Goal: Task Accomplishment & Management: Manage account settings

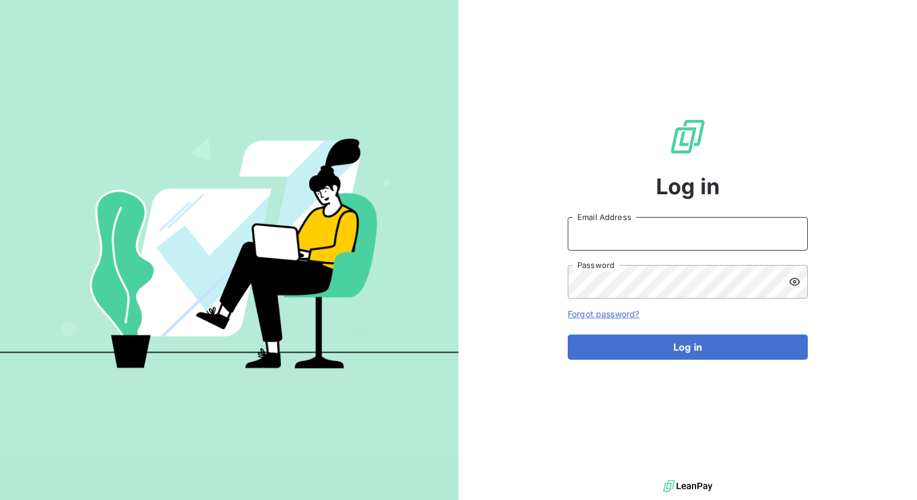
type input "[PERSON_NAME][EMAIL_ADDRESS][PERSON_NAME][DOMAIN_NAME]"
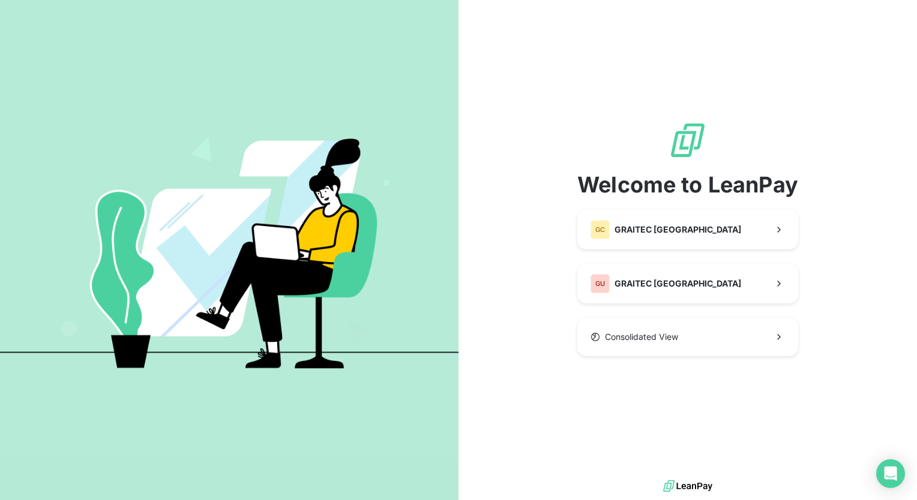
click at [657, 347] on div "Welcome to LeanPay GC GRAITEC CANADA GU GRAITEC [GEOGRAPHIC_DATA] Consolidated …" at bounding box center [687, 238] width 221 height 477
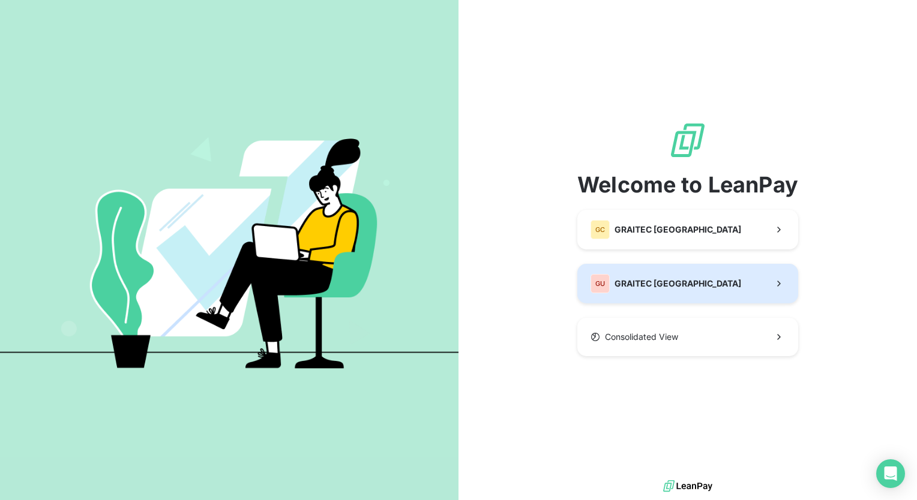
click at [681, 280] on button "GU GRAITEC [GEOGRAPHIC_DATA]" at bounding box center [687, 284] width 221 height 40
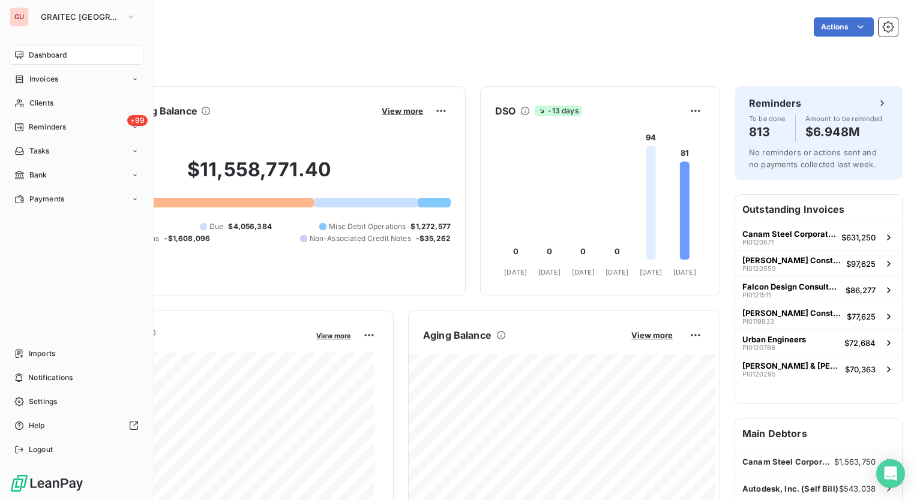
click at [41, 55] on span "Dashboard" at bounding box center [48, 55] width 38 height 11
click at [47, 131] on span "Reminders" at bounding box center [47, 127] width 37 height 11
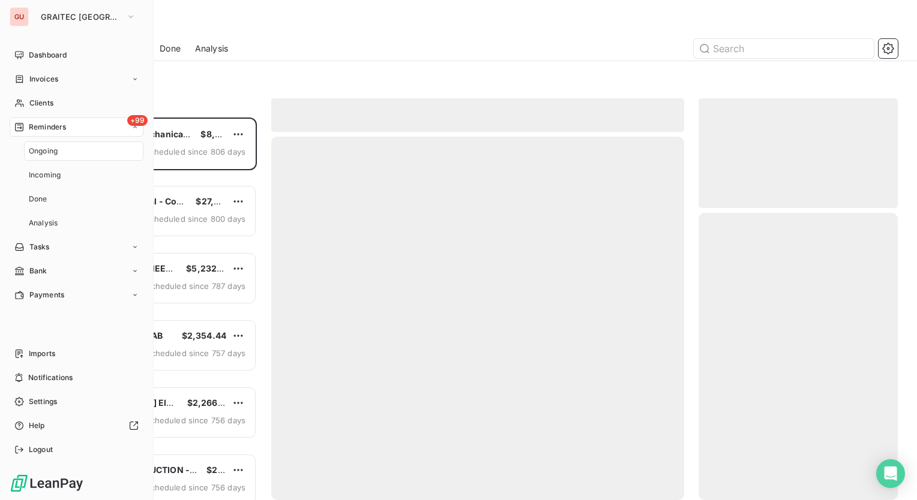
scroll to position [374, 190]
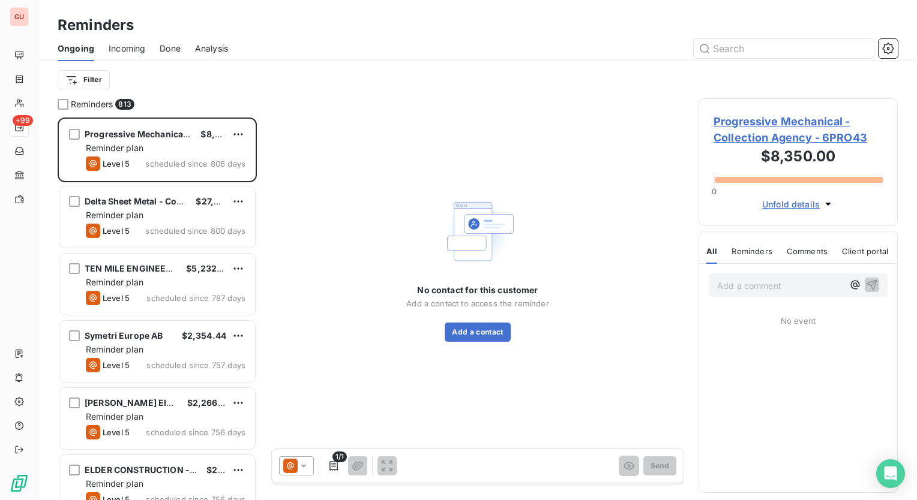
click at [425, 56] on div at bounding box center [569, 48] width 655 height 19
click at [771, 49] on input "text" at bounding box center [783, 48] width 180 height 19
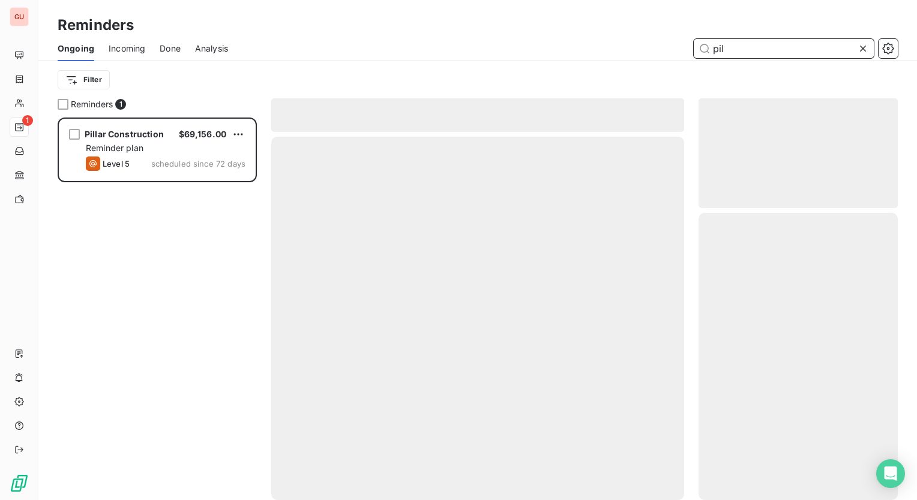
scroll to position [374, 190]
type input "pil"
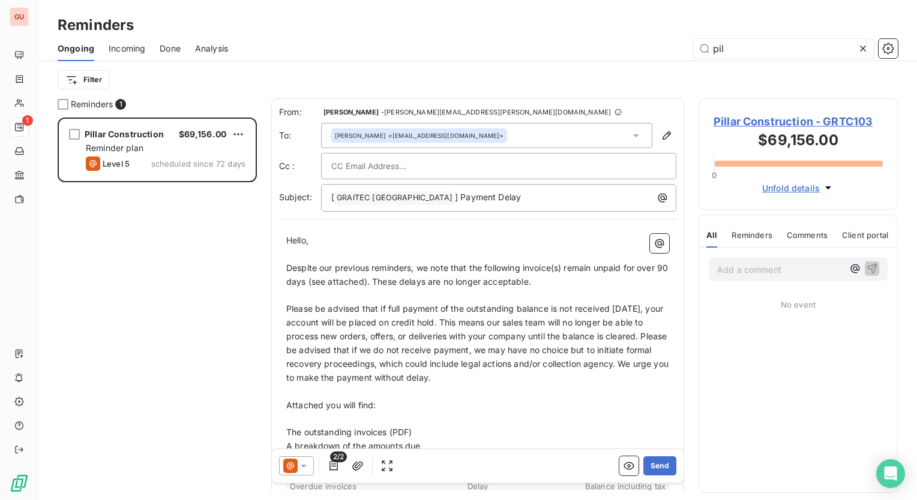
click at [185, 247] on div "Pillar Construction $69,156.00 Reminder plan Level 5 scheduled since 72 days" at bounding box center [157, 309] width 199 height 383
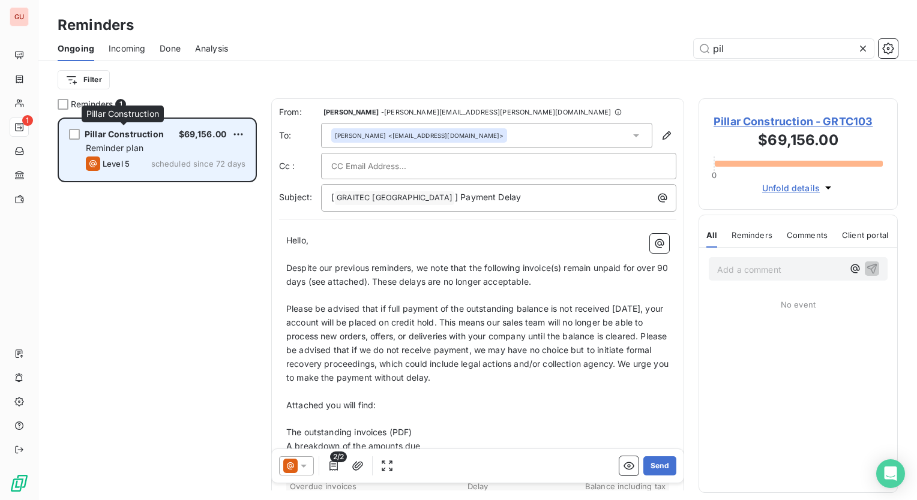
click at [159, 136] on span "Pillar Construction" at bounding box center [124, 134] width 79 height 10
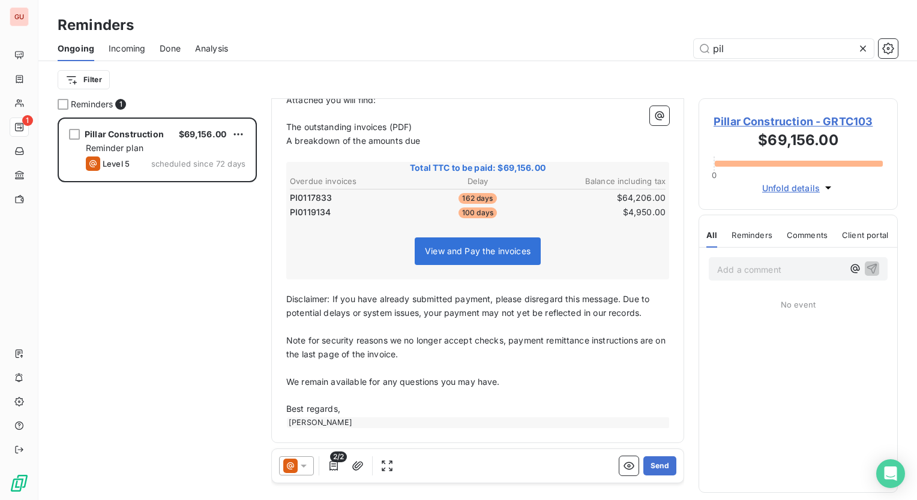
scroll to position [246, 0]
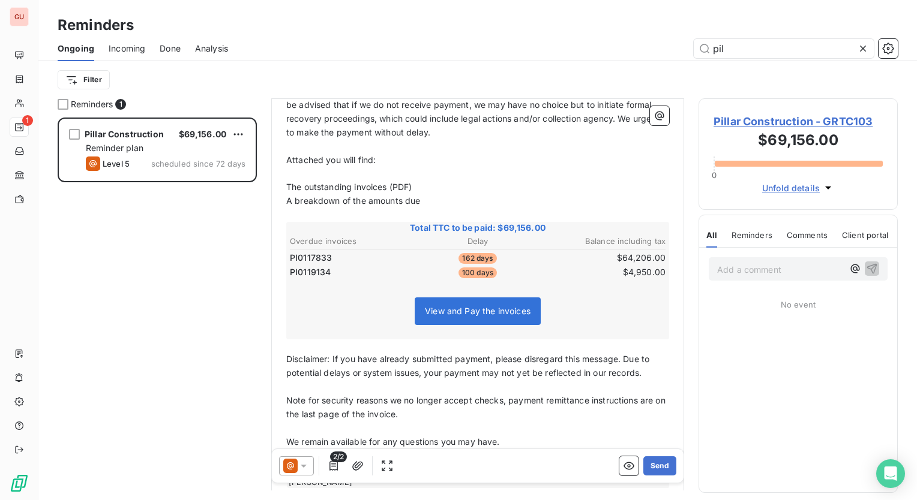
click at [752, 119] on span "Pillar Construction - GRTC103" at bounding box center [797, 121] width 169 height 16
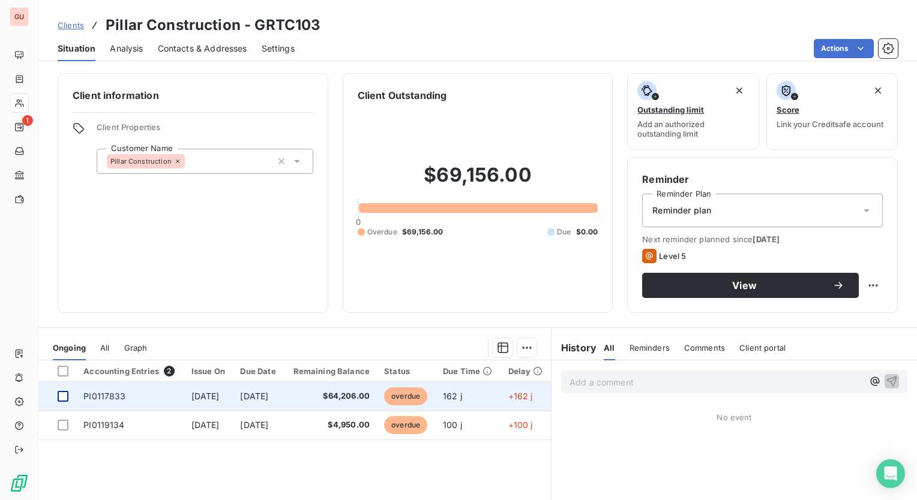
click at [65, 396] on div at bounding box center [63, 396] width 11 height 11
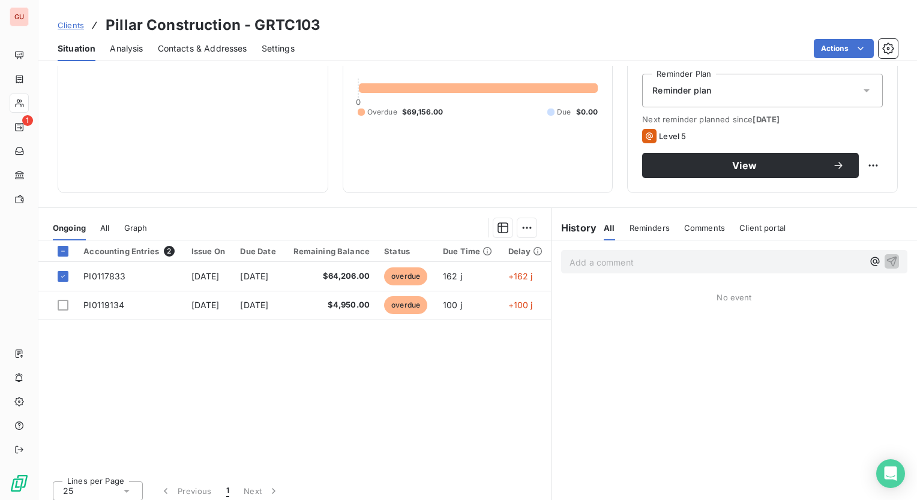
scroll to position [0, 25]
click at [517, 229] on html "GU 1 Clients Pillar Construction - GRTC103 Situation Analysis Contacts & Addres…" at bounding box center [458, 250] width 917 height 500
drag, startPoint x: 430, startPoint y: 467, endPoint x: 180, endPoint y: 433, distance: 252.5
click at [180, 433] on html "GU 1 Clients Pillar Construction - GRTC103 Situation Analysis Contacts & Addres…" at bounding box center [458, 250] width 917 height 500
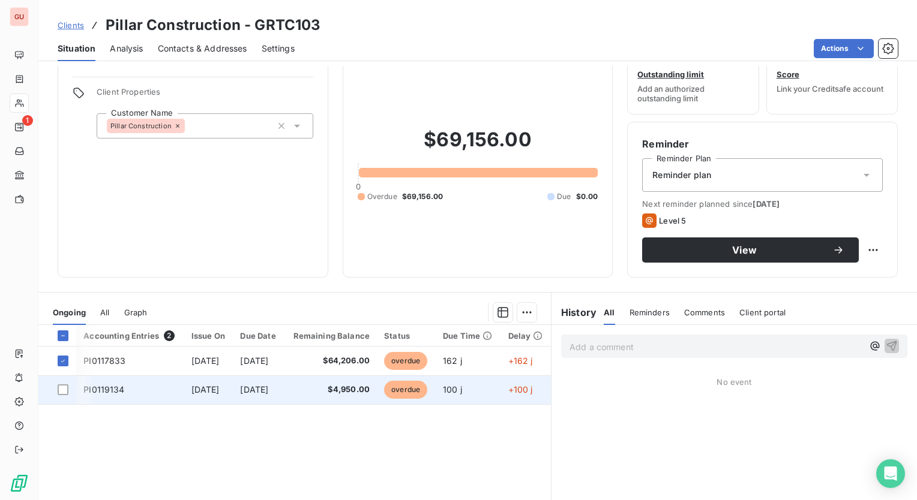
scroll to position [0, 0]
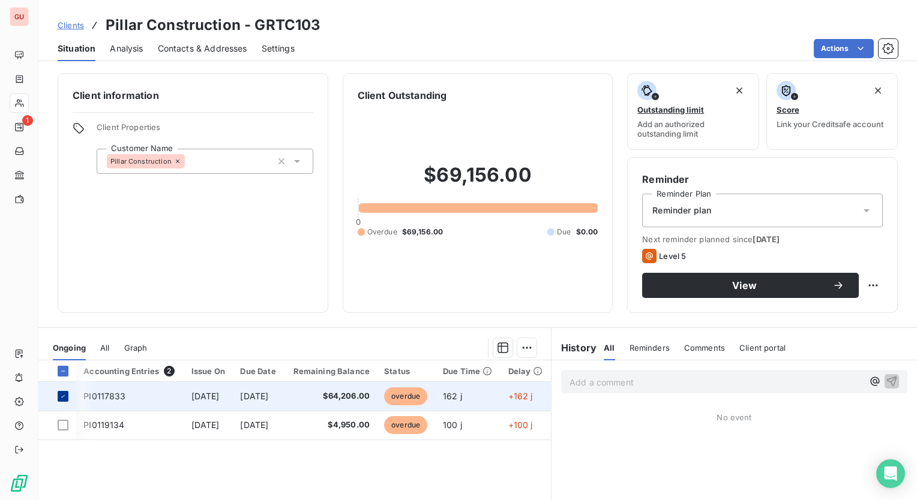
click at [62, 393] on icon at bounding box center [62, 396] width 7 height 7
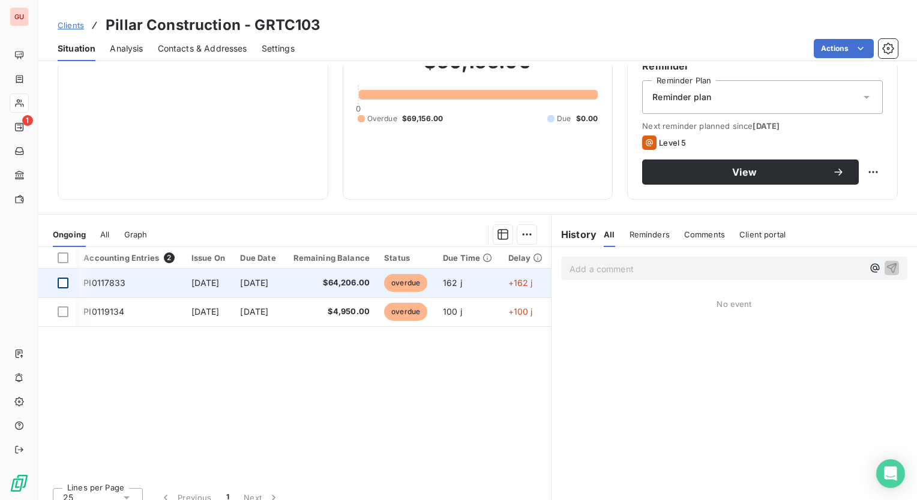
scroll to position [120, 0]
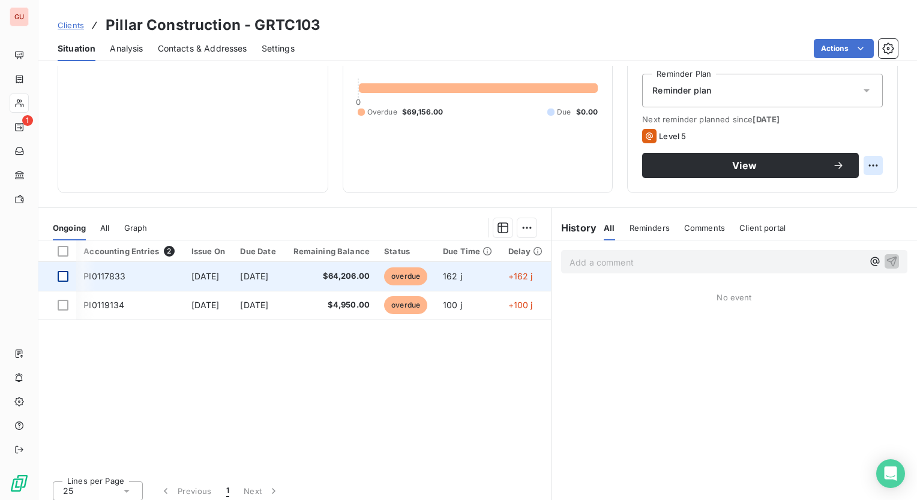
click at [867, 164] on html "GU 1 Clients Pillar Construction - GRTC103 Situation Analysis Contacts & Addres…" at bounding box center [458, 250] width 917 height 500
click at [834, 194] on div "Reschedule this action" at bounding box center [814, 191] width 104 height 19
select select "8"
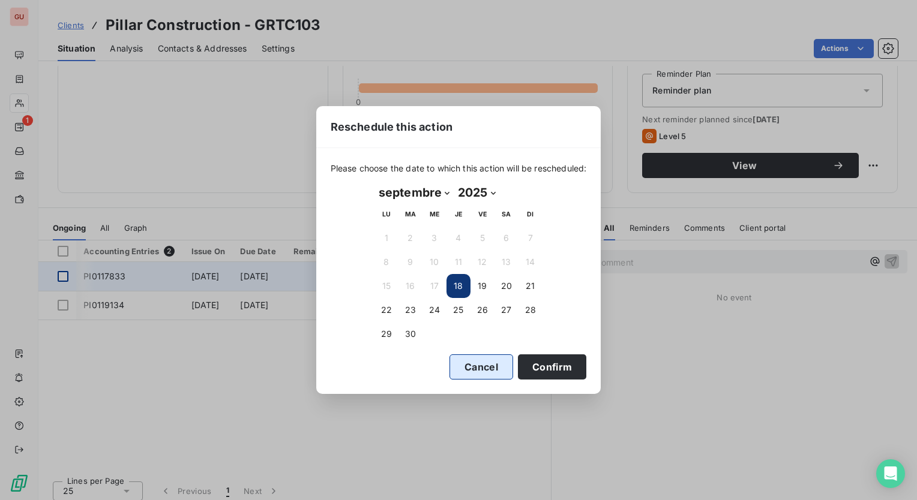
click at [485, 376] on button "Cancel" at bounding box center [481, 367] width 64 height 25
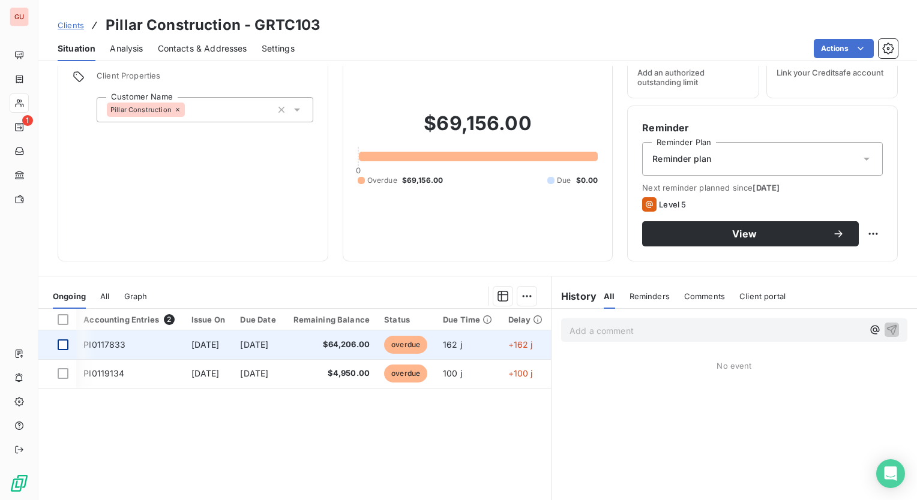
scroll to position [0, 0]
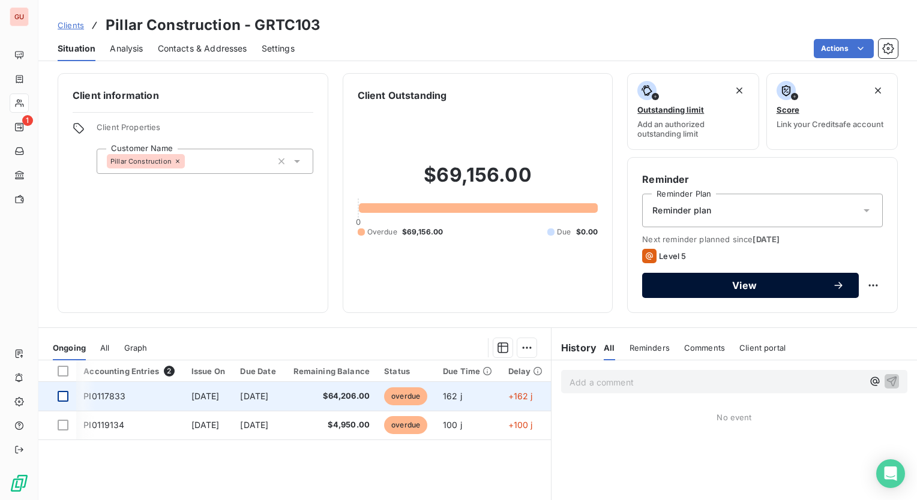
click at [735, 281] on span "View" at bounding box center [744, 286] width 176 height 10
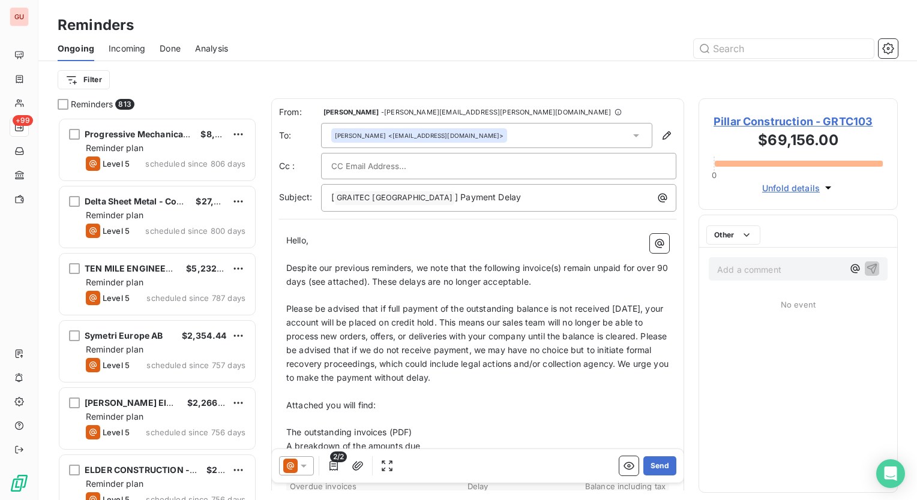
scroll to position [374, 190]
click at [302, 464] on icon at bounding box center [304, 466] width 12 height 12
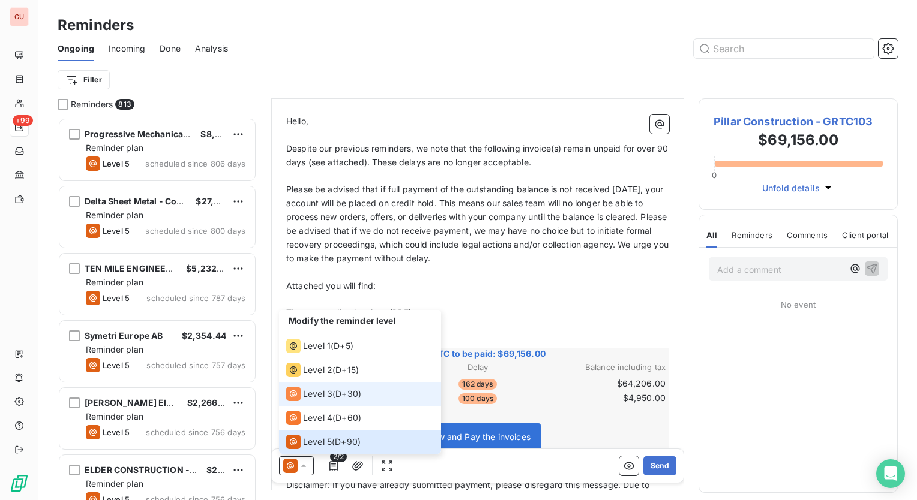
scroll to position [60, 0]
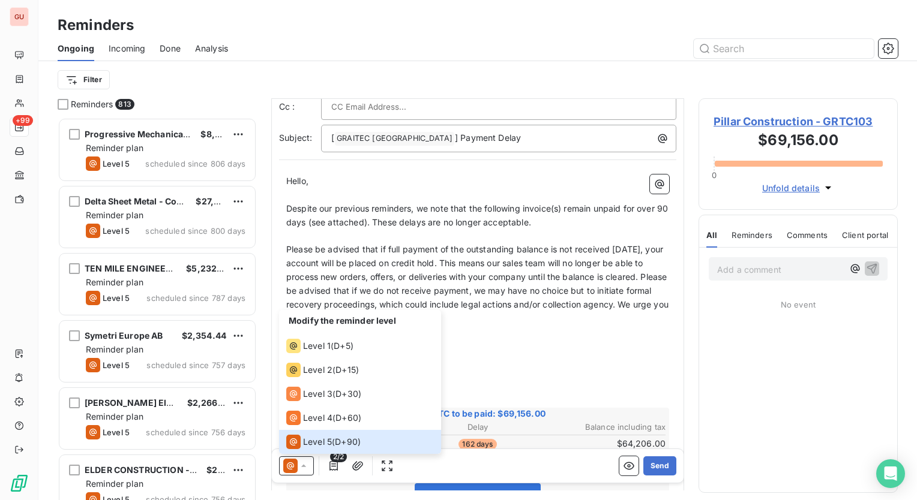
click at [725, 356] on div "Add a comment ﻿ No event" at bounding box center [798, 370] width 198 height 245
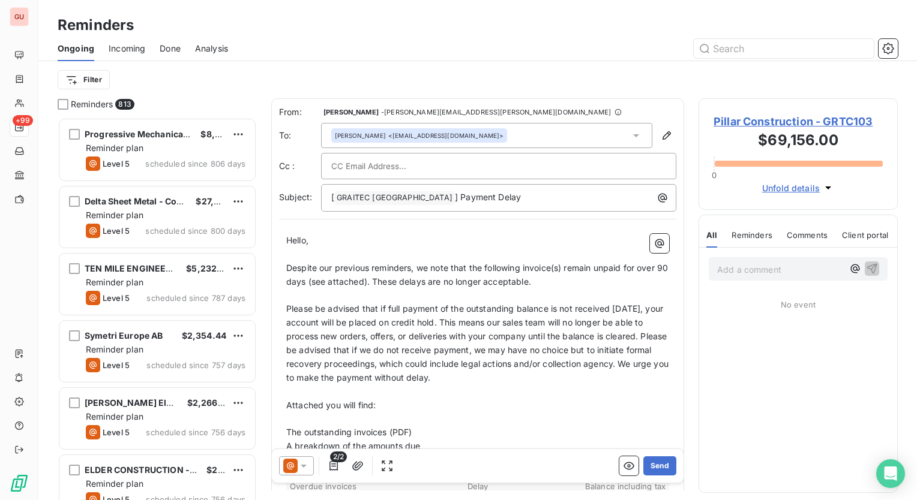
scroll to position [374, 190]
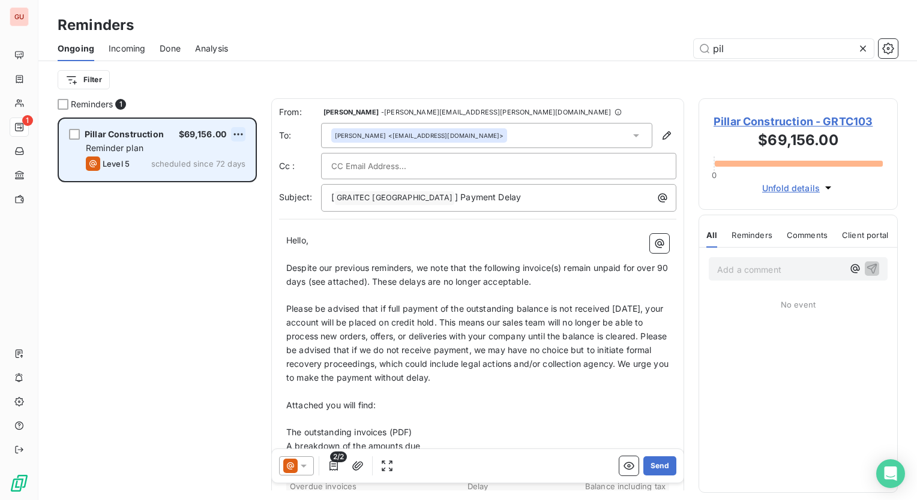
type input "pil"
click at [241, 133] on html "GU 1 Reminders Ongoing Incoming Done Analysis pil Filter Reminders 1 Pillar Con…" at bounding box center [458, 250] width 917 height 500
click at [209, 178] on div "Skip this action" at bounding box center [187, 179] width 104 height 19
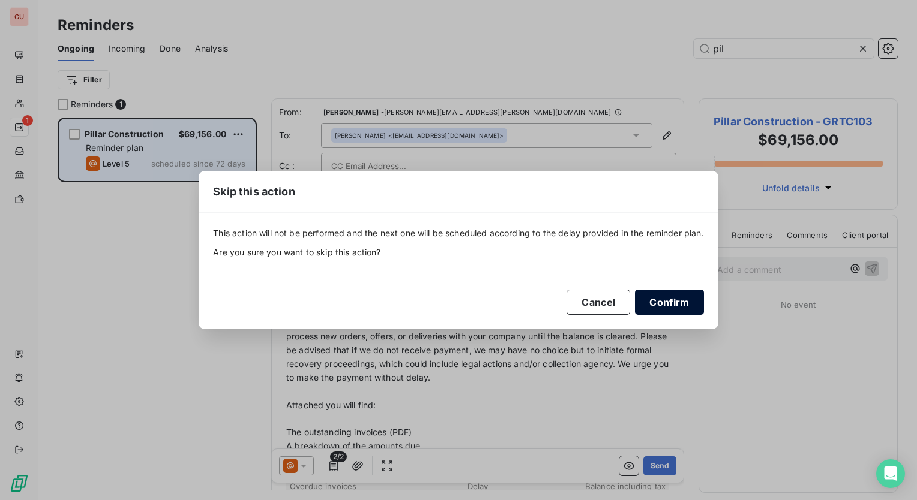
click at [691, 304] on button "Confirm" at bounding box center [669, 302] width 68 height 25
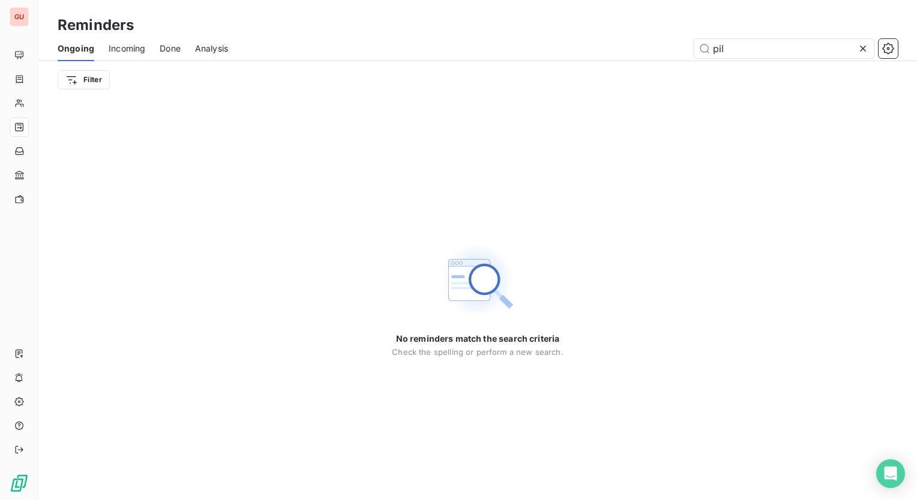
click at [861, 49] on icon at bounding box center [863, 49] width 6 height 6
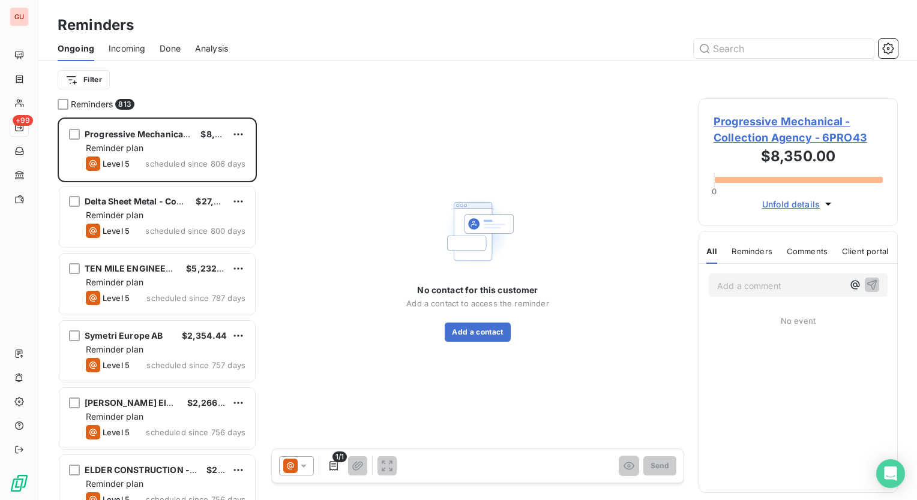
scroll to position [374, 190]
click at [747, 51] on input "text" at bounding box center [783, 48] width 180 height 19
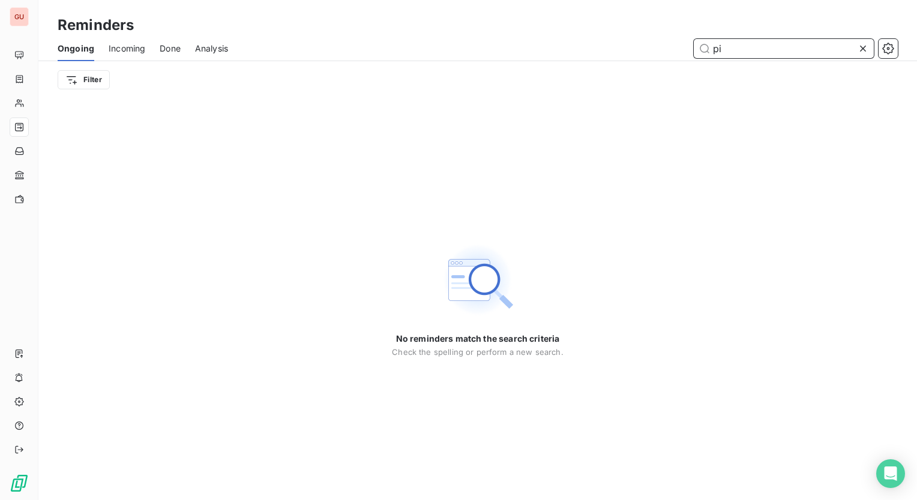
type input "p"
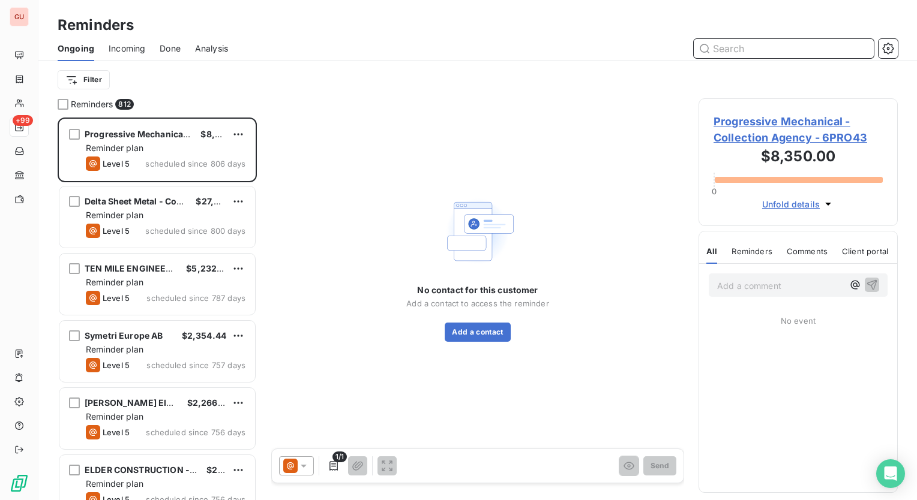
scroll to position [374, 190]
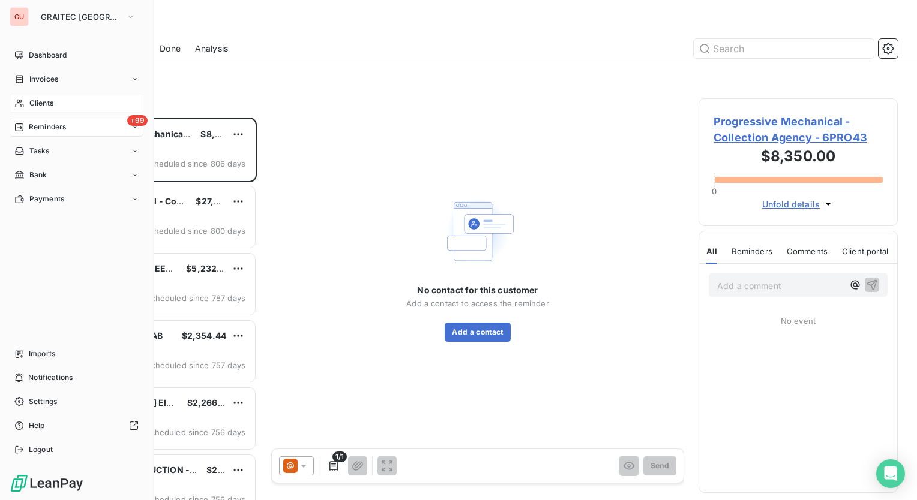
click at [38, 103] on span "Clients" at bounding box center [41, 103] width 24 height 11
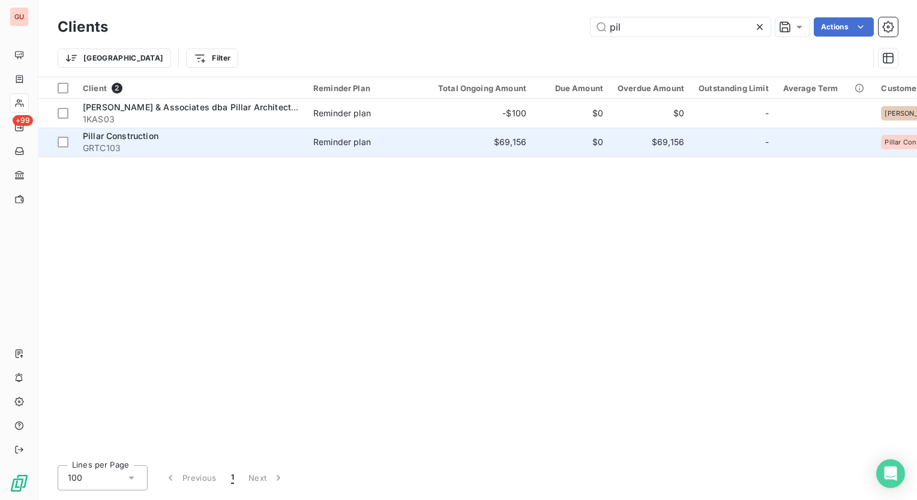
type input "pil"
click at [98, 138] on span "Pillar Construction" at bounding box center [121, 136] width 76 height 10
click at [127, 136] on span "Pillar Construction" at bounding box center [121, 136] width 76 height 10
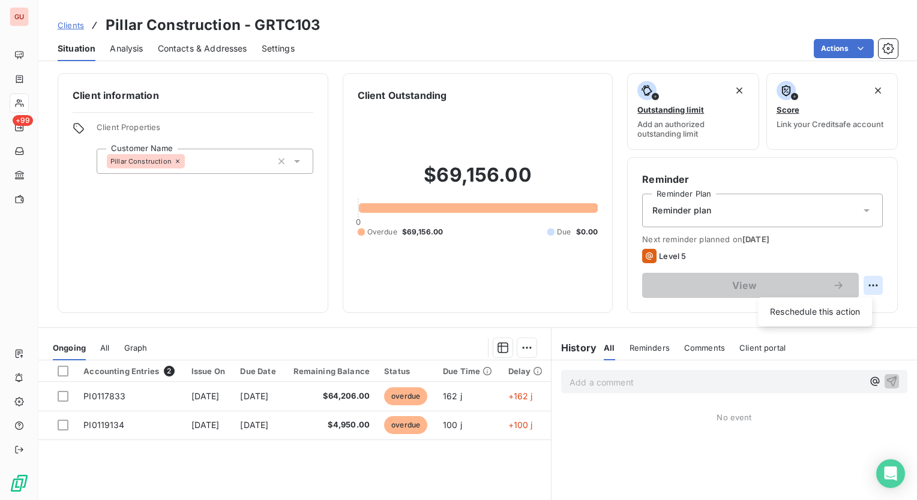
click at [864, 281] on html "GU +99 Clients Pillar Construction - GRTC103 Situation Analysis Contacts & Addr…" at bounding box center [458, 250] width 917 height 500
click at [63, 396] on html "GU +99 Clients Pillar Construction - GRTC103 Situation Analysis Contacts & Addr…" at bounding box center [458, 250] width 917 height 500
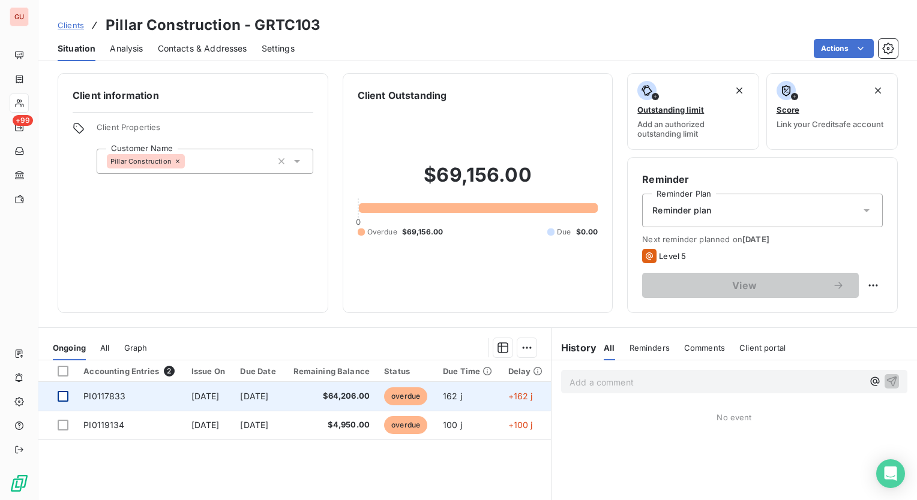
click at [62, 394] on div at bounding box center [63, 396] width 11 height 11
click at [55, 394] on td at bounding box center [57, 396] width 38 height 29
click at [62, 396] on icon at bounding box center [63, 396] width 4 height 2
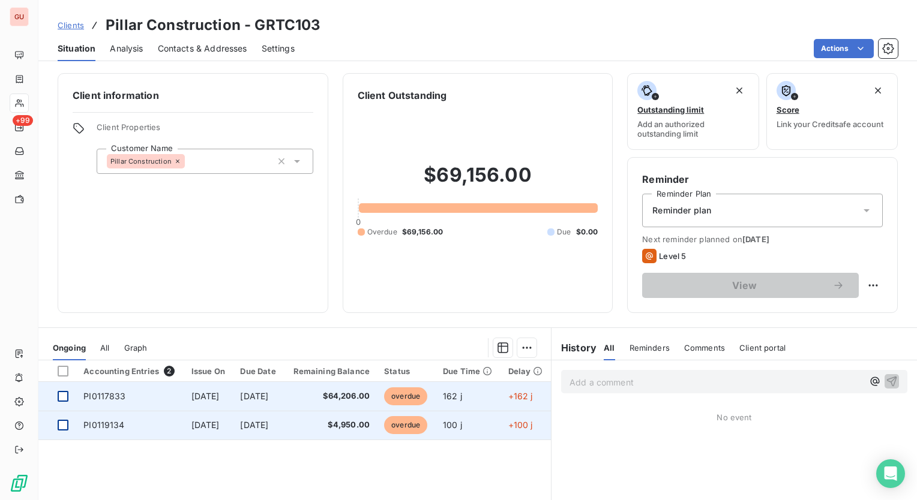
click at [63, 422] on div at bounding box center [63, 425] width 11 height 11
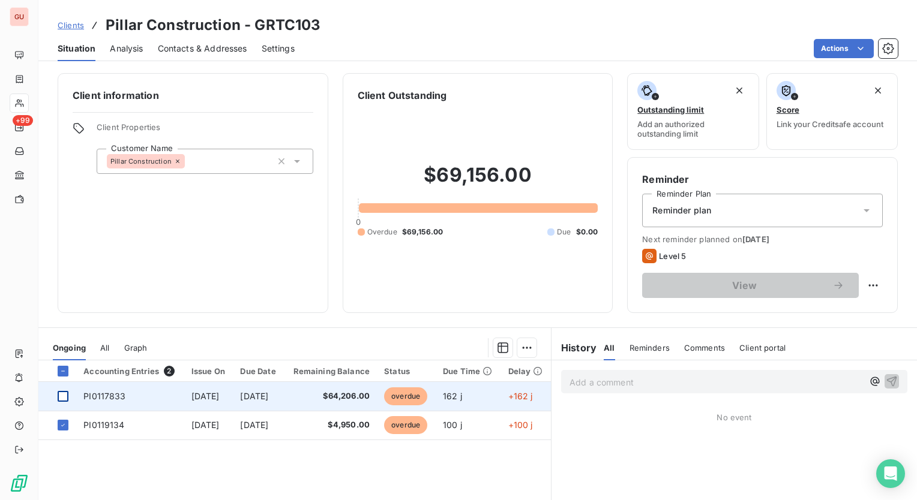
click at [863, 211] on icon at bounding box center [866, 210] width 6 height 3
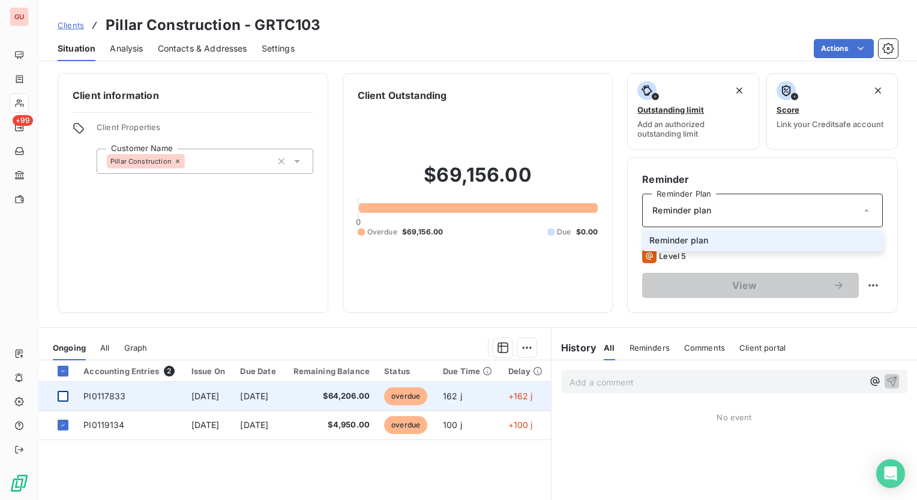
click at [864, 211] on icon at bounding box center [866, 210] width 5 height 2
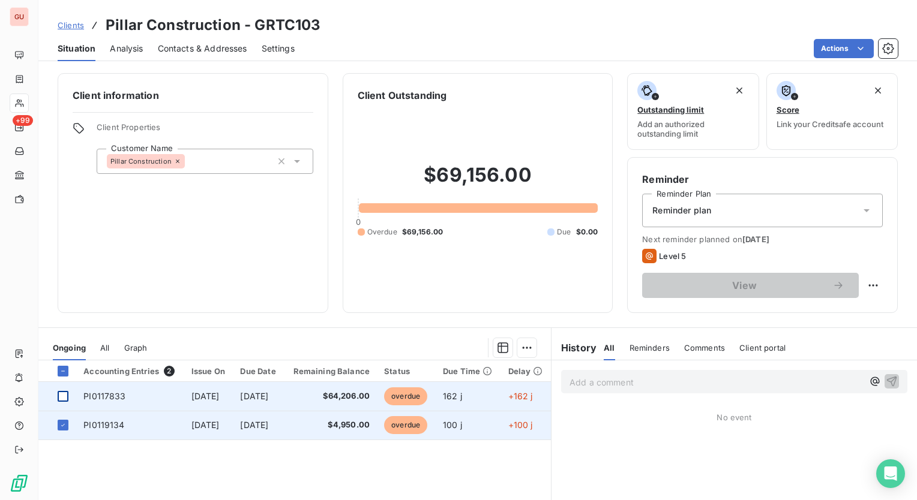
click at [369, 426] on span "$4,950.00" at bounding box center [330, 425] width 79 height 12
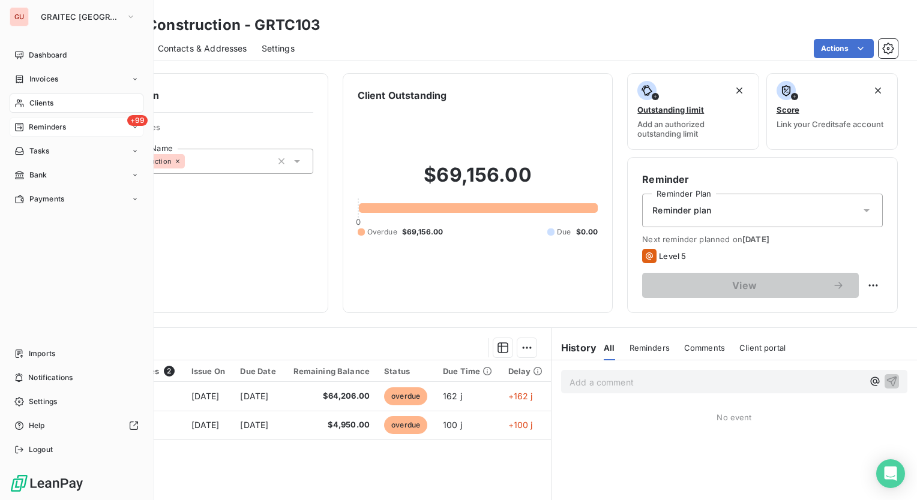
click at [36, 122] on span "Reminders" at bounding box center [47, 127] width 37 height 11
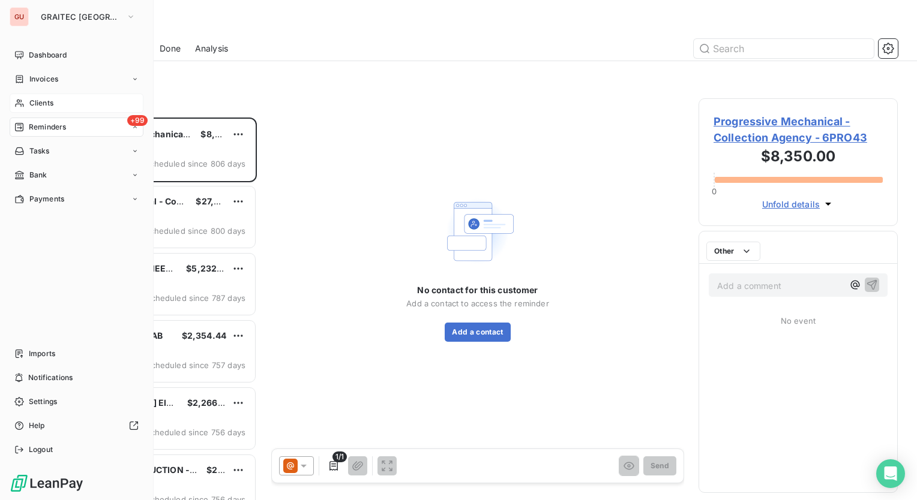
scroll to position [374, 190]
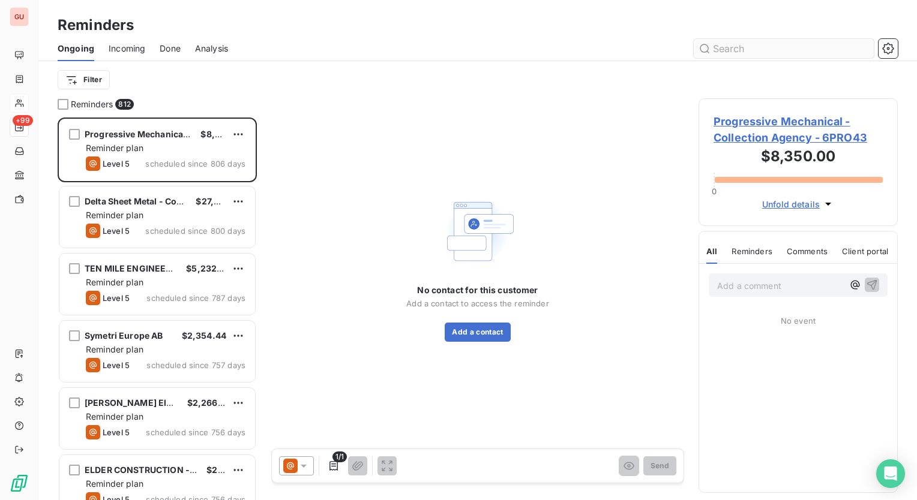
click at [837, 47] on input "text" at bounding box center [783, 48] width 180 height 19
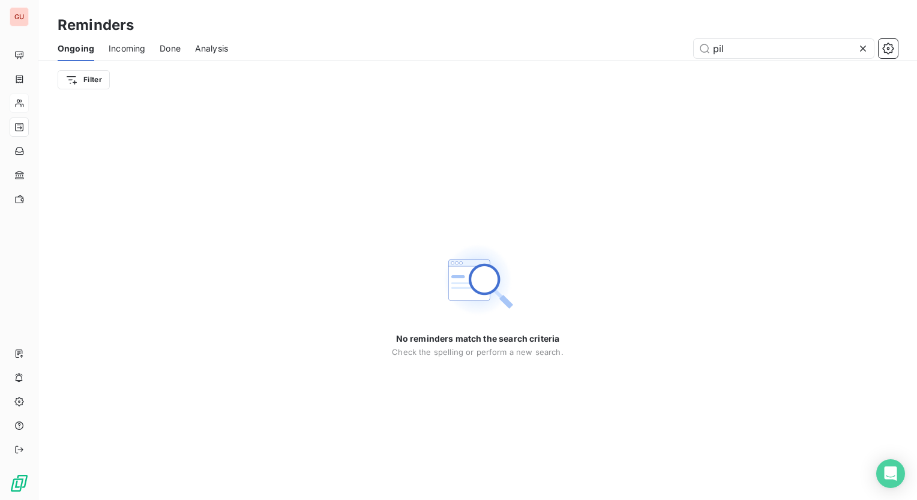
type input "pil"
click at [863, 47] on icon at bounding box center [863, 49] width 12 height 12
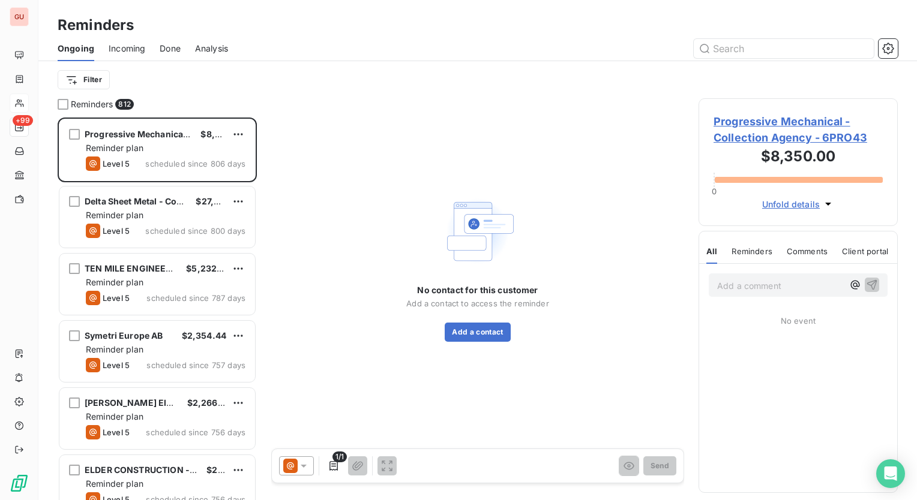
scroll to position [374, 190]
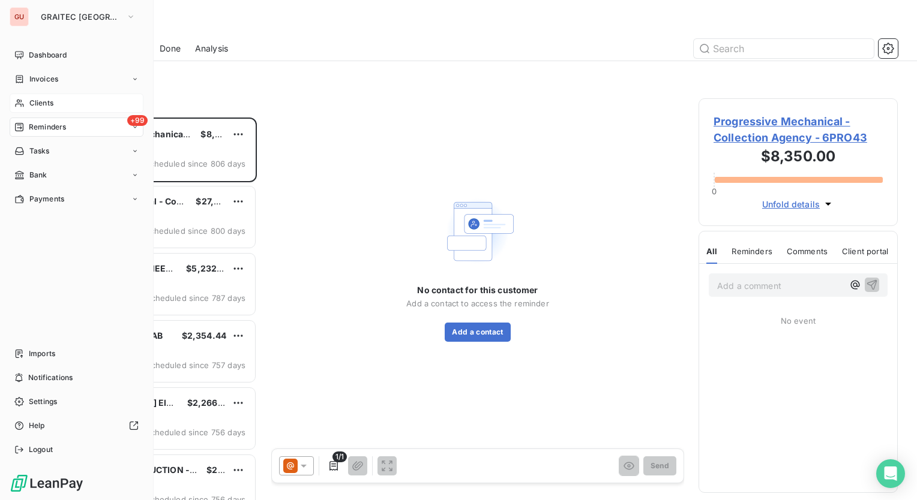
click at [48, 104] on span "Clients" at bounding box center [41, 103] width 24 height 11
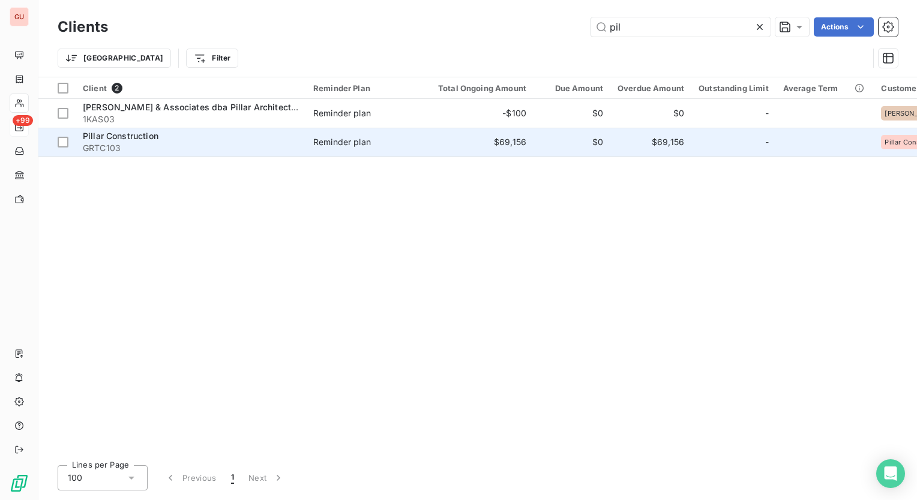
click at [130, 141] on div "Pillar Construction" at bounding box center [191, 136] width 216 height 12
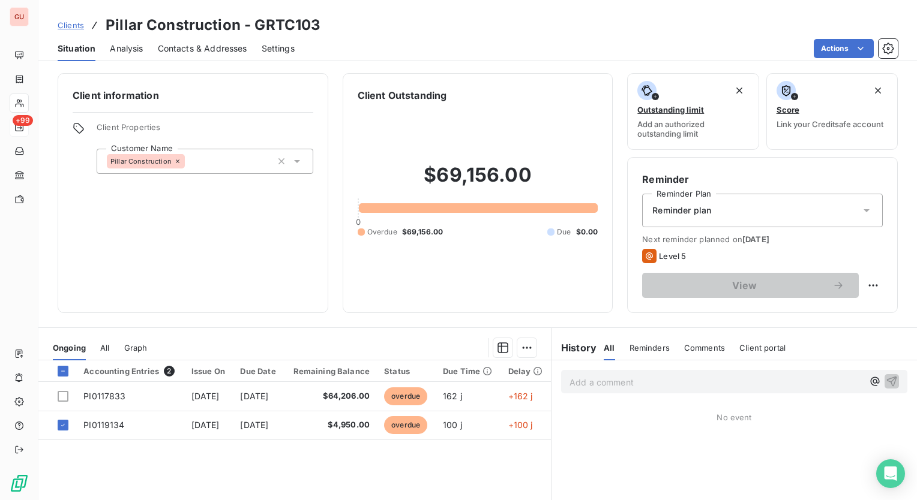
click at [860, 211] on icon at bounding box center [866, 211] width 12 height 12
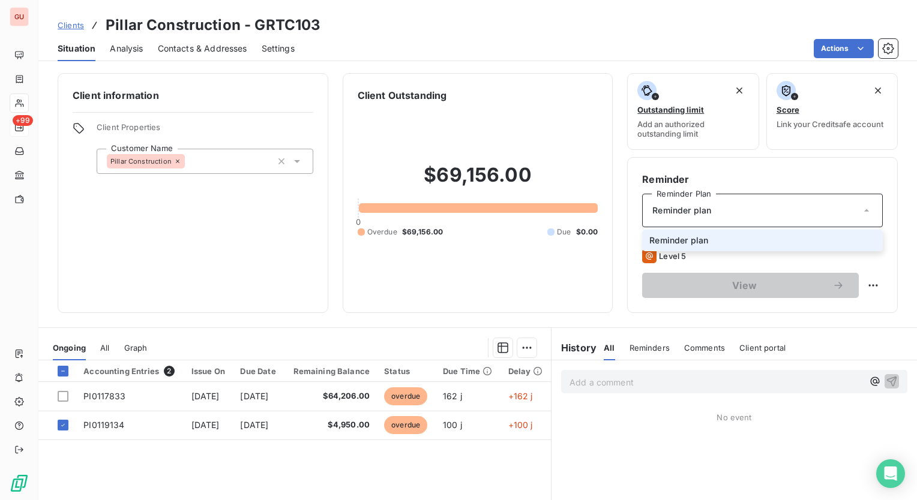
click at [860, 211] on icon at bounding box center [866, 211] width 12 height 12
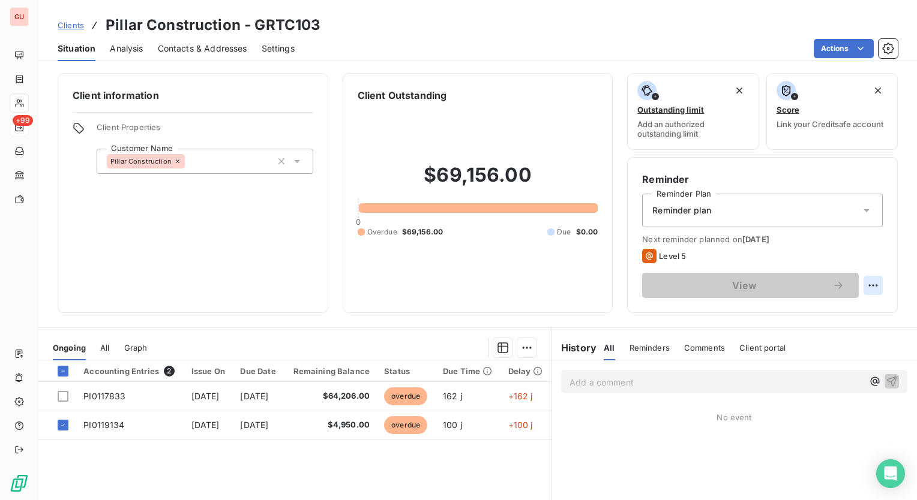
click at [862, 283] on html "GU +99 Clients Pillar Construction - GRTC103 Situation Analysis Contacts & Addr…" at bounding box center [458, 250] width 917 height 500
click at [806, 312] on div "Reschedule this action" at bounding box center [814, 311] width 104 height 19
select select "8"
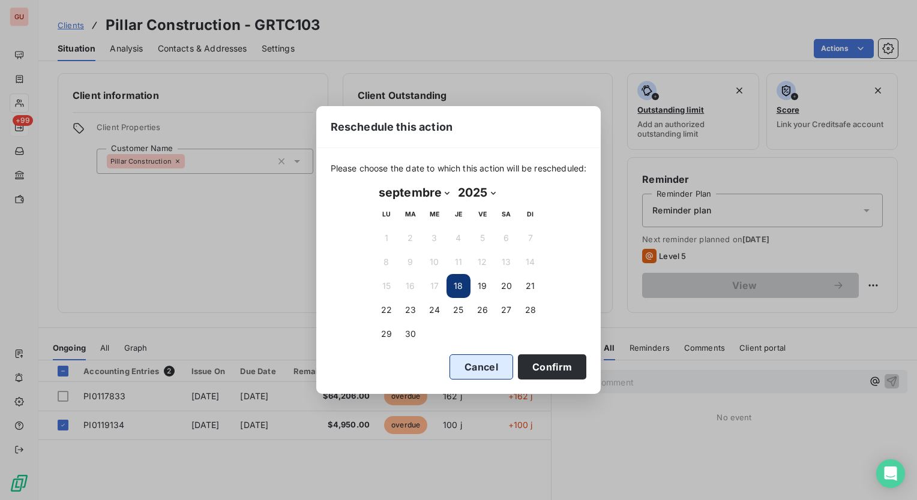
click at [462, 370] on button "Cancel" at bounding box center [481, 367] width 64 height 25
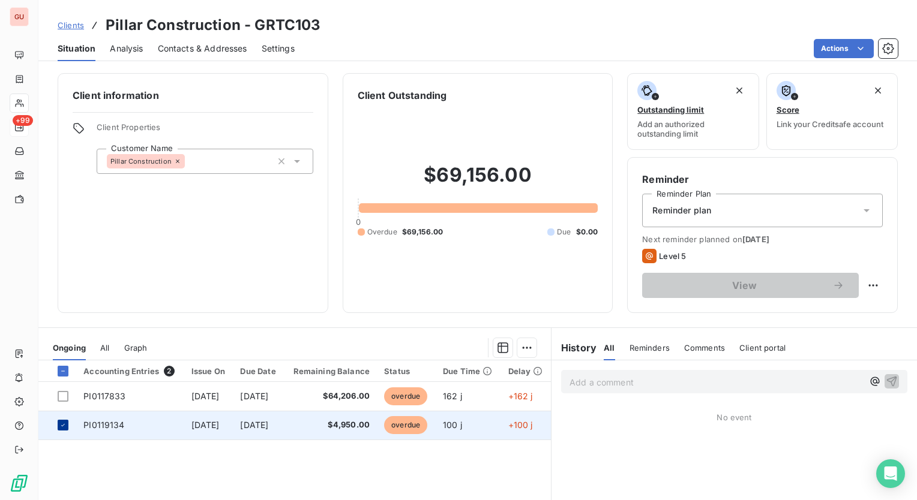
click at [59, 423] on icon at bounding box center [62, 425] width 7 height 7
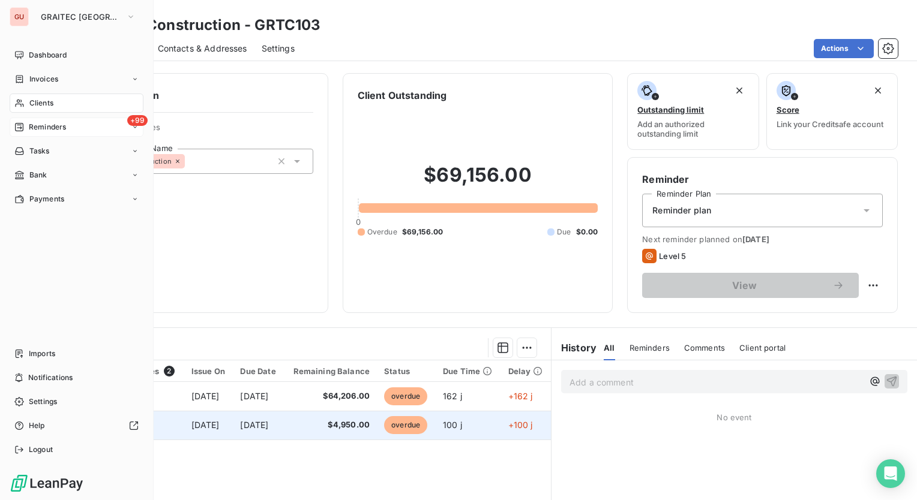
click at [53, 125] on span "Reminders" at bounding box center [47, 127] width 37 height 11
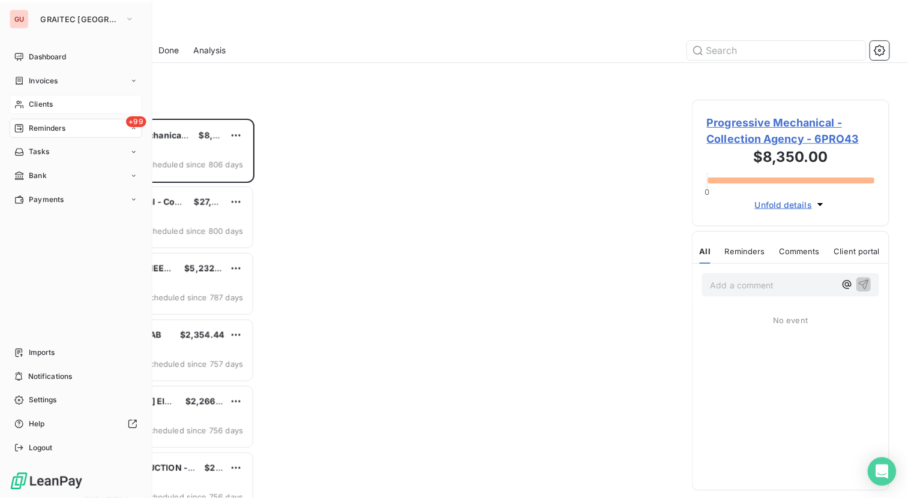
scroll to position [374, 190]
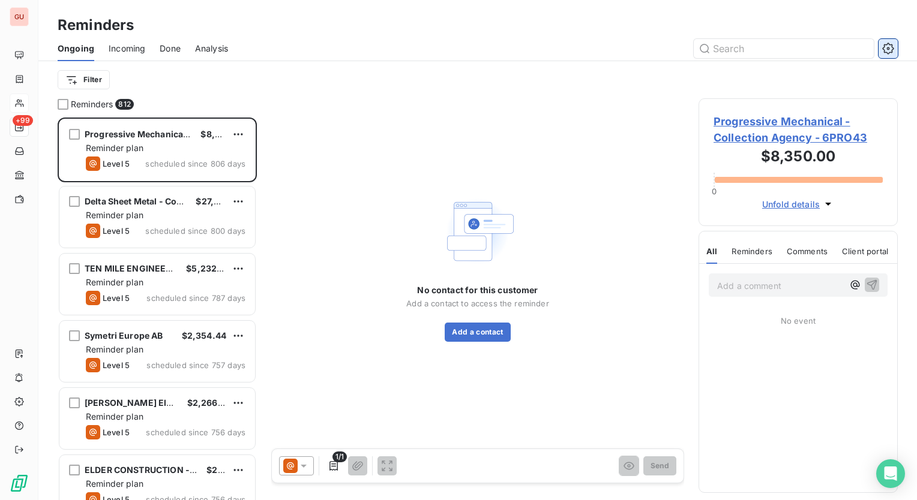
click at [893, 44] on icon "button" at bounding box center [888, 49] width 12 height 12
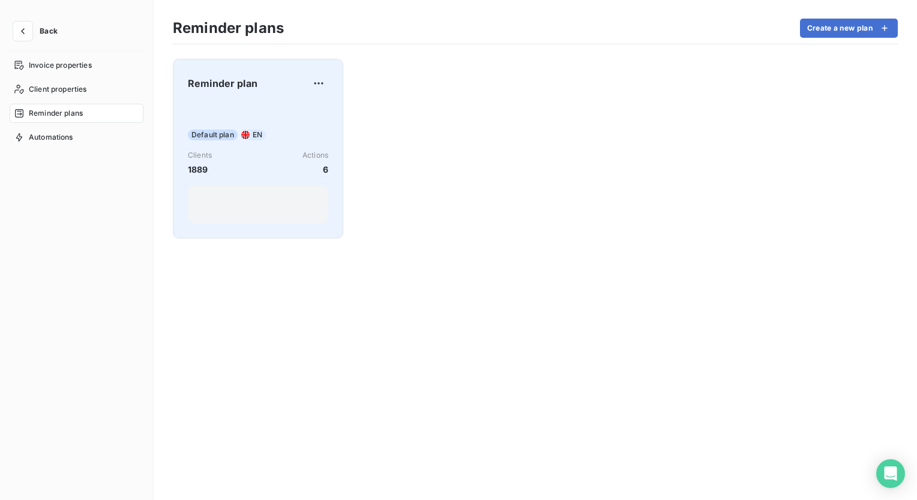
click at [235, 79] on span "Reminder plan" at bounding box center [223, 83] width 70 height 14
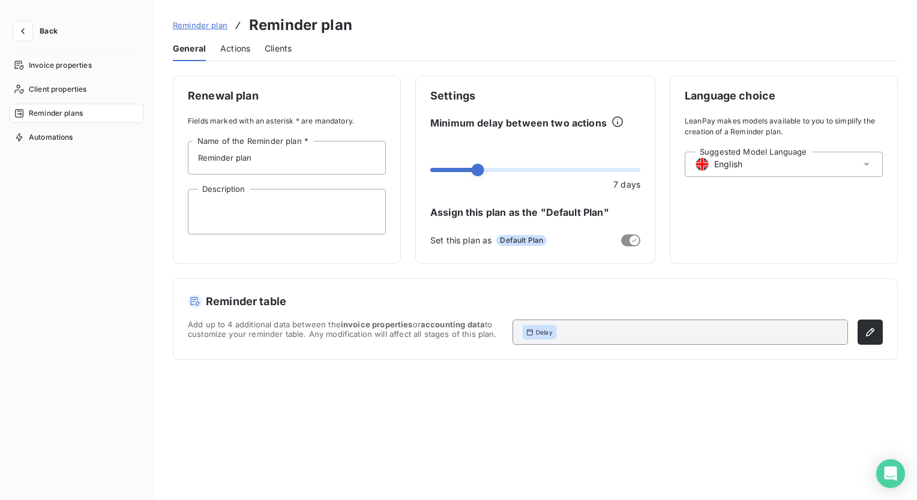
click at [226, 47] on span "Actions" at bounding box center [235, 49] width 30 height 12
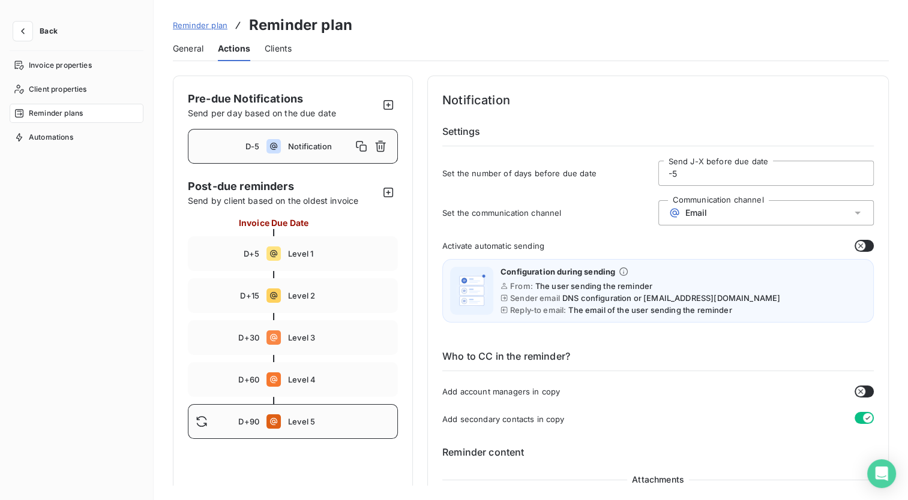
click at [307, 419] on span "Level 5" at bounding box center [339, 422] width 102 height 10
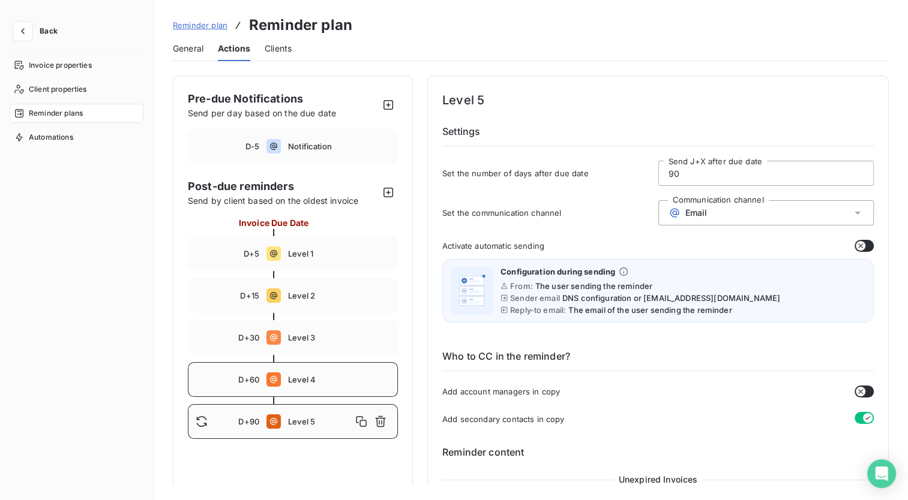
click at [335, 379] on span "Level 4" at bounding box center [339, 380] width 102 height 10
click at [288, 330] on div "D+30 Level 3" at bounding box center [293, 337] width 210 height 35
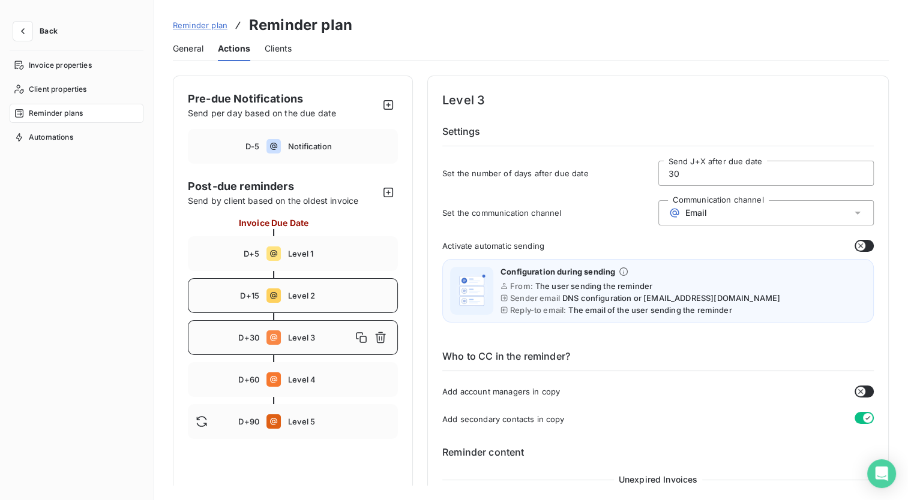
click at [314, 292] on span "Level 2" at bounding box center [339, 296] width 102 height 10
type input "15"
click at [22, 30] on icon "button" at bounding box center [23, 31] width 4 height 6
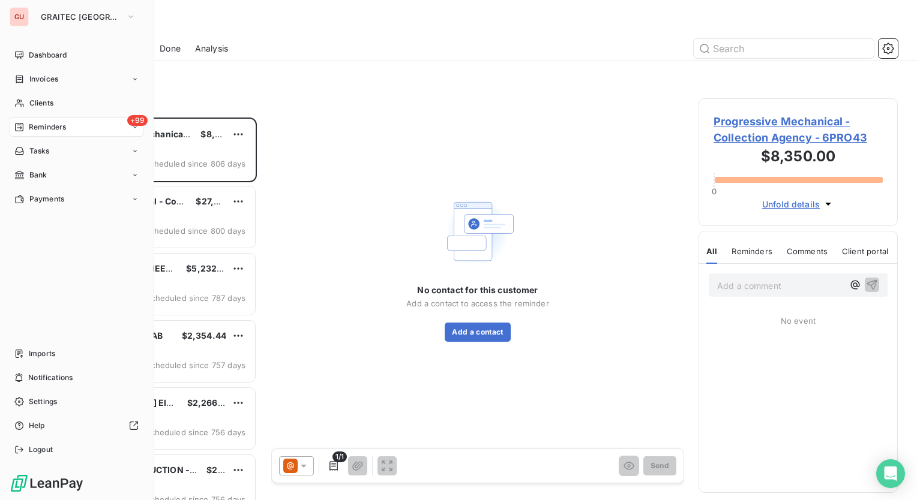
scroll to position [374, 190]
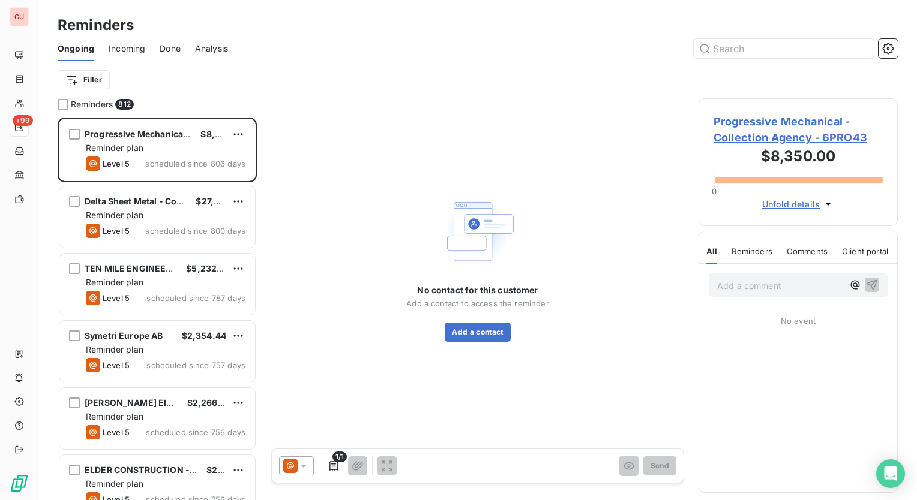
click at [765, 119] on span "Progressive Mechanical - Collection Agency - 6PRO43" at bounding box center [797, 129] width 169 height 32
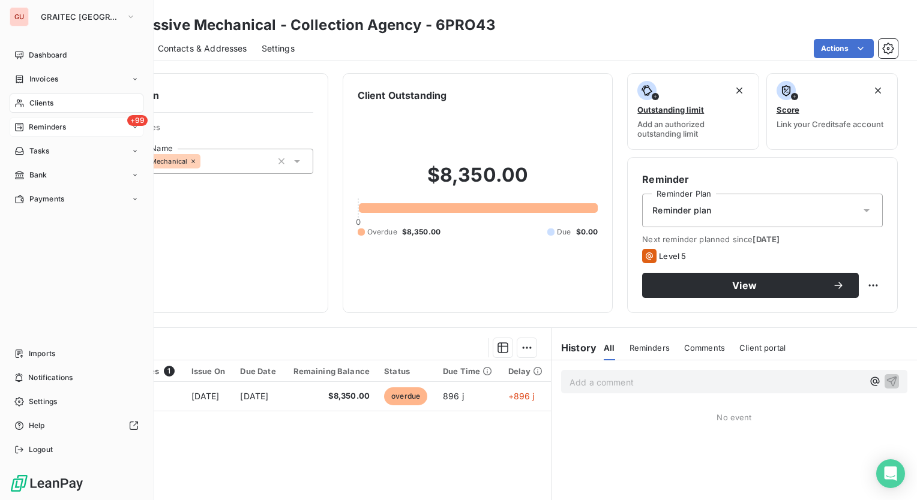
click at [54, 127] on span "Reminders" at bounding box center [47, 127] width 37 height 11
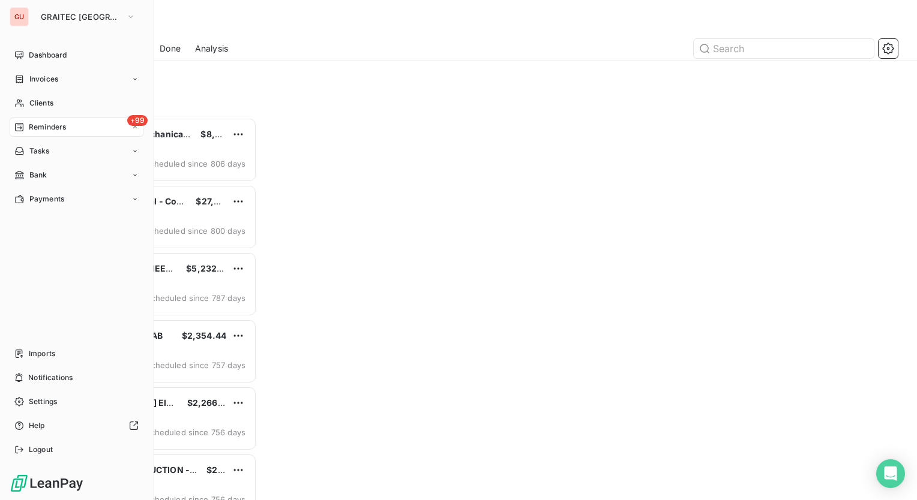
scroll to position [374, 190]
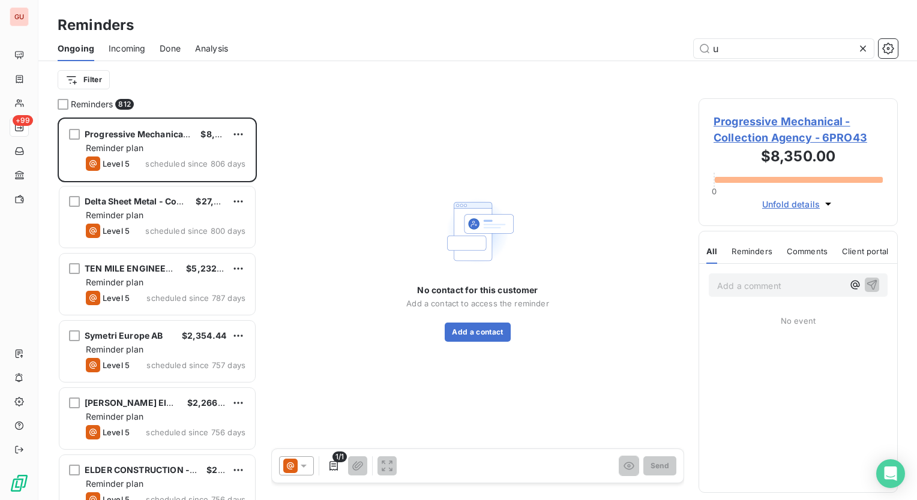
type input "u"
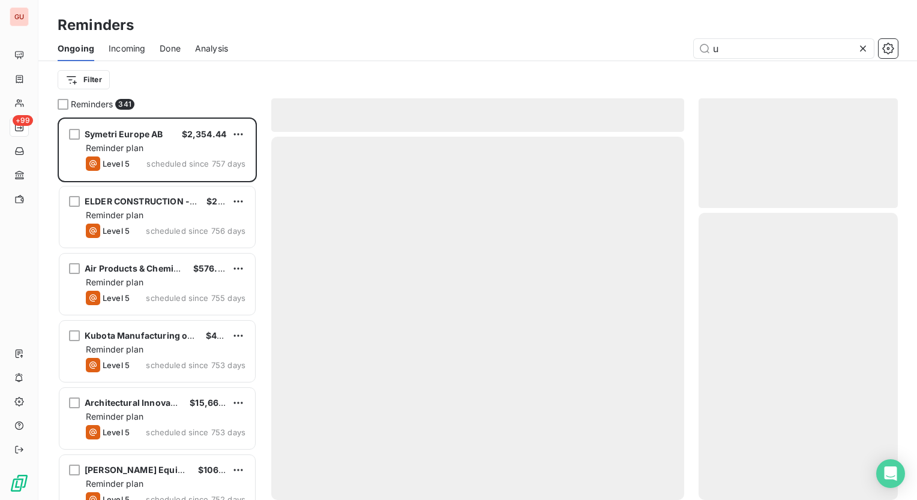
scroll to position [374, 190]
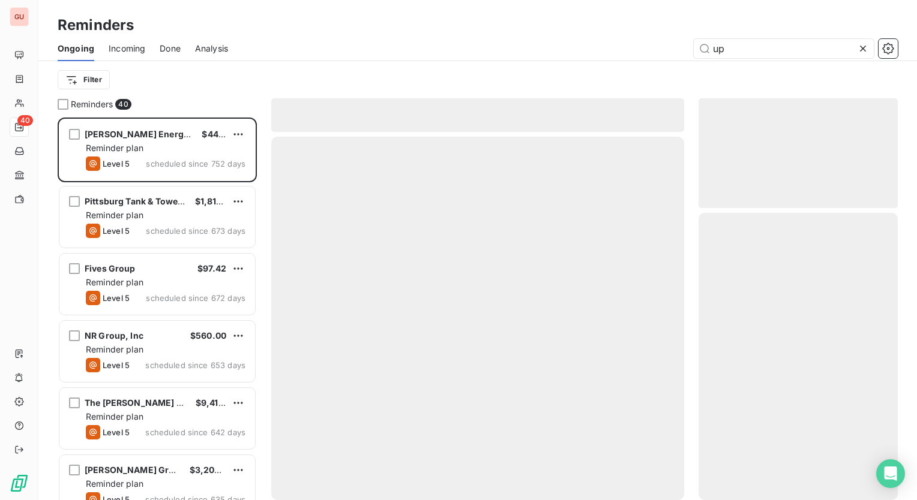
scroll to position [374, 190]
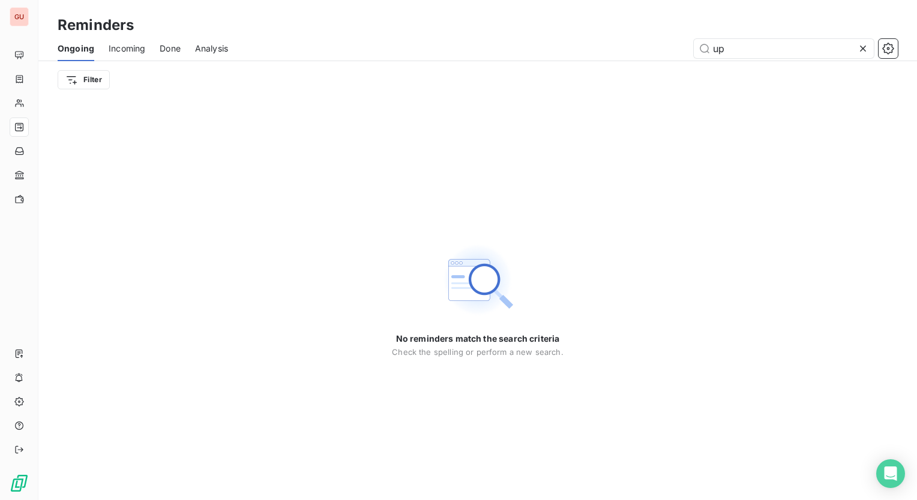
type input "u"
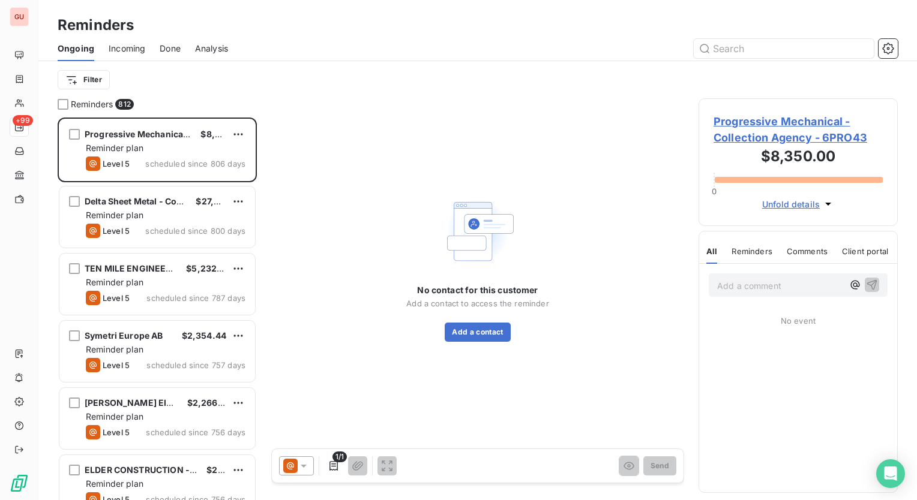
scroll to position [374, 190]
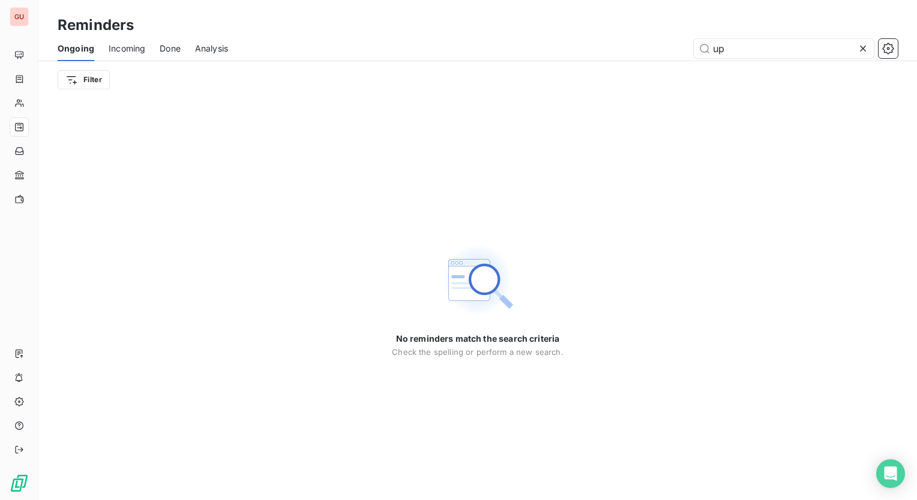
type input "u"
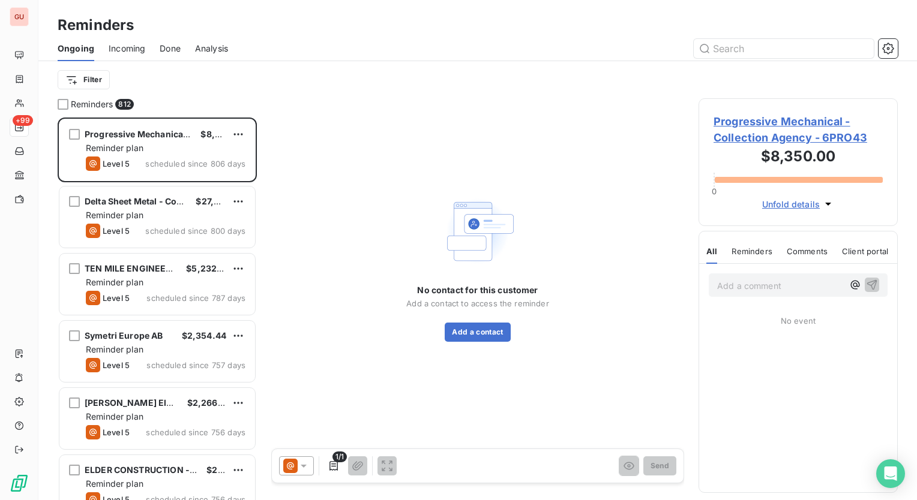
scroll to position [374, 190]
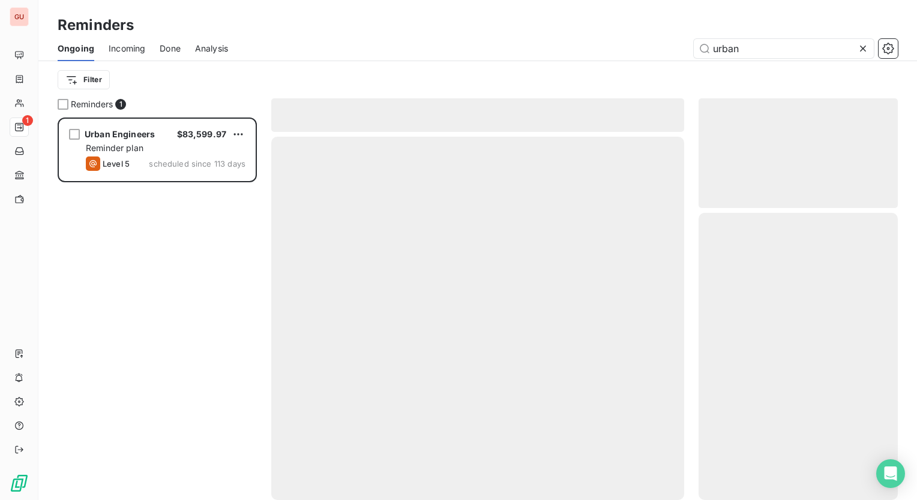
scroll to position [374, 190]
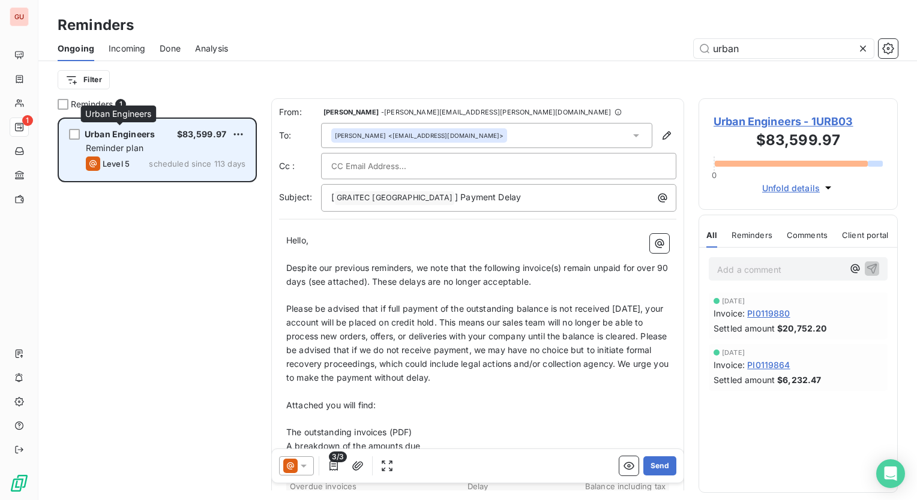
type input "urban"
click at [136, 133] on span "Urban Engineers" at bounding box center [120, 134] width 70 height 10
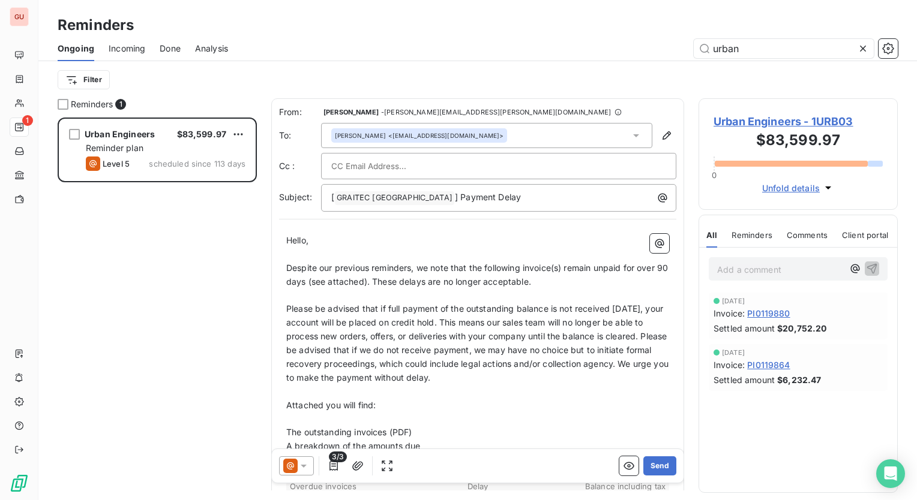
click at [771, 121] on span "Urban Engineers - 1URB03" at bounding box center [797, 121] width 169 height 16
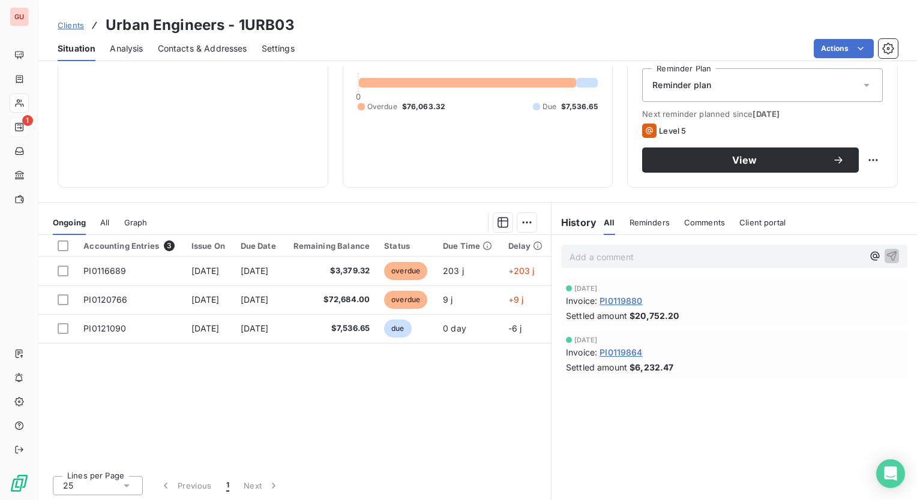
scroll to position [127, 0]
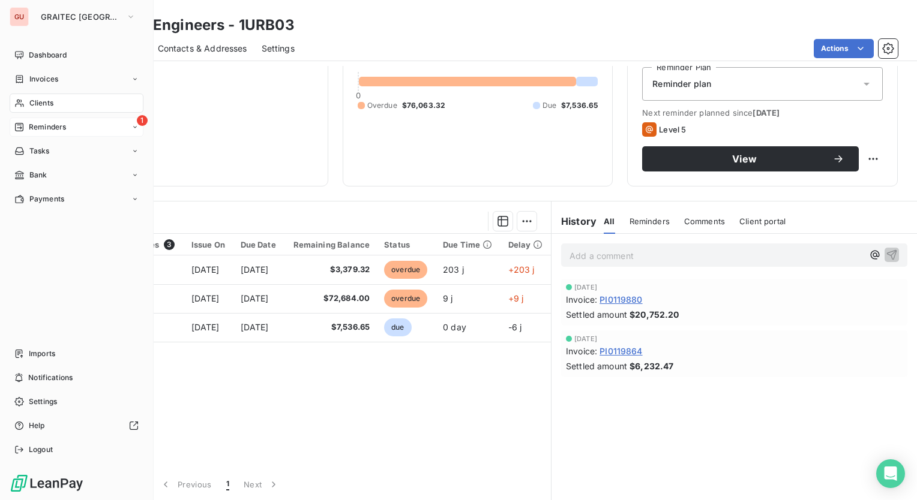
click at [59, 123] on span "Reminders" at bounding box center [47, 127] width 37 height 11
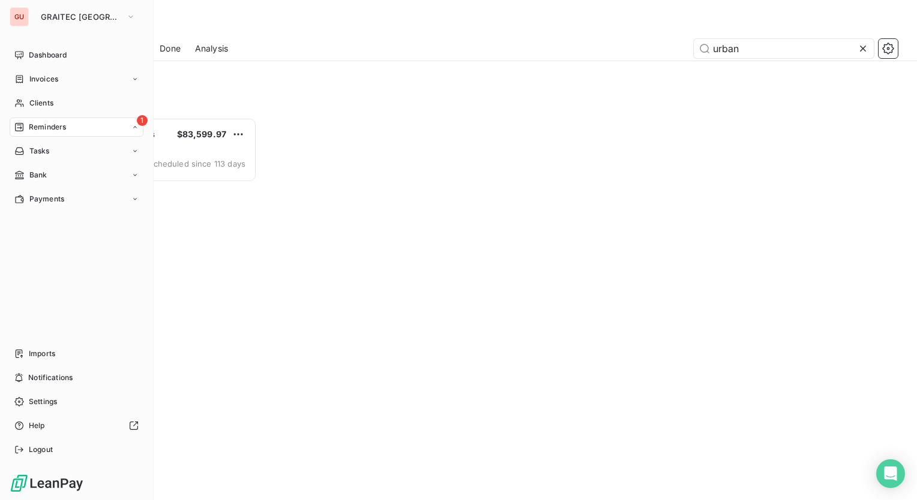
scroll to position [374, 190]
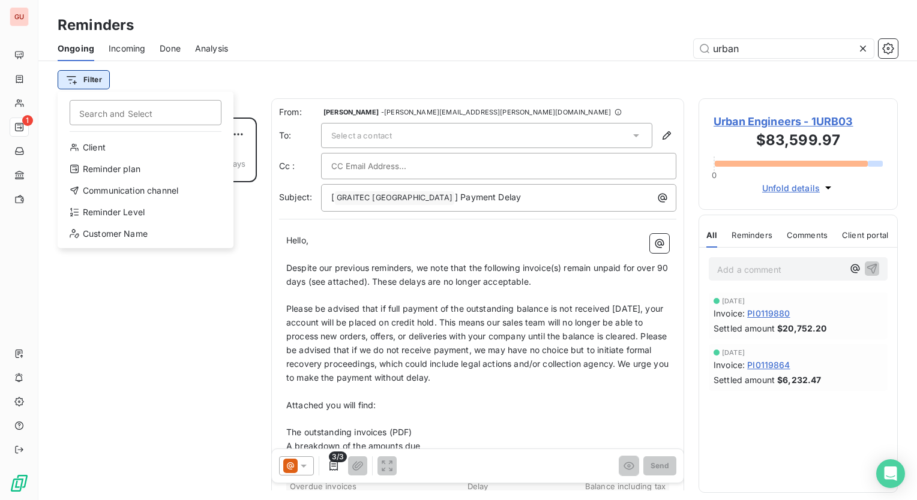
click at [99, 83] on html "GU 1 Reminders Ongoing Incoming Done Analysis urban Filter Search and Select Cl…" at bounding box center [458, 250] width 917 height 500
click at [103, 208] on div "Reminder Level" at bounding box center [145, 212] width 166 height 19
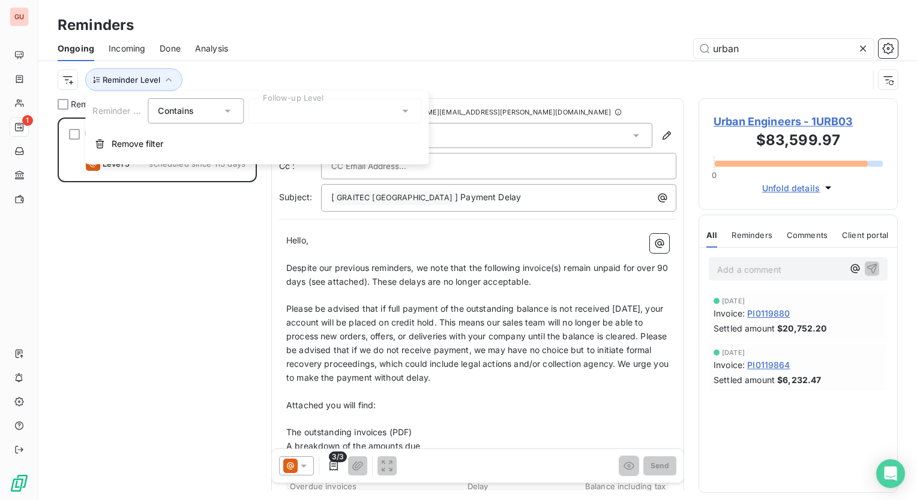
click at [406, 109] on icon at bounding box center [405, 111] width 12 height 12
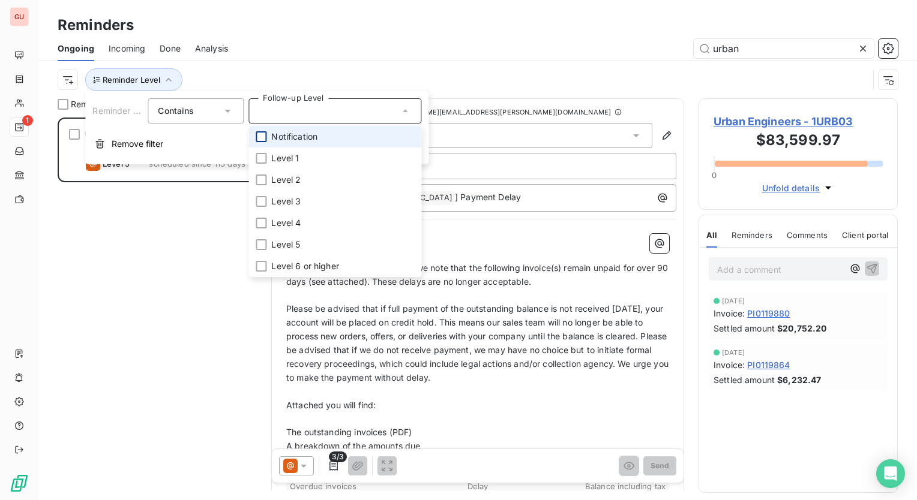
click at [262, 134] on div at bounding box center [261, 136] width 11 height 11
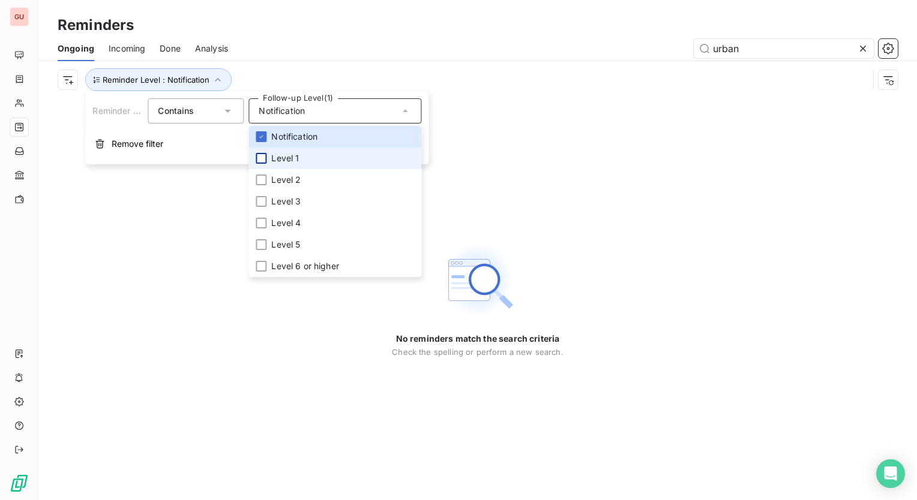
click at [259, 156] on div at bounding box center [261, 158] width 11 height 11
click at [262, 136] on icon at bounding box center [262, 137] width 4 height 2
click at [257, 155] on icon at bounding box center [260, 158] width 7 height 7
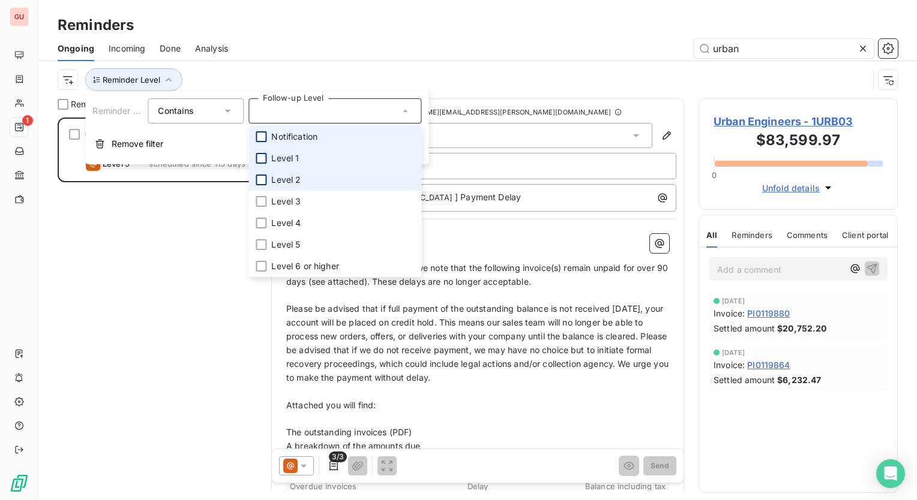
scroll to position [374, 190]
click at [150, 253] on div "Urban Engineers $83,599.97 Reminder plan Level 5 scheduled since 113 days" at bounding box center [157, 309] width 199 height 383
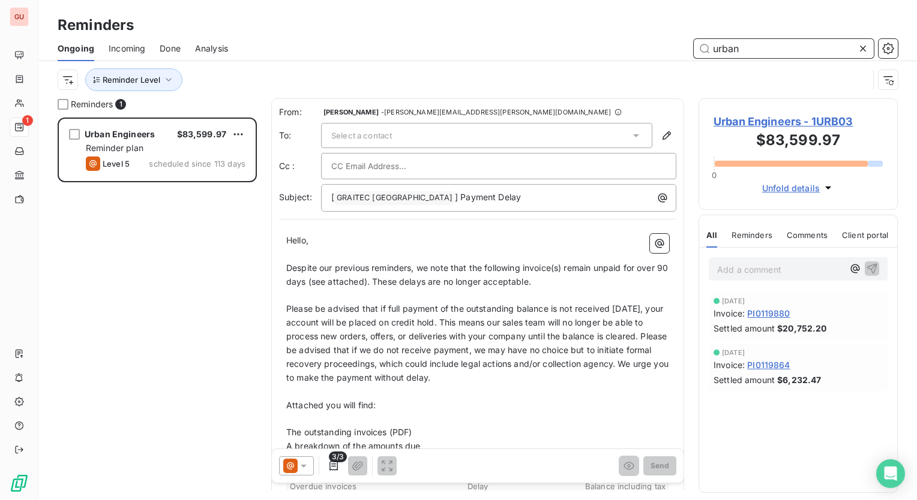
drag, startPoint x: 813, startPoint y: 54, endPoint x: 624, endPoint y: 52, distance: 189.0
click at [624, 52] on div "urban" at bounding box center [569, 48] width 655 height 19
click at [863, 52] on icon at bounding box center [863, 49] width 12 height 12
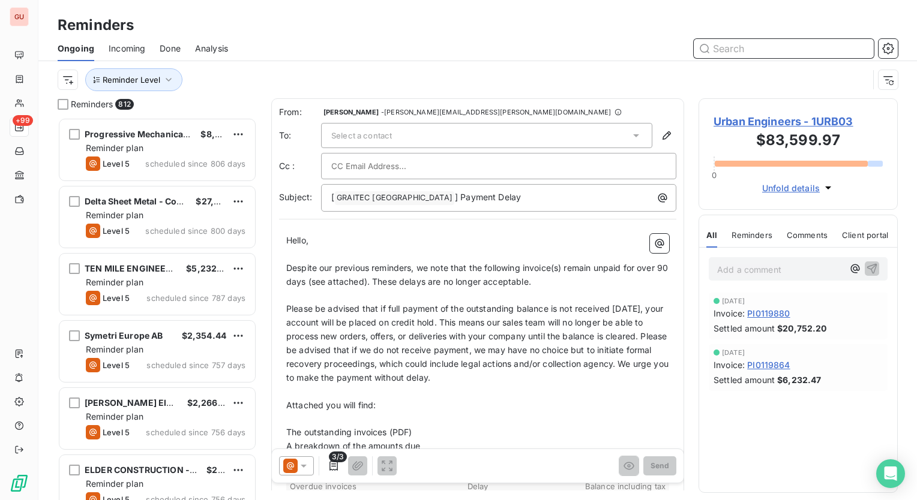
click at [773, 47] on input "text" at bounding box center [783, 48] width 180 height 19
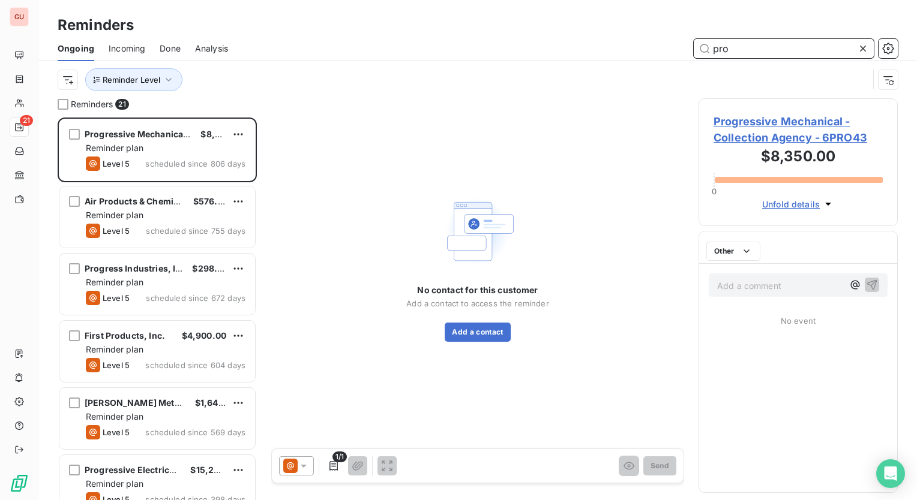
scroll to position [374, 190]
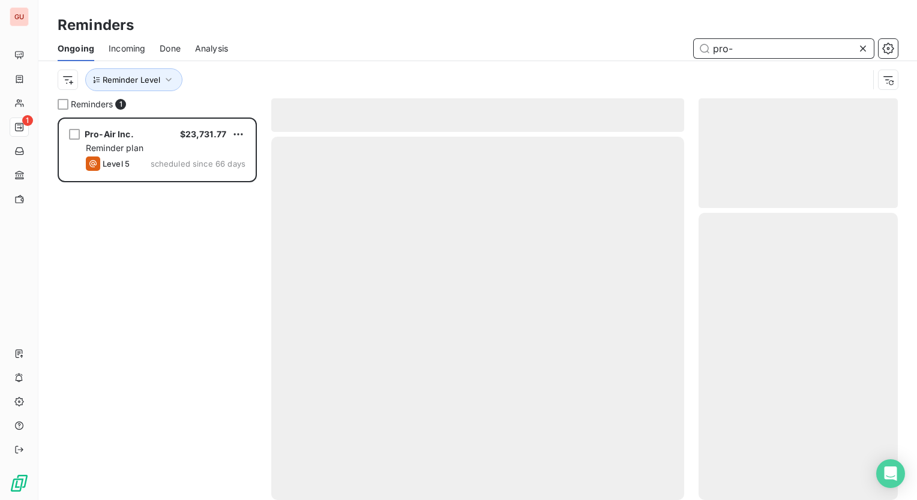
scroll to position [374, 190]
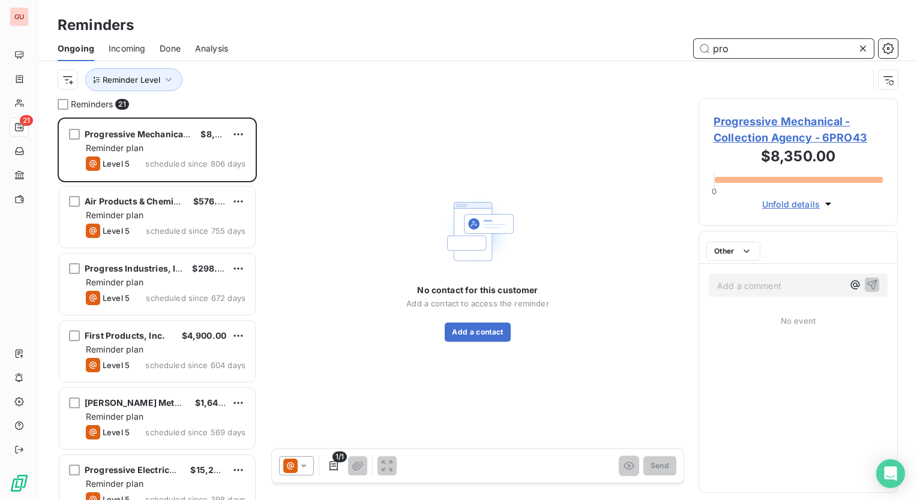
scroll to position [374, 190]
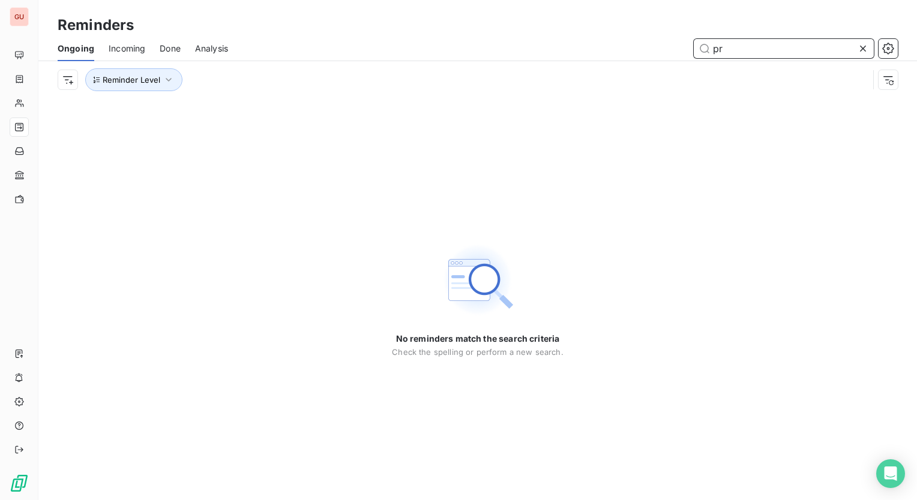
type input "p"
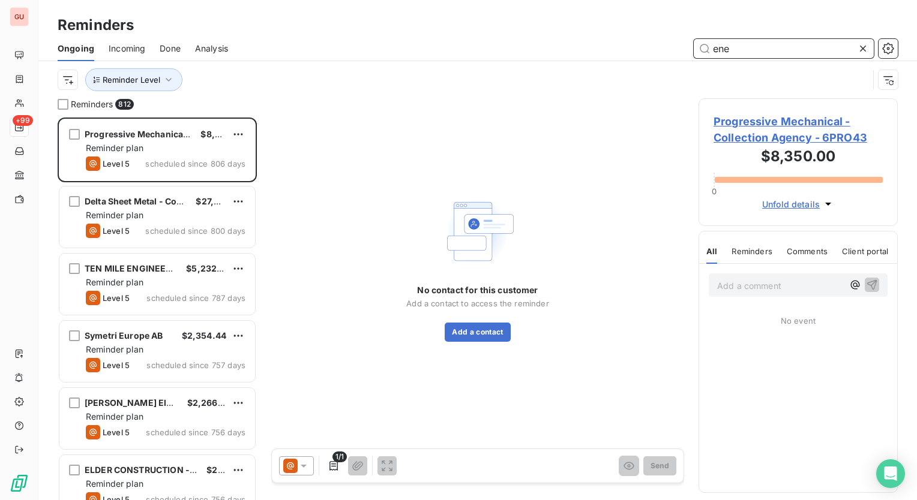
scroll to position [374, 190]
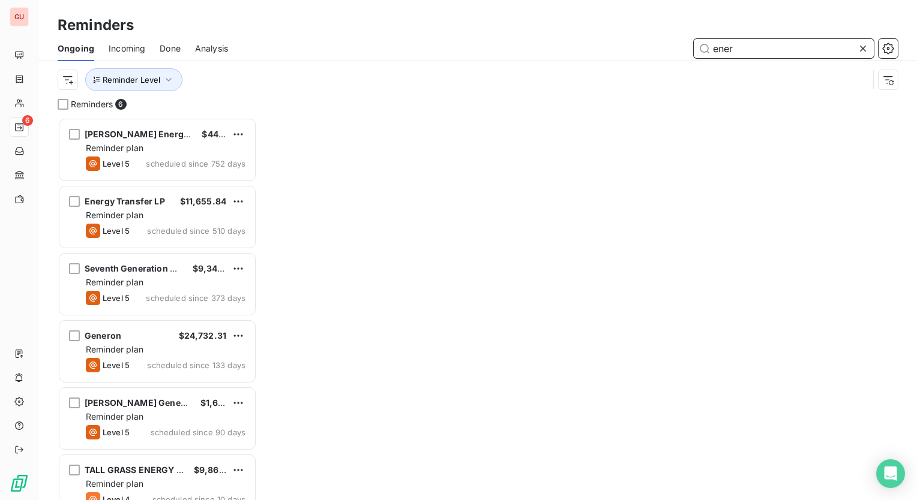
scroll to position [374, 190]
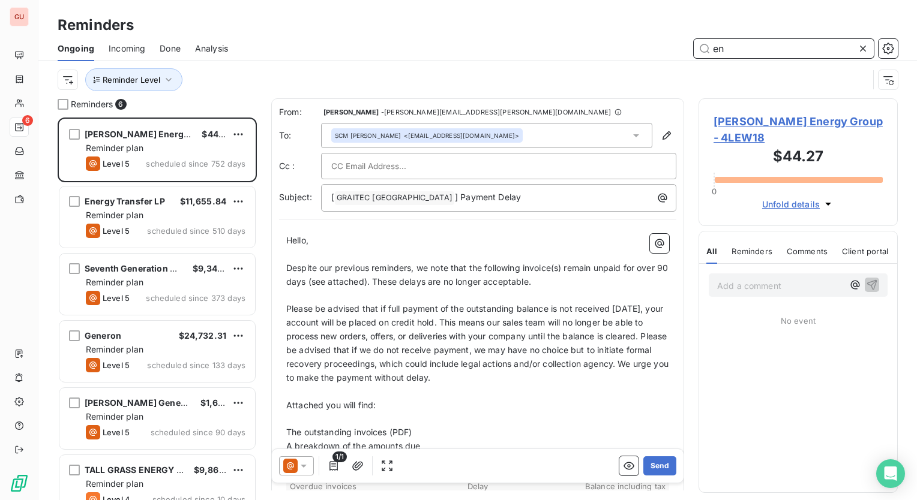
type input "e"
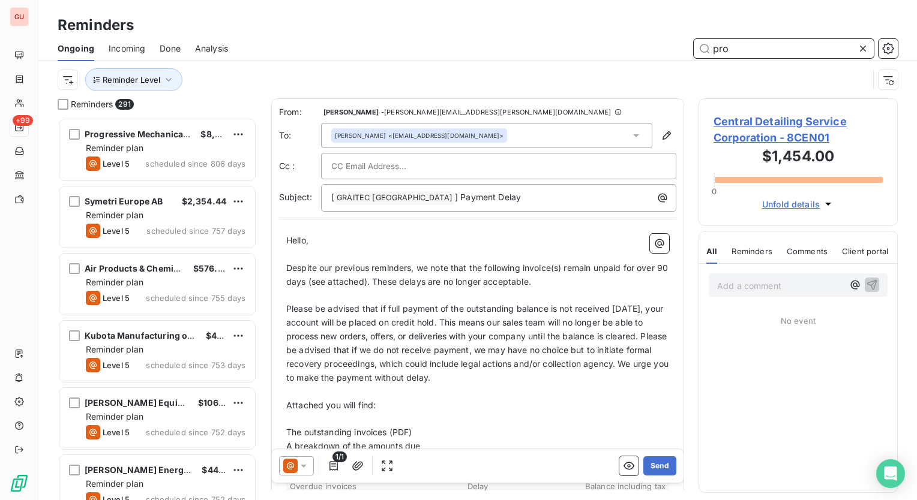
scroll to position [374, 190]
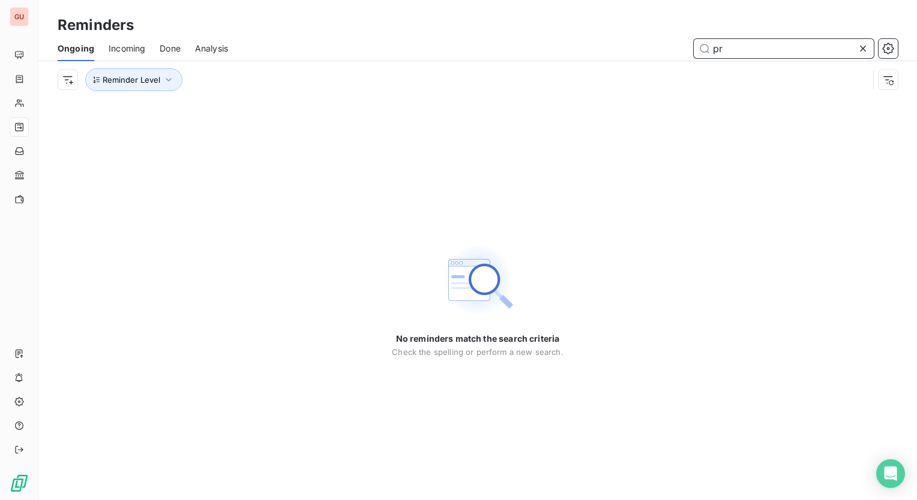
type input "p"
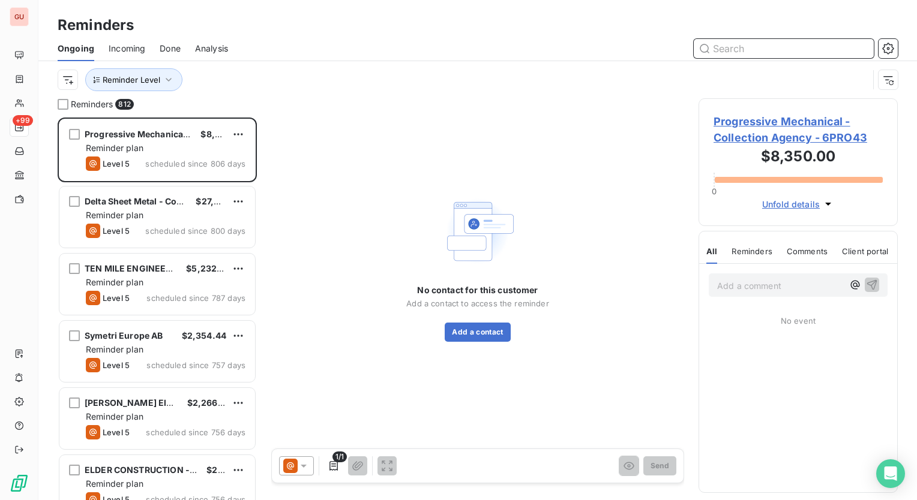
scroll to position [374, 190]
click at [165, 81] on icon "button" at bounding box center [169, 80] width 12 height 12
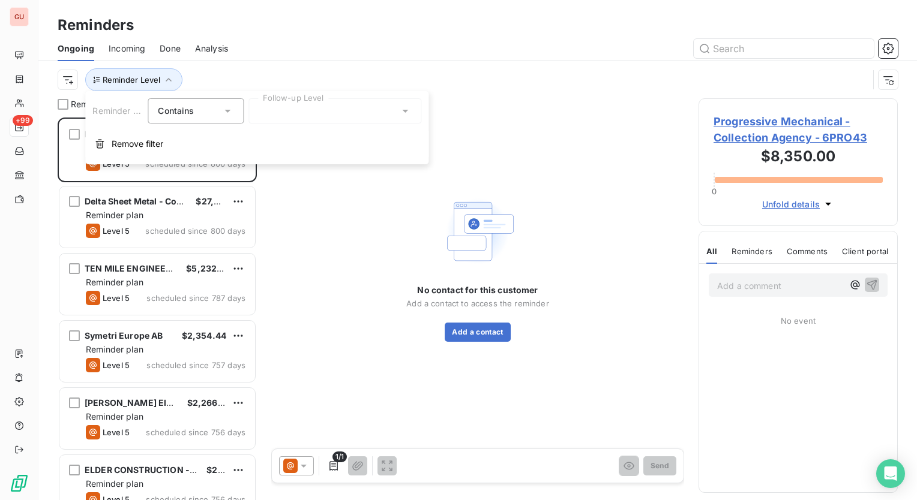
click at [402, 108] on icon at bounding box center [405, 111] width 12 height 12
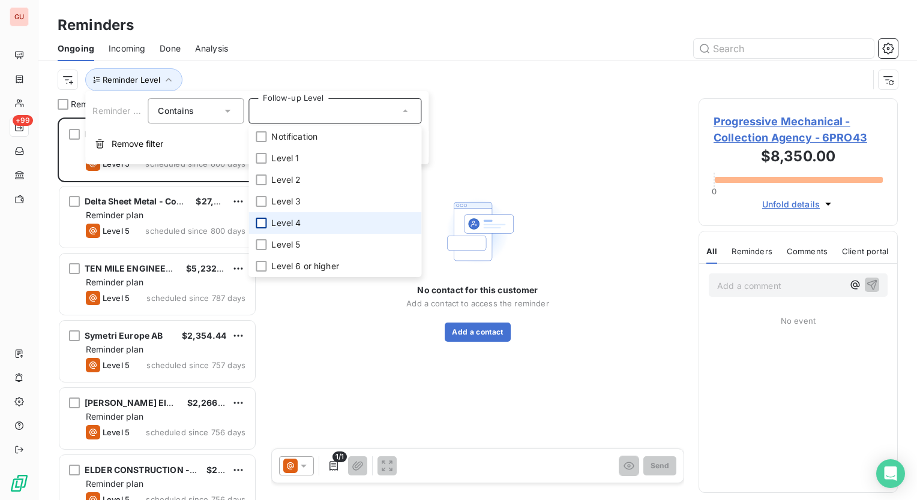
click at [262, 220] on div at bounding box center [261, 223] width 11 height 11
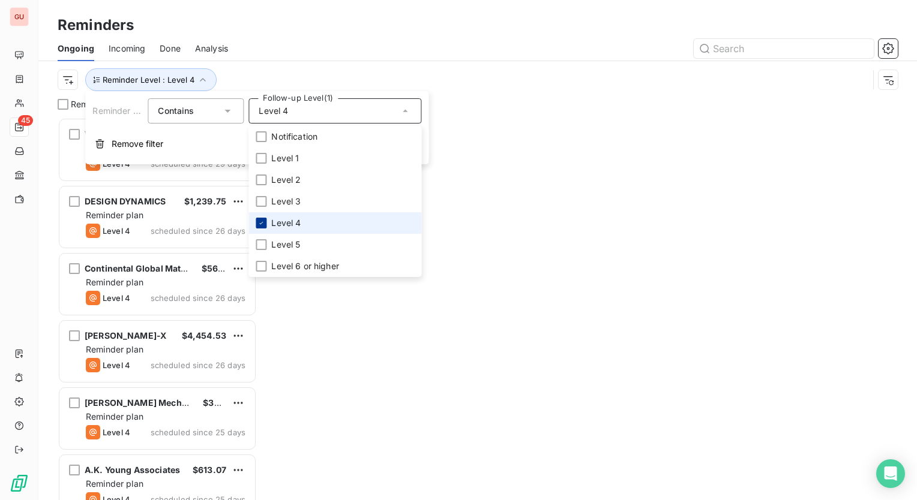
scroll to position [374, 190]
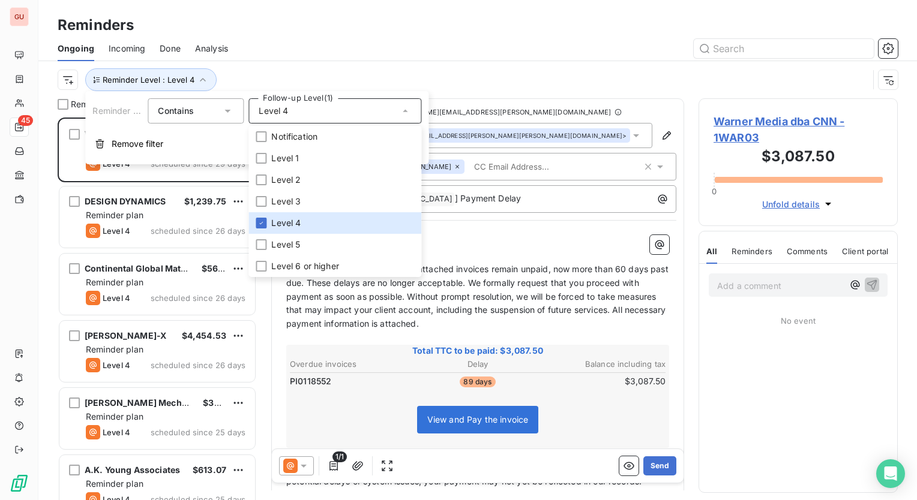
click at [525, 14] on div "Reminders" at bounding box center [477, 25] width 878 height 22
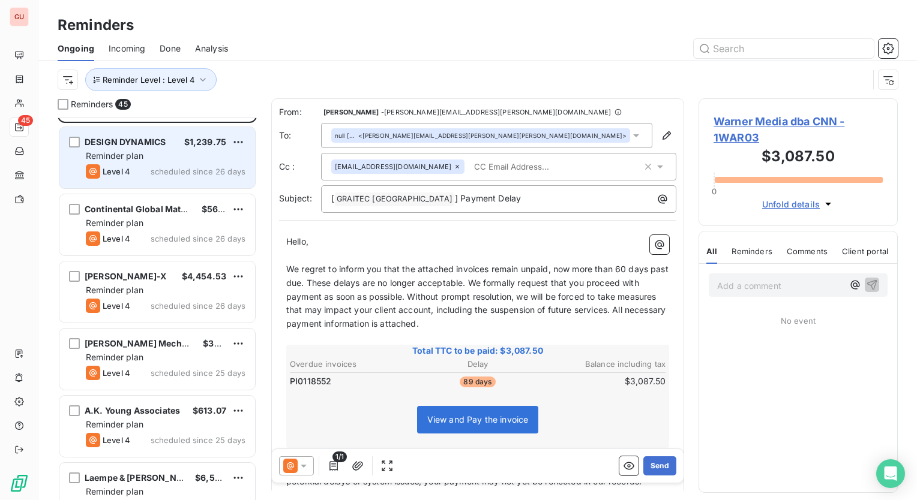
scroll to position [0, 0]
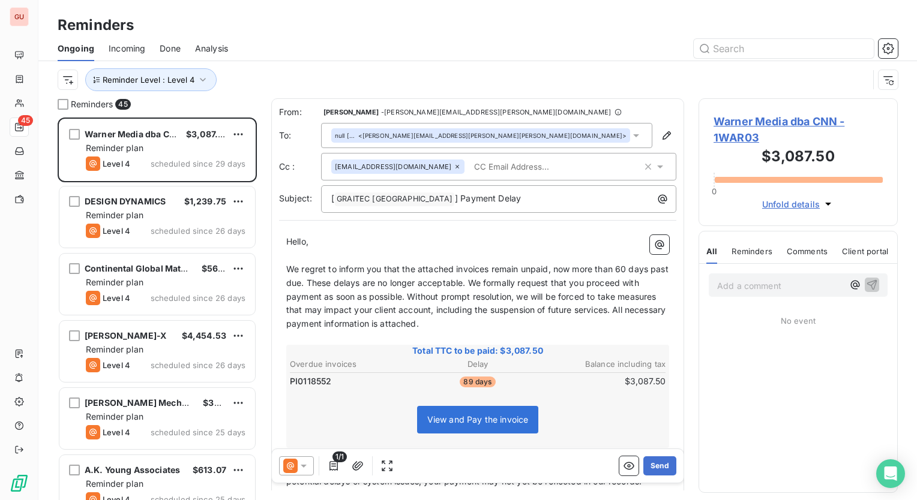
click at [755, 120] on span "Warner Media dba CNN - 1WAR03" at bounding box center [797, 129] width 169 height 32
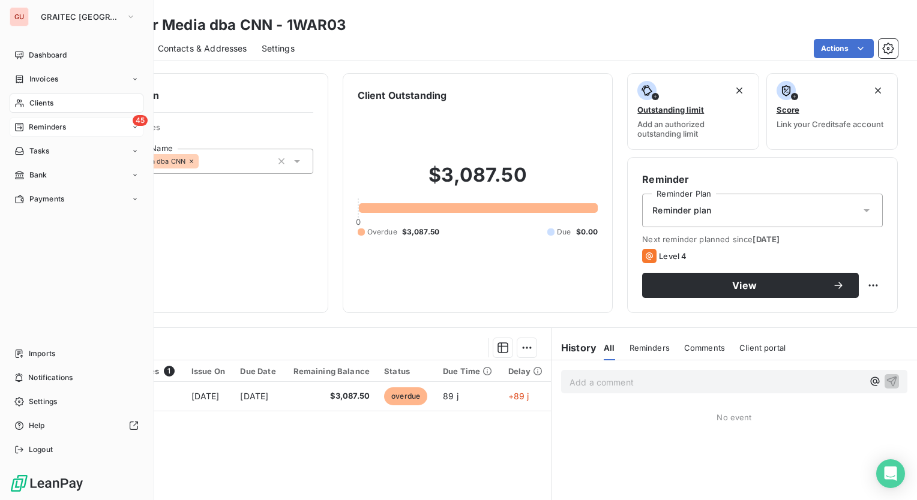
click at [122, 127] on div "45 Reminders" at bounding box center [77, 127] width 134 height 19
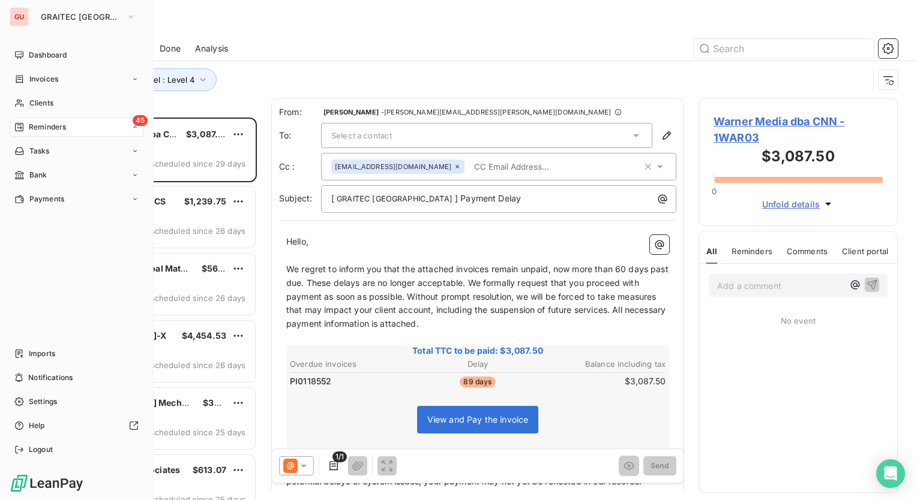
scroll to position [374, 190]
click at [52, 128] on span "Reminders" at bounding box center [47, 127] width 37 height 11
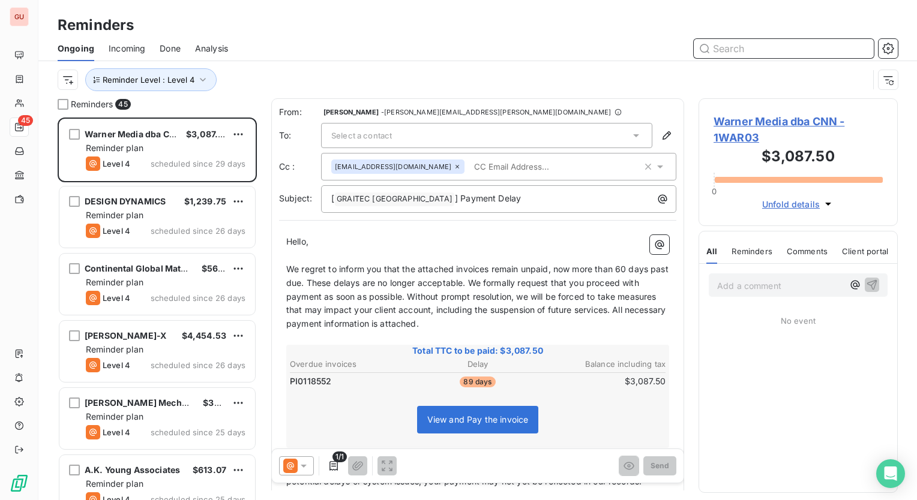
click at [730, 48] on input "text" at bounding box center [783, 48] width 180 height 19
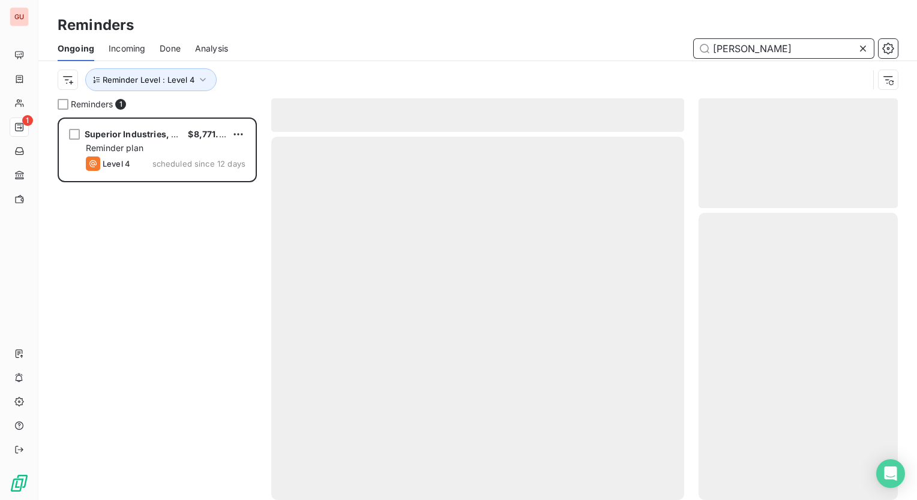
scroll to position [374, 190]
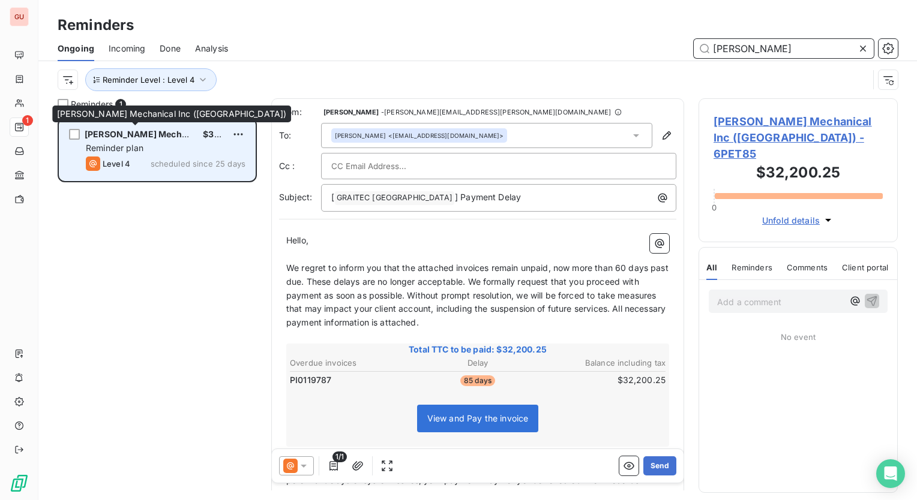
type input "[PERSON_NAME]"
click at [130, 135] on span "[PERSON_NAME] Mechanical Inc ([GEOGRAPHIC_DATA])" at bounding box center [202, 134] width 234 height 10
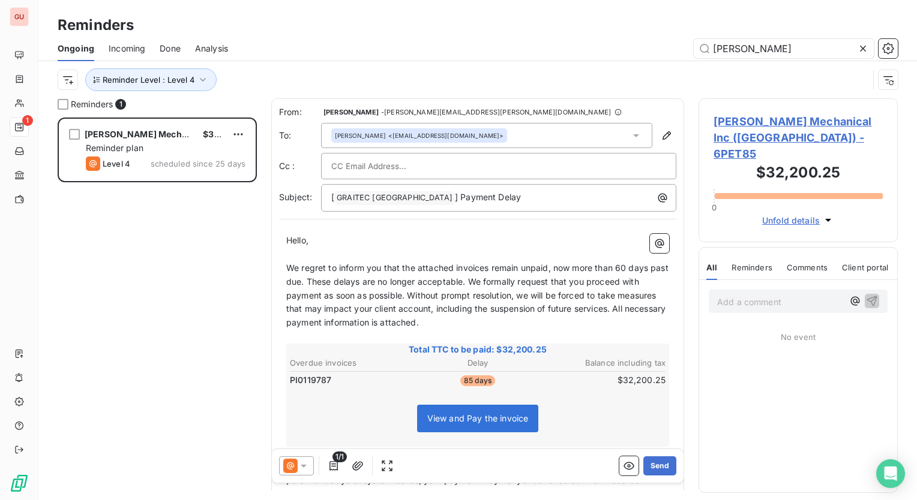
click at [752, 125] on span "[PERSON_NAME] Mechanical Inc ([GEOGRAPHIC_DATA]) - 6PET85" at bounding box center [797, 137] width 169 height 49
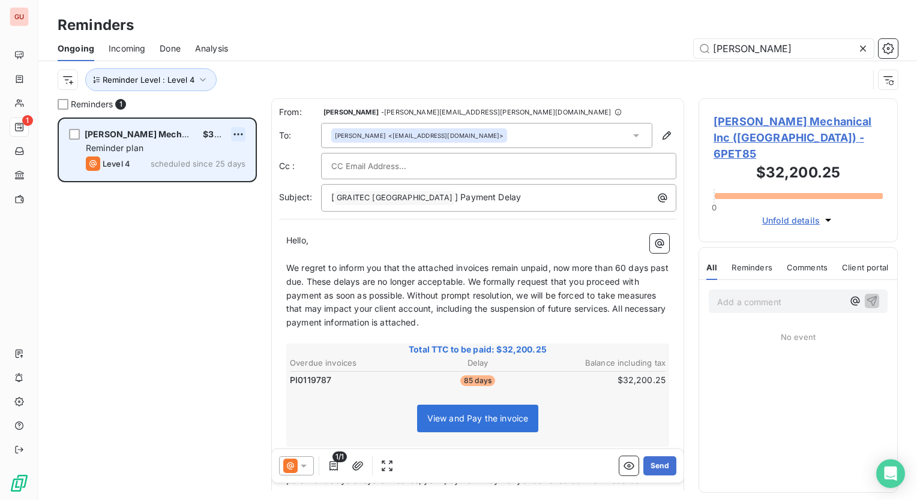
click at [237, 131] on html "GU 1 Reminders Ongoing Incoming Done Analysis [PERSON_NAME] Level : Level 4 Rem…" at bounding box center [458, 250] width 917 height 500
click at [216, 179] on div "Skip this action" at bounding box center [187, 179] width 104 height 19
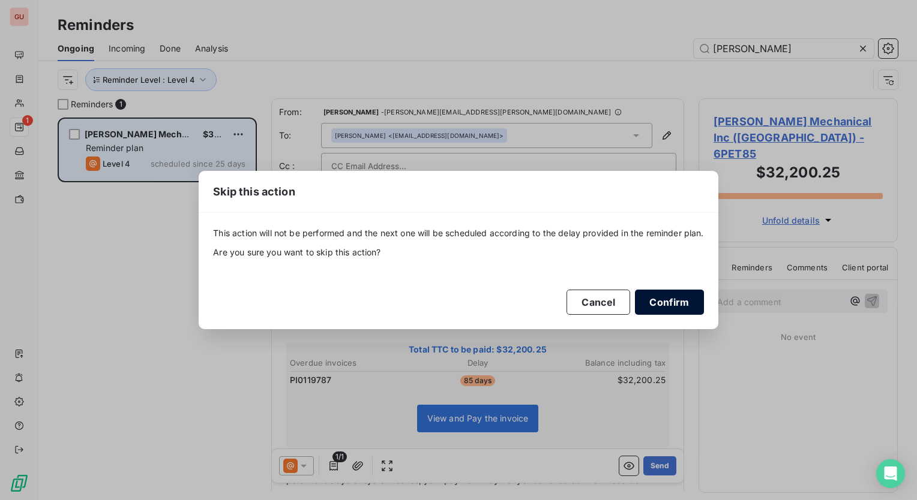
click at [658, 302] on button "Confirm" at bounding box center [669, 302] width 68 height 25
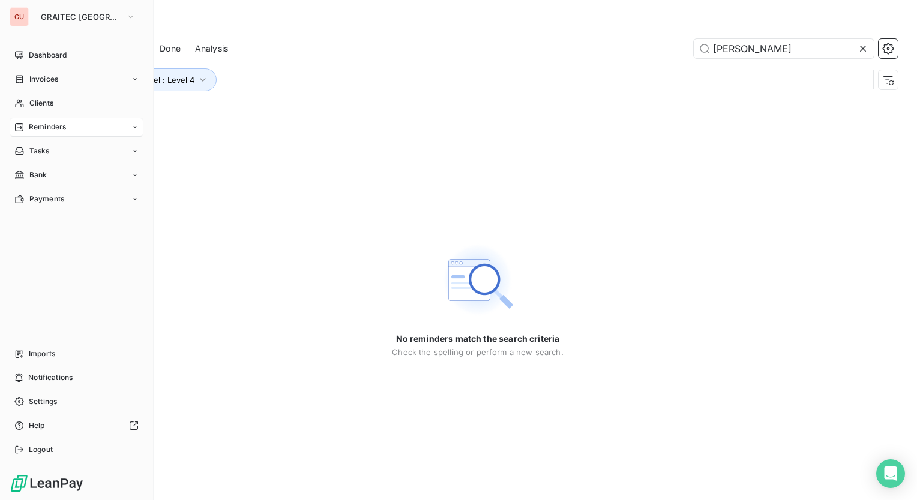
click at [49, 126] on span "Reminders" at bounding box center [47, 127] width 37 height 11
click at [48, 148] on span "Ongoing" at bounding box center [43, 151] width 29 height 11
click at [48, 150] on span "Ongoing" at bounding box center [43, 151] width 29 height 11
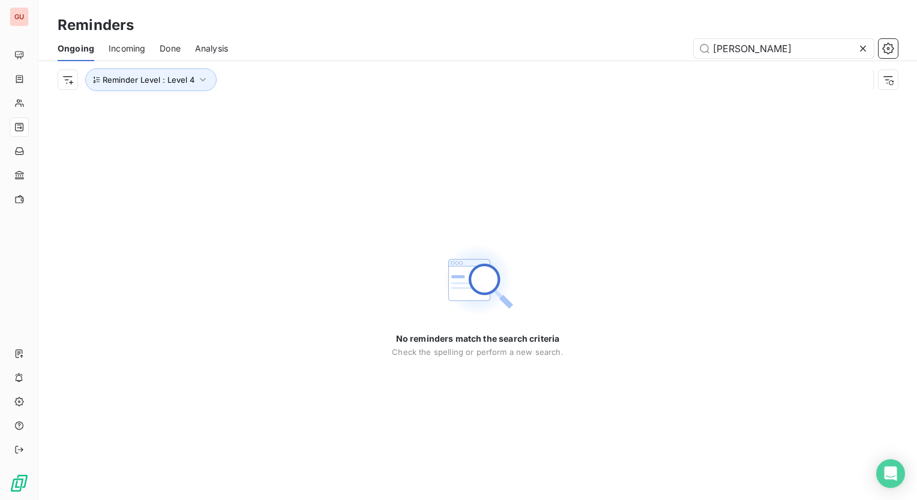
click at [863, 49] on icon at bounding box center [863, 49] width 6 height 6
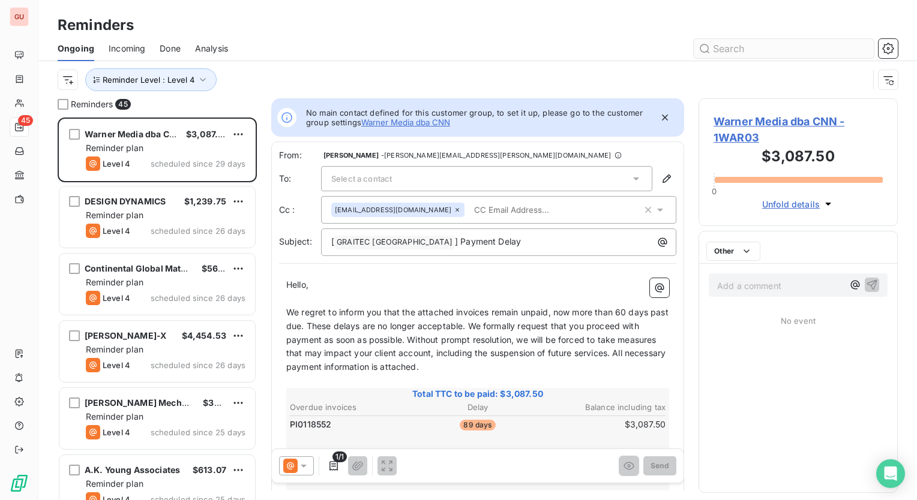
scroll to position [374, 190]
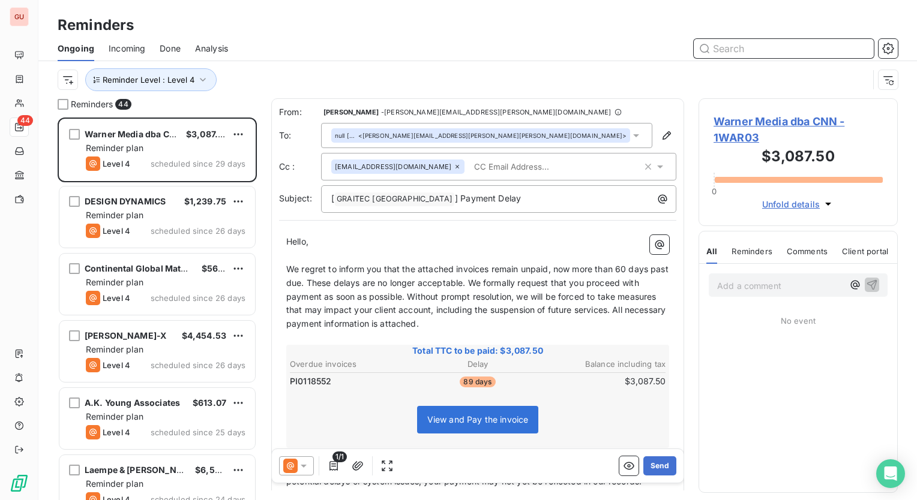
click at [815, 52] on input "text" at bounding box center [783, 48] width 180 height 19
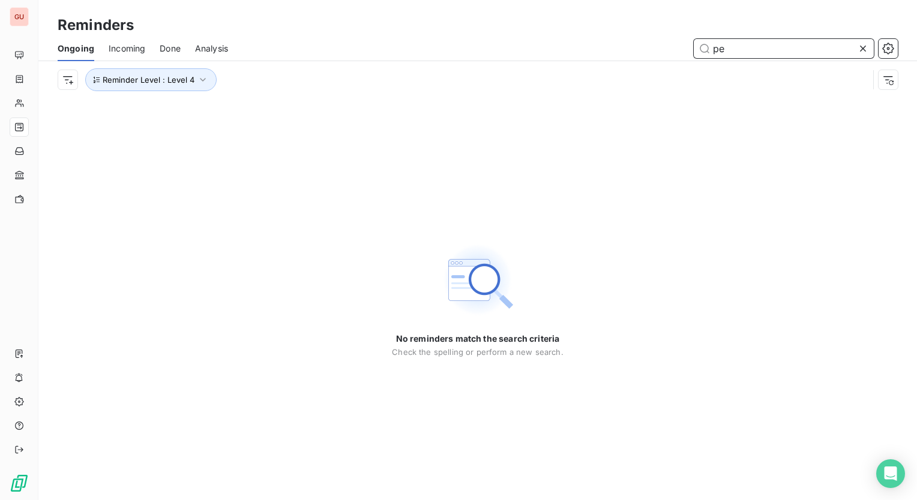
type input "p"
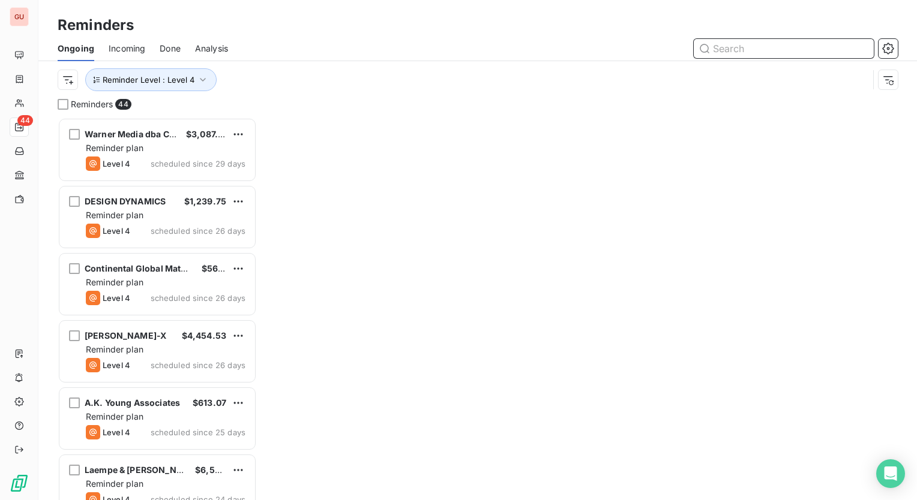
scroll to position [374, 190]
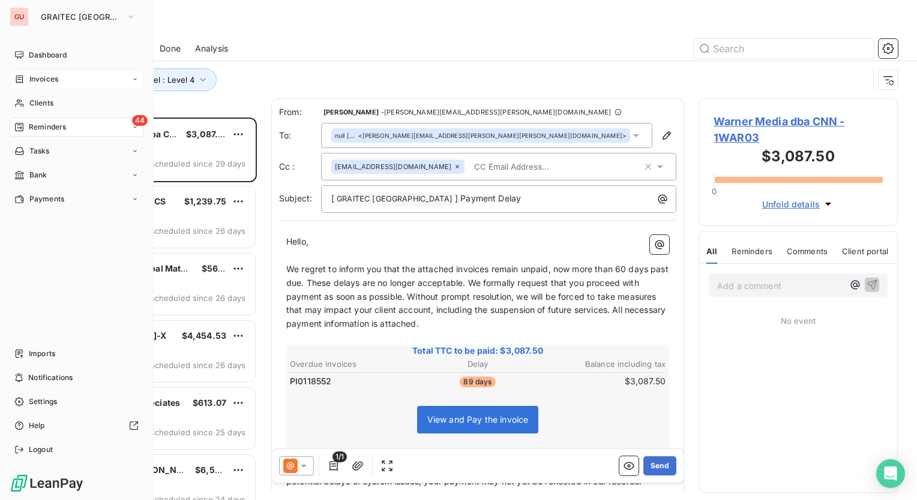
click at [58, 77] on div "Invoices" at bounding box center [77, 79] width 134 height 19
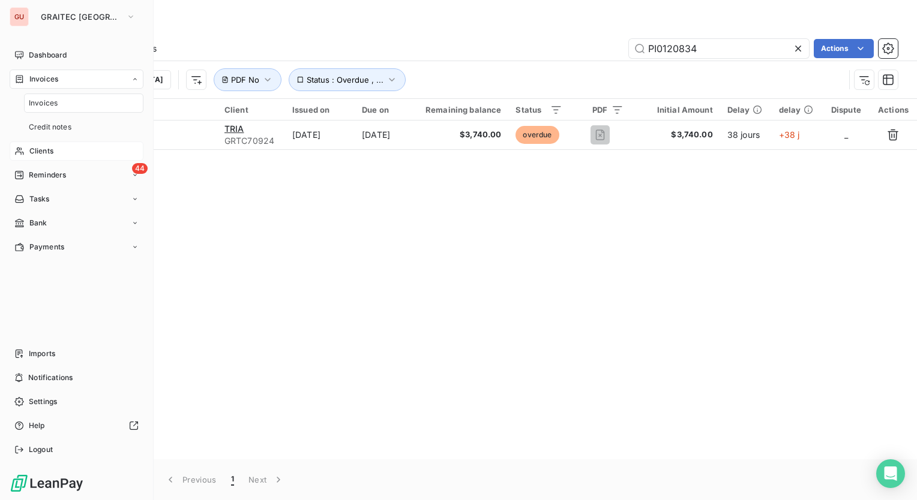
click at [55, 150] on div "Clients" at bounding box center [77, 151] width 134 height 19
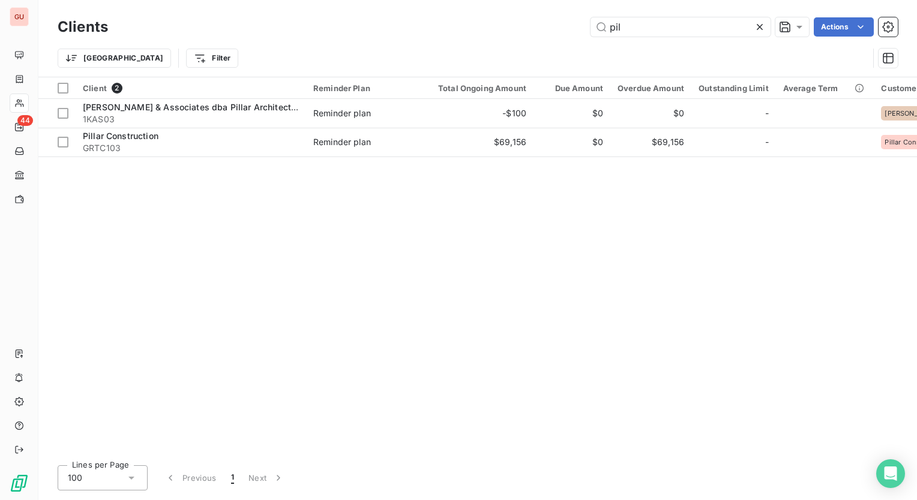
drag, startPoint x: 669, startPoint y: 34, endPoint x: 468, endPoint y: 10, distance: 202.3
click at [468, 10] on div "Clients pil Actions Trier Filter" at bounding box center [477, 38] width 878 height 77
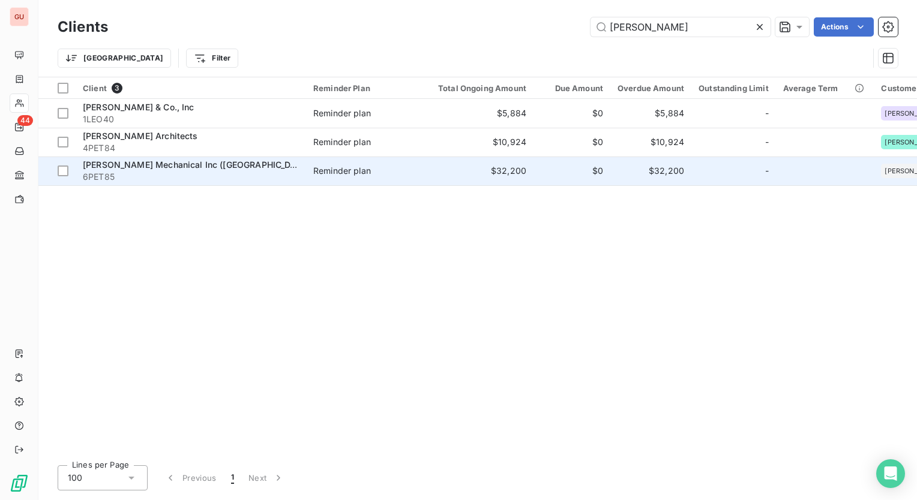
type input "[PERSON_NAME]"
click at [187, 164] on span "[PERSON_NAME] Mechanical Inc ([GEOGRAPHIC_DATA])" at bounding box center [198, 165] width 230 height 10
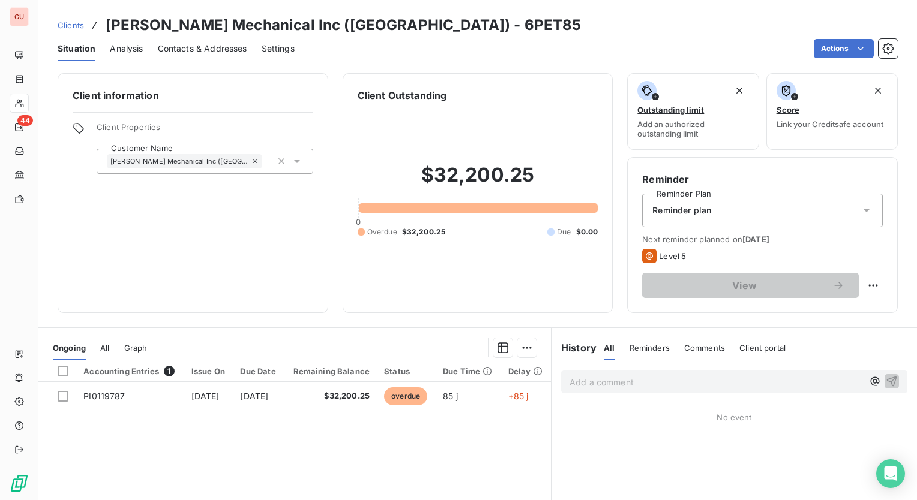
click at [686, 253] on div "Level 5" at bounding box center [762, 256] width 241 height 14
drag, startPoint x: 680, startPoint y: 259, endPoint x: 617, endPoint y: 238, distance: 67.2
click at [617, 238] on div "Client information Client Properties Customer Name [PERSON_NAME] Mechanical Inc…" at bounding box center [477, 193] width 878 height 240
click at [871, 250] on div "Level 5" at bounding box center [762, 256] width 241 height 14
click at [885, 47] on icon "button" at bounding box center [888, 49] width 12 height 12
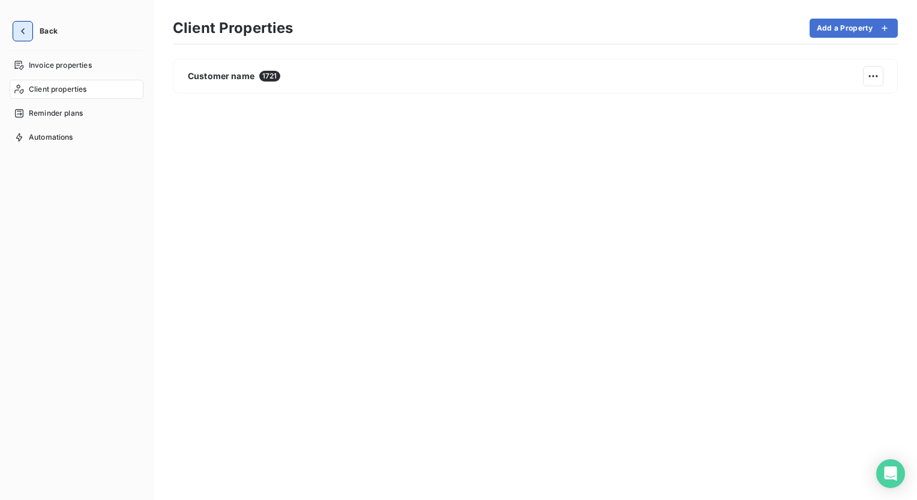
click at [18, 29] on icon "button" at bounding box center [23, 31] width 12 height 12
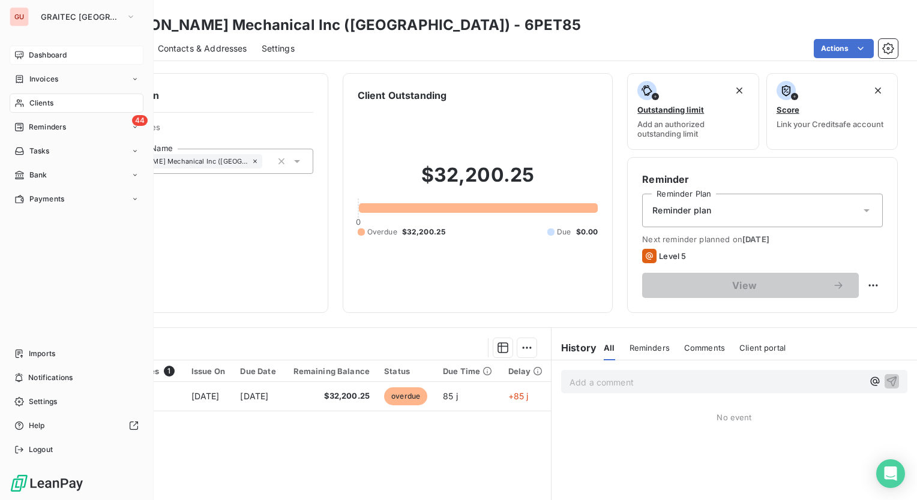
click at [43, 54] on span "Dashboard" at bounding box center [48, 55] width 38 height 11
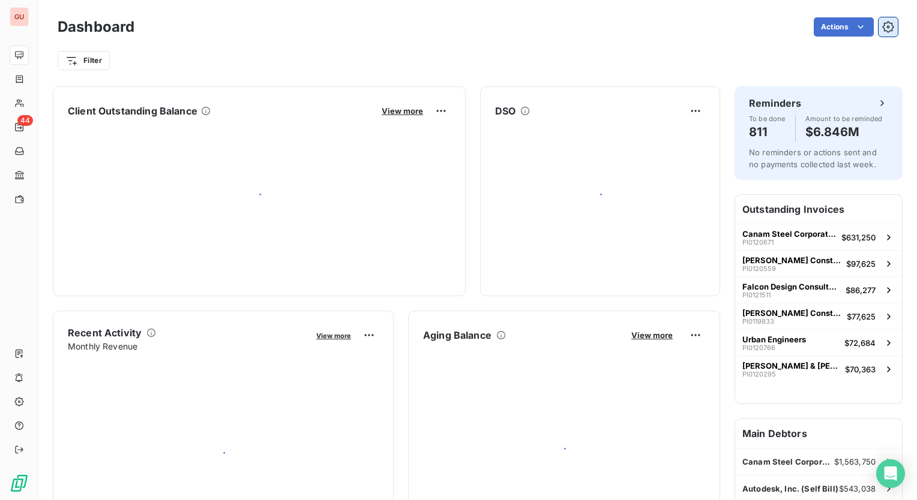
click at [885, 25] on button "button" at bounding box center [887, 26] width 19 height 19
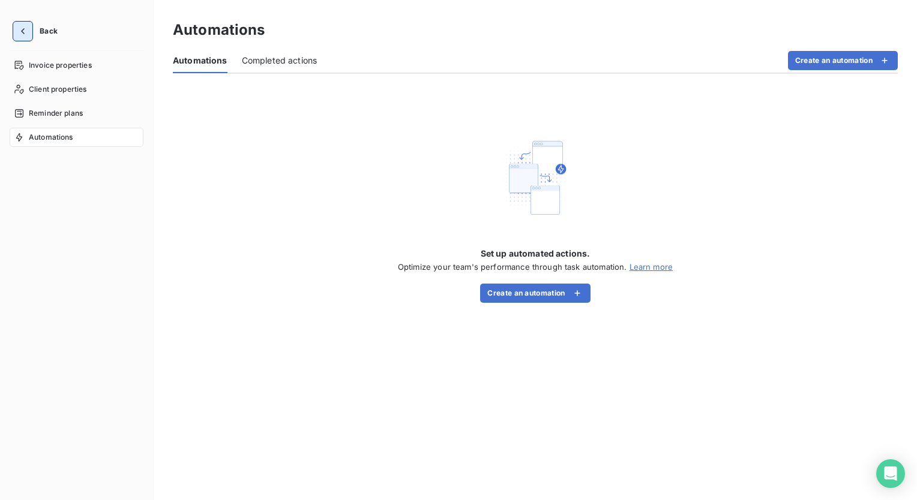
click at [20, 31] on icon "button" at bounding box center [23, 31] width 12 height 12
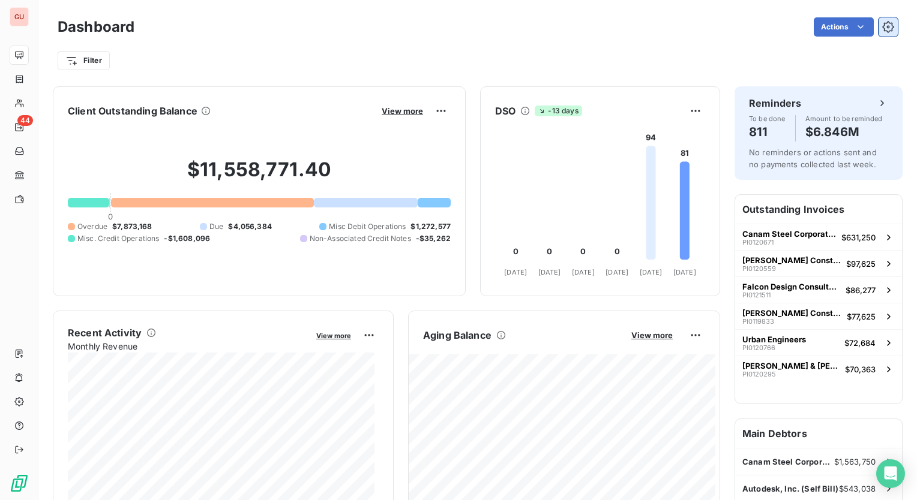
click at [887, 26] on icon "button" at bounding box center [888, 27] width 3 height 3
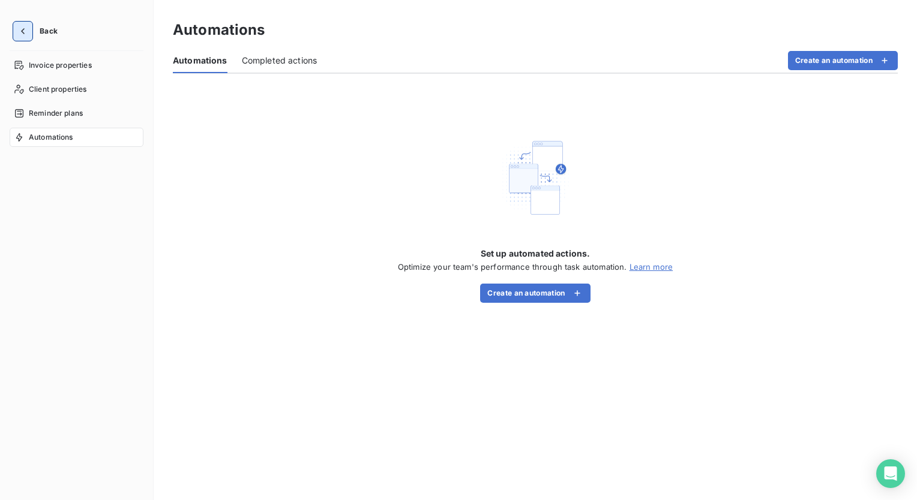
click at [19, 33] on icon "button" at bounding box center [23, 31] width 12 height 12
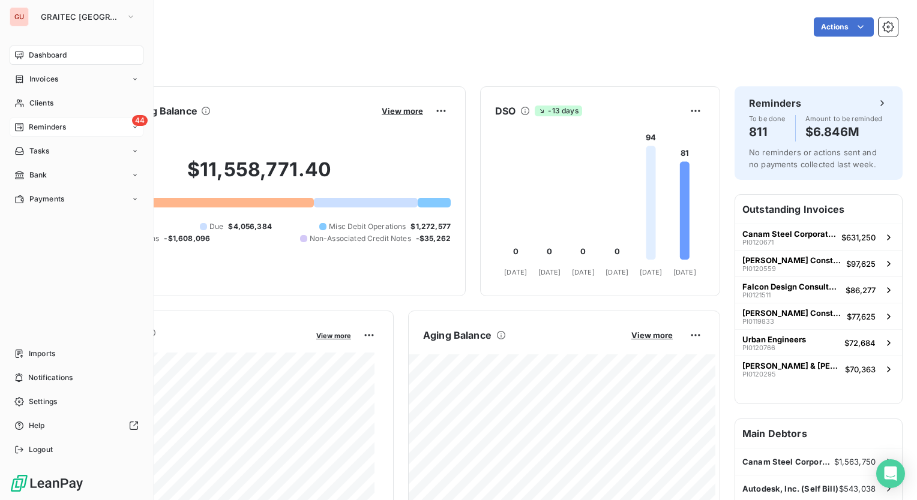
click at [65, 126] on span "Reminders" at bounding box center [47, 127] width 37 height 11
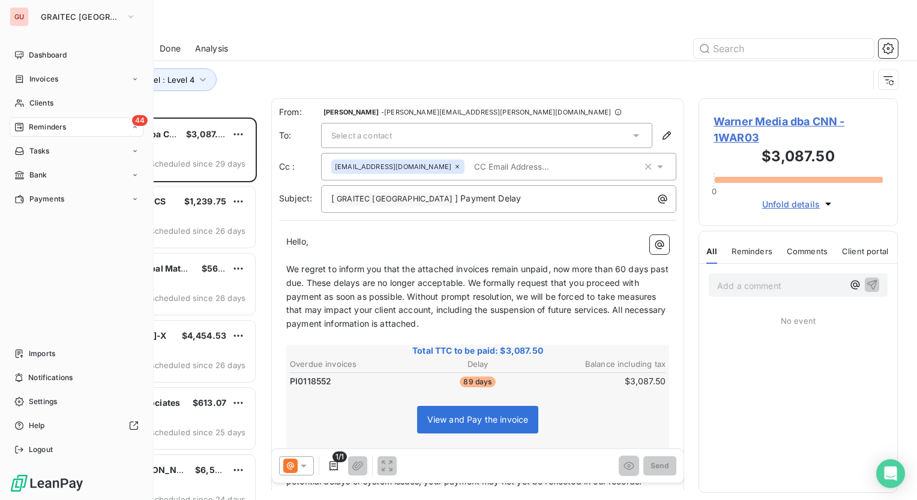
scroll to position [374, 190]
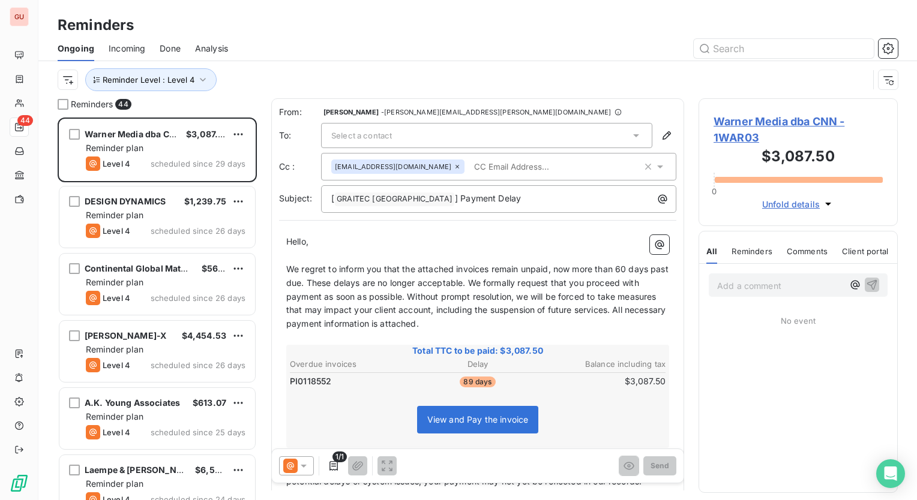
click at [745, 124] on span "Warner Media dba CNN - 1WAR03" at bounding box center [797, 129] width 169 height 32
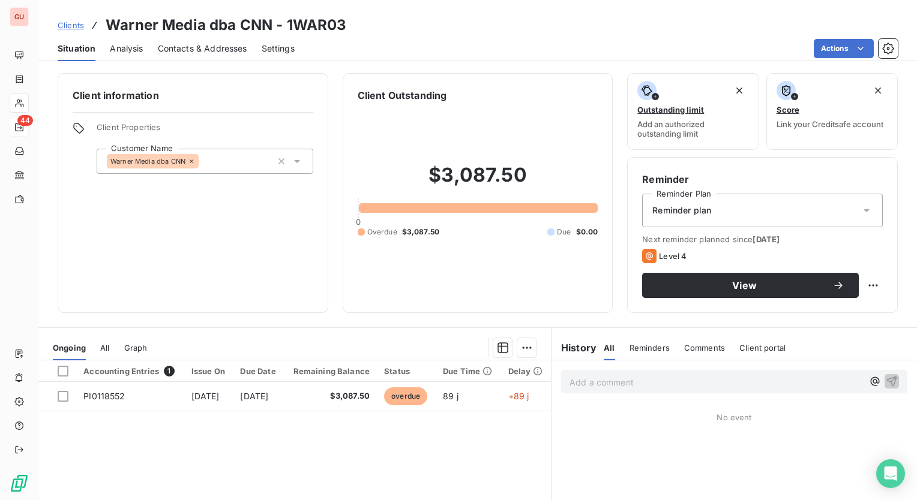
scroll to position [60, 0]
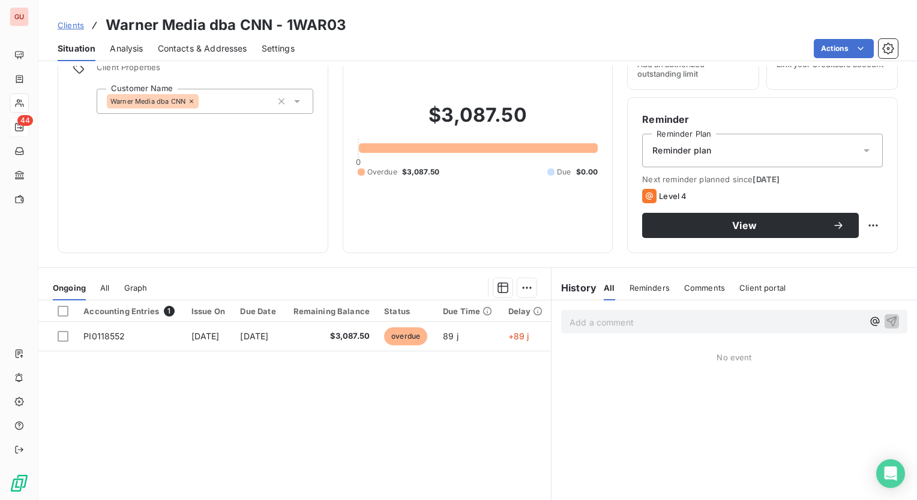
click at [851, 152] on div "Reminder plan" at bounding box center [762, 151] width 241 height 34
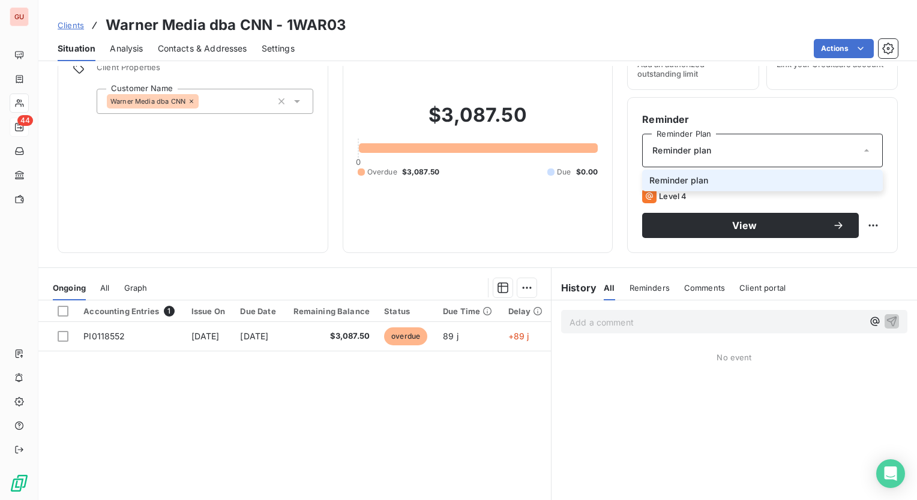
click at [860, 152] on icon at bounding box center [866, 151] width 12 height 12
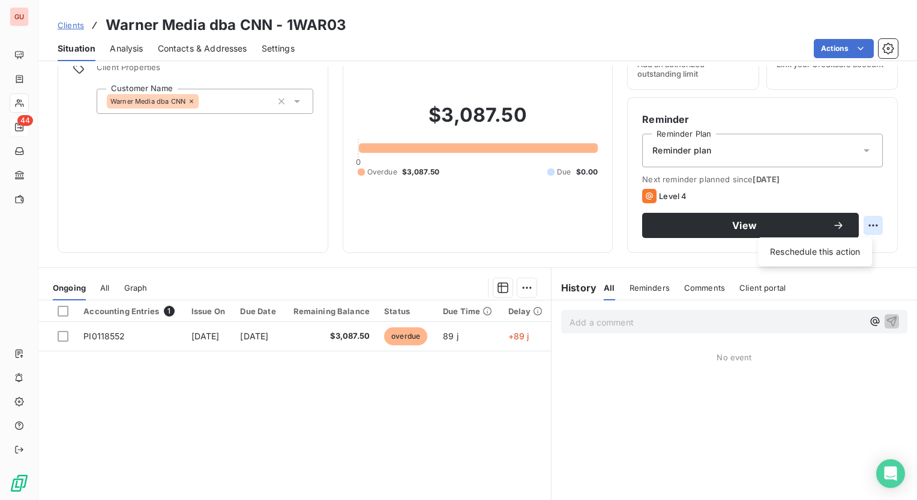
click at [870, 224] on html "GU 44 Clients Warner Media dba CNN - 1WAR03 Situation Analysis Contacts & Addre…" at bounding box center [458, 250] width 917 height 500
click at [870, 191] on html "GU 44 Clients Warner Media dba CNN - 1WAR03 Situation Analysis Contacts & Addre…" at bounding box center [458, 250] width 917 height 500
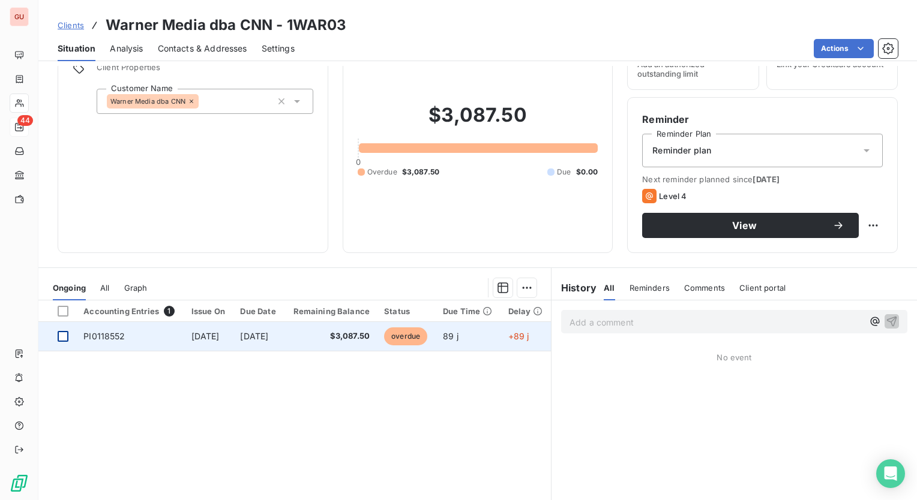
click at [61, 338] on div at bounding box center [63, 336] width 11 height 11
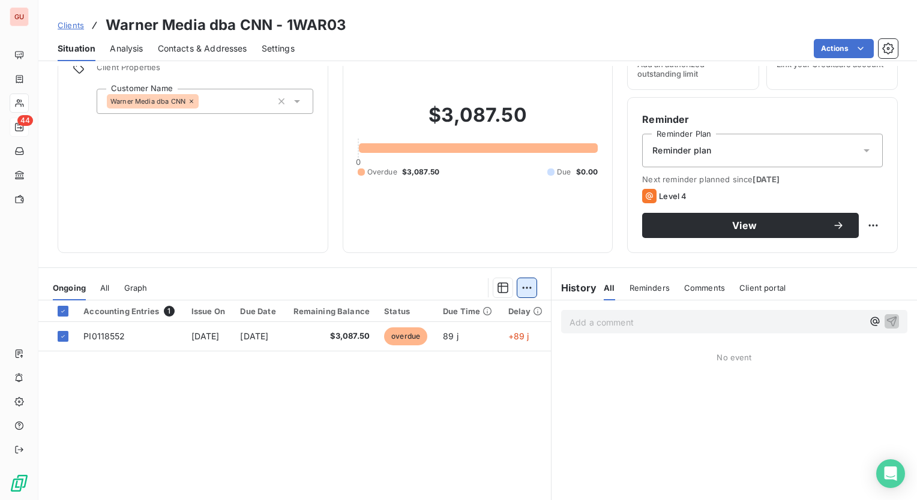
click at [520, 289] on html "GU 44 Clients Warner Media dba CNN - 1WAR03 Situation Analysis Contacts & Addre…" at bounding box center [458, 250] width 917 height 500
click at [407, 268] on html "GU 44 Clients Warner Media dba CNN - 1WAR03 Situation Analysis Contacts & Addre…" at bounding box center [458, 250] width 917 height 500
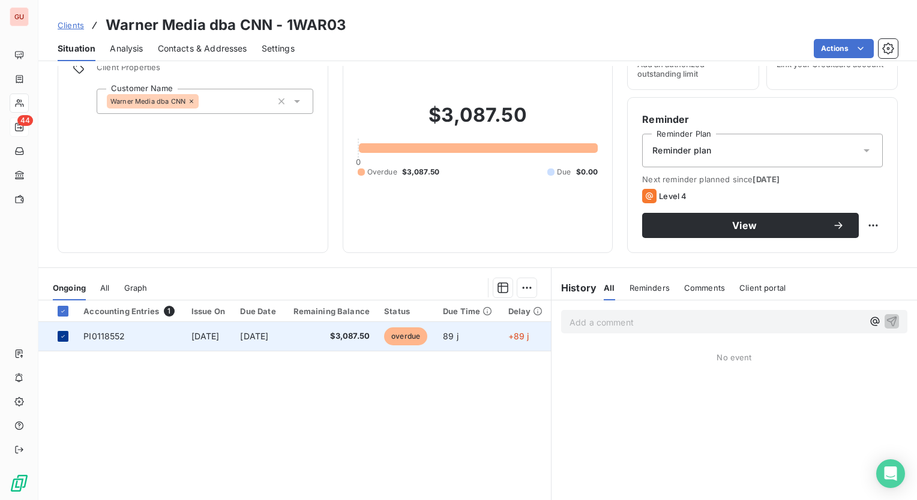
click at [65, 334] on icon at bounding box center [62, 336] width 7 height 7
click at [97, 342] on td "PI0118552" at bounding box center [129, 336] width 107 height 29
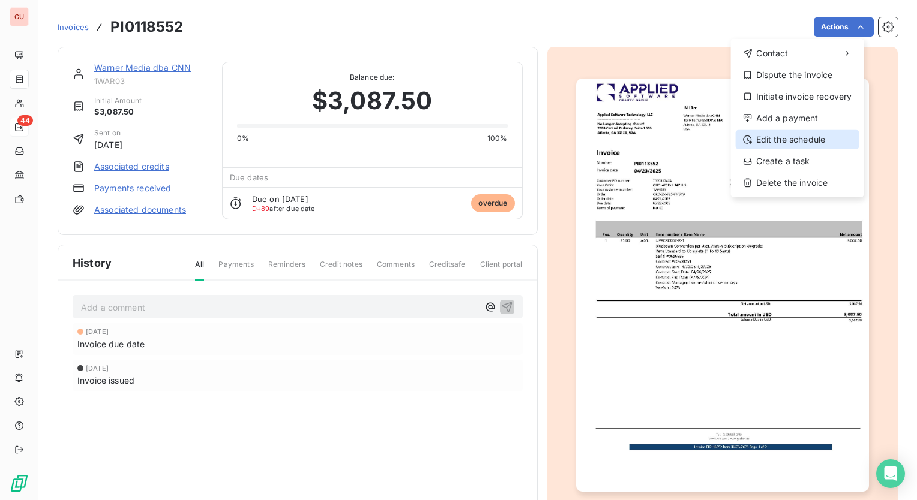
click at [801, 138] on div "Edit the schedule" at bounding box center [797, 139] width 124 height 19
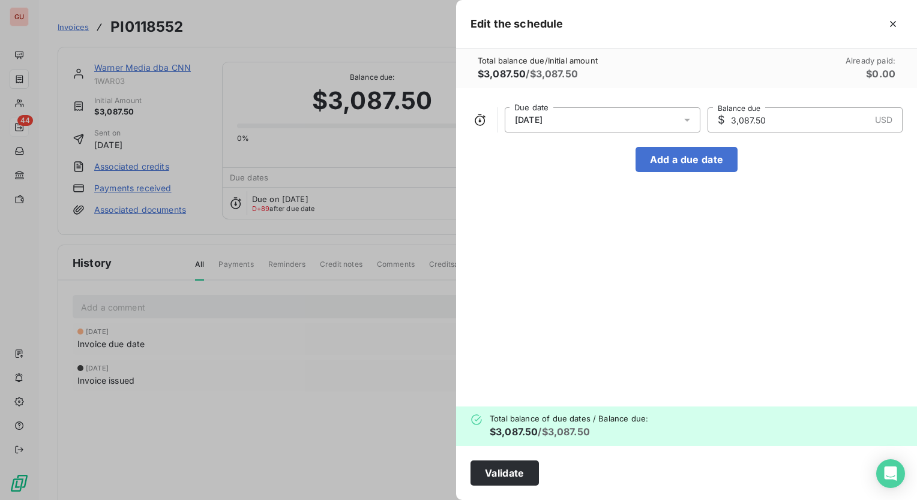
click at [688, 117] on icon at bounding box center [687, 120] width 12 height 12
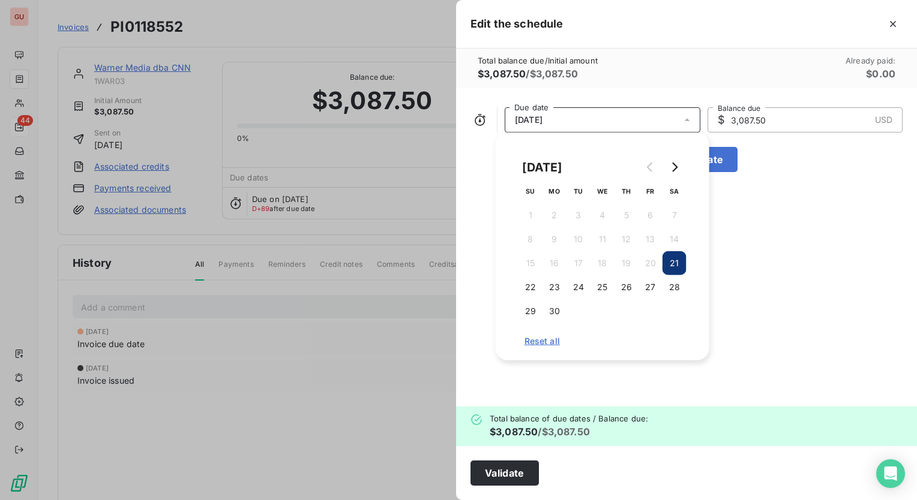
click at [822, 196] on div "[DATE] Due date $ 3,087.50 USD Balance due Add a due date" at bounding box center [686, 247] width 461 height 319
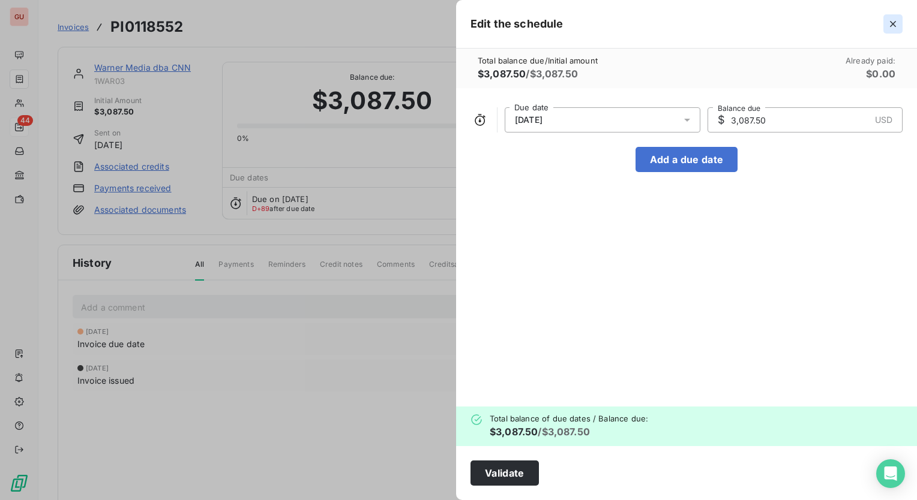
click at [892, 27] on icon "button" at bounding box center [893, 24] width 12 height 12
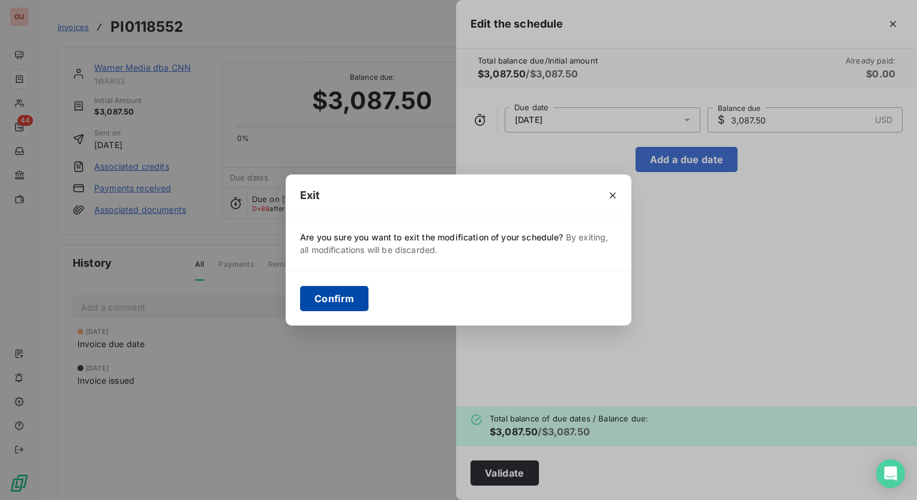
click at [334, 297] on button "Confirm" at bounding box center [334, 298] width 68 height 25
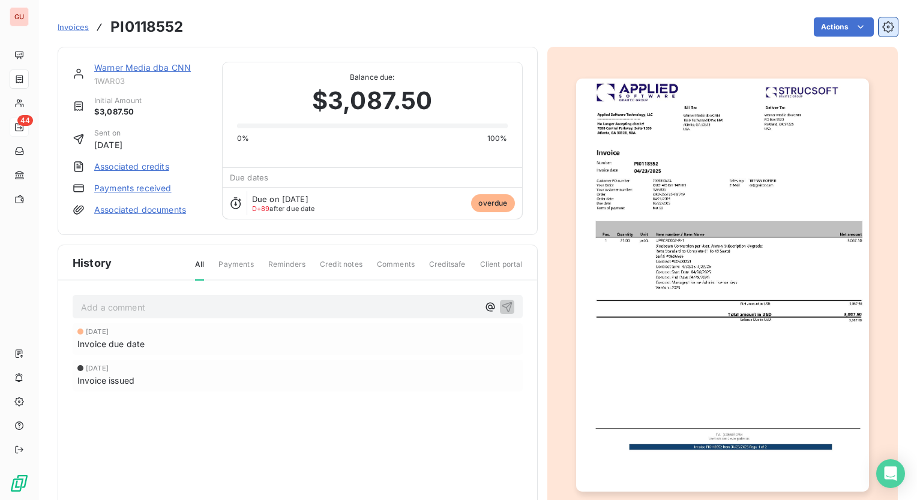
click at [881, 20] on button "button" at bounding box center [887, 26] width 19 height 19
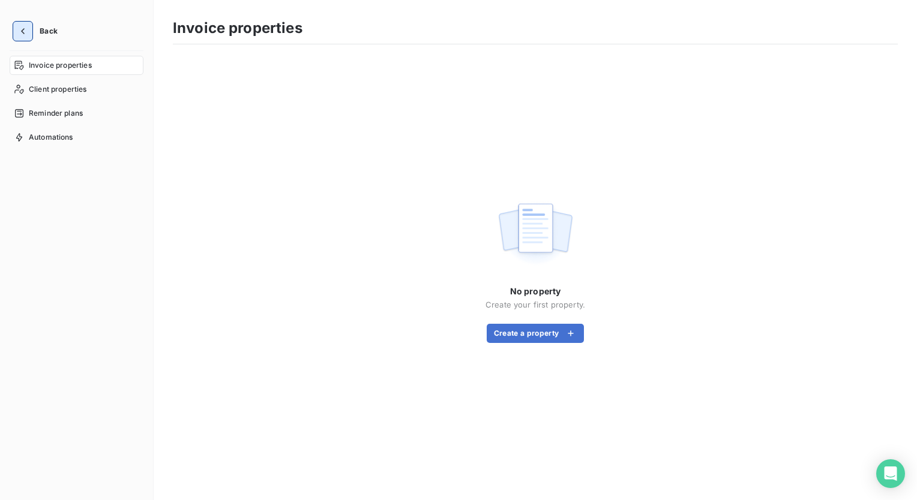
click at [18, 33] on icon "button" at bounding box center [23, 31] width 12 height 12
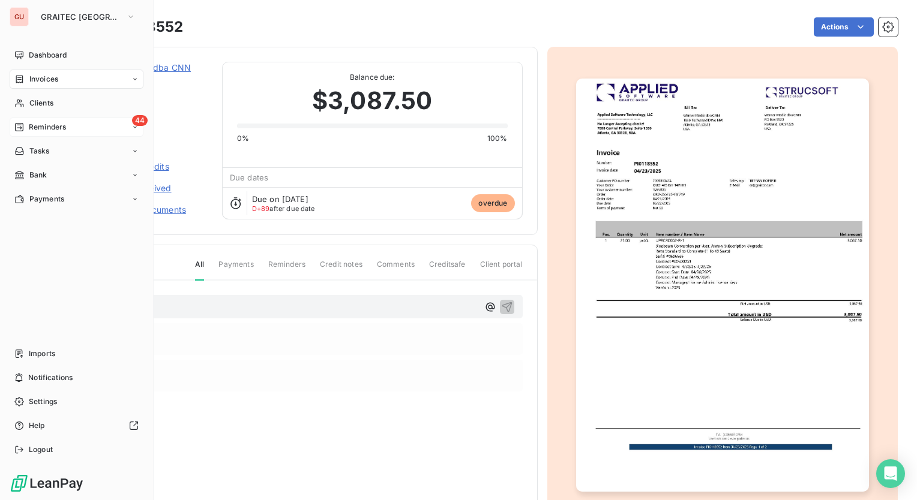
click at [41, 124] on span "Reminders" at bounding box center [47, 127] width 37 height 11
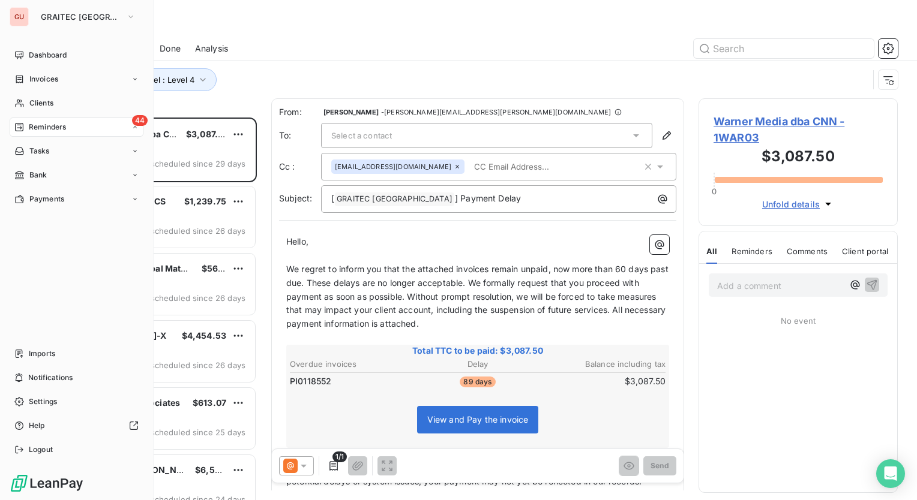
scroll to position [374, 190]
click at [40, 153] on span "Ongoing" at bounding box center [43, 151] width 29 height 11
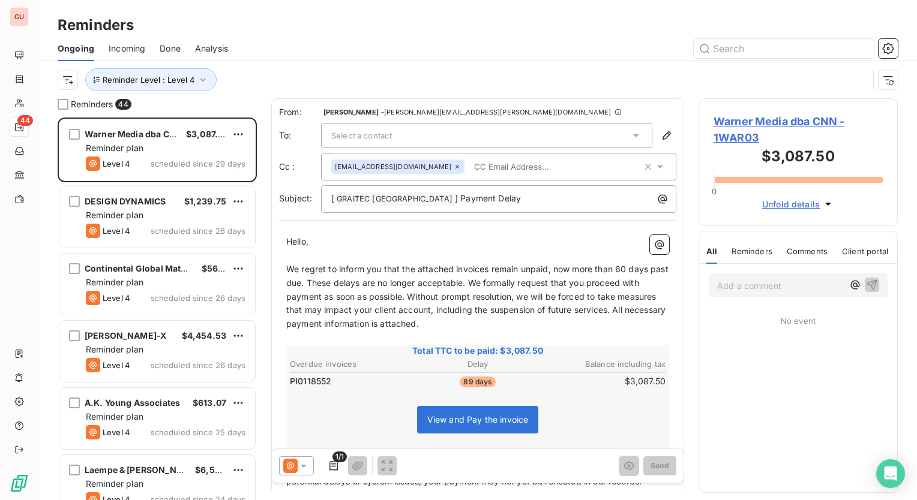
click at [352, 36] on div "Ongoing Incoming Done Analysis" at bounding box center [477, 48] width 878 height 25
click at [758, 52] on input "text" at bounding box center [783, 48] width 180 height 19
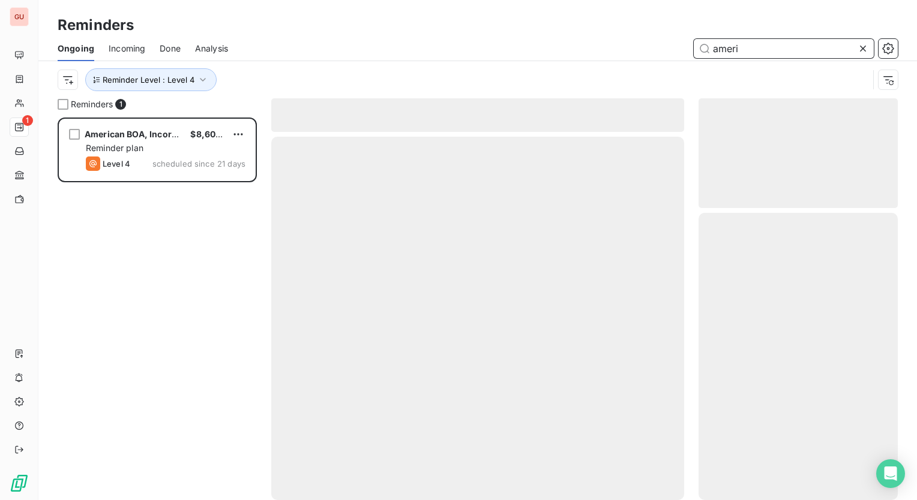
scroll to position [374, 190]
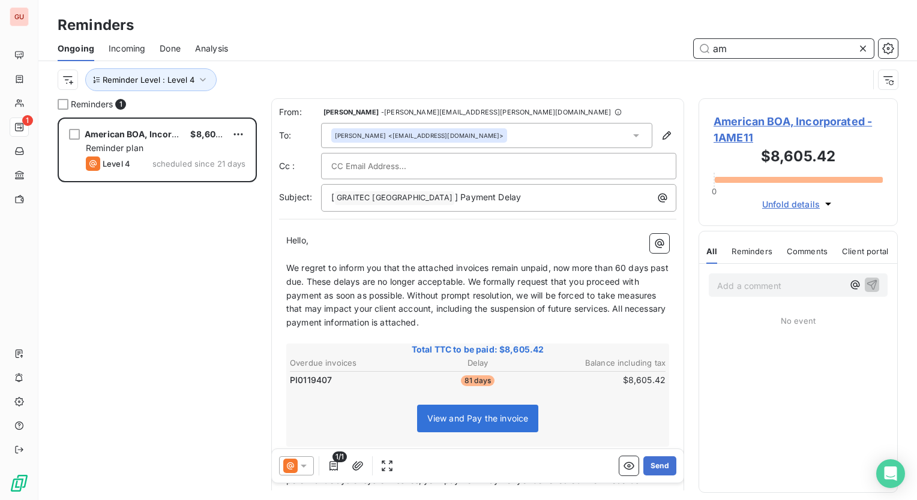
type input "a"
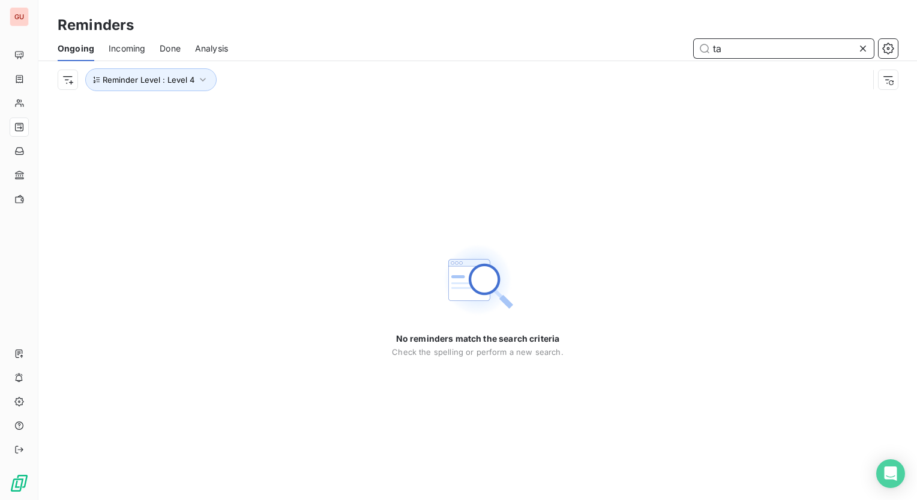
type input "t"
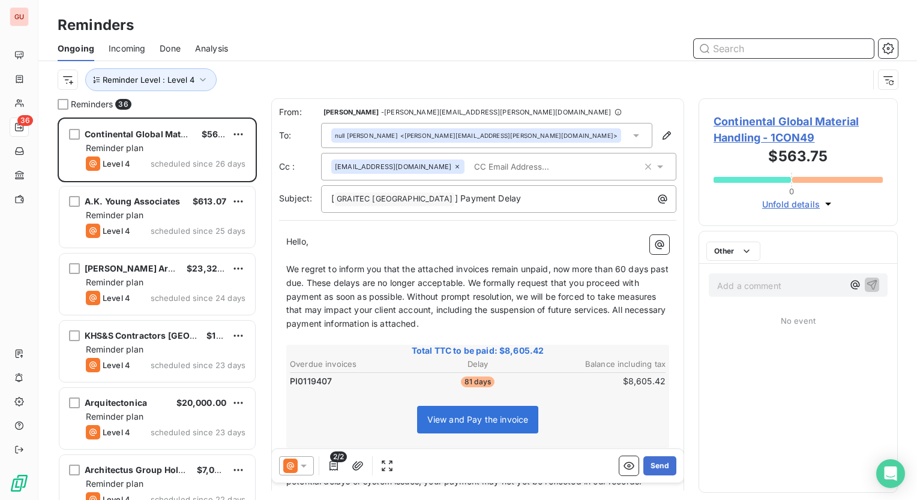
scroll to position [374, 190]
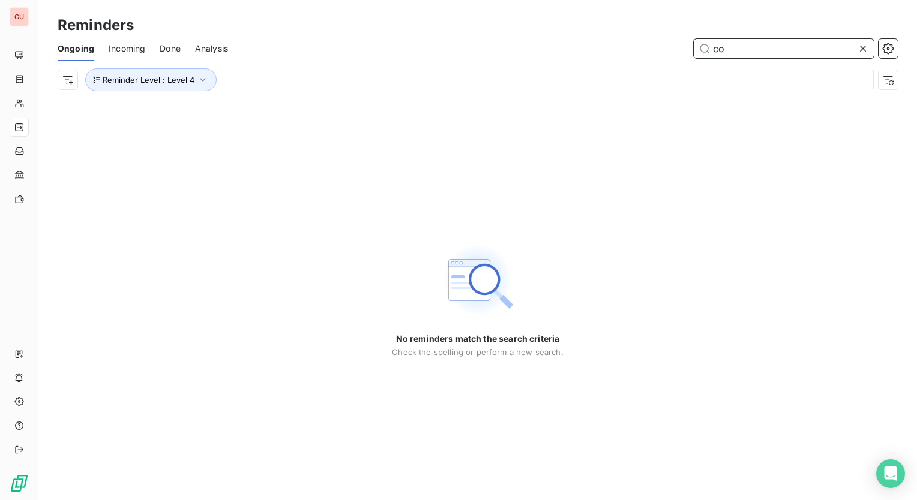
type input "c"
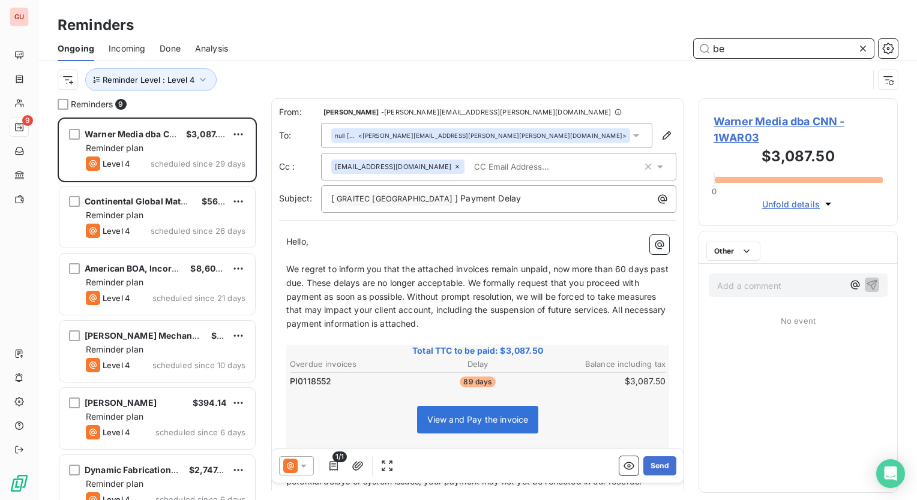
scroll to position [374, 190]
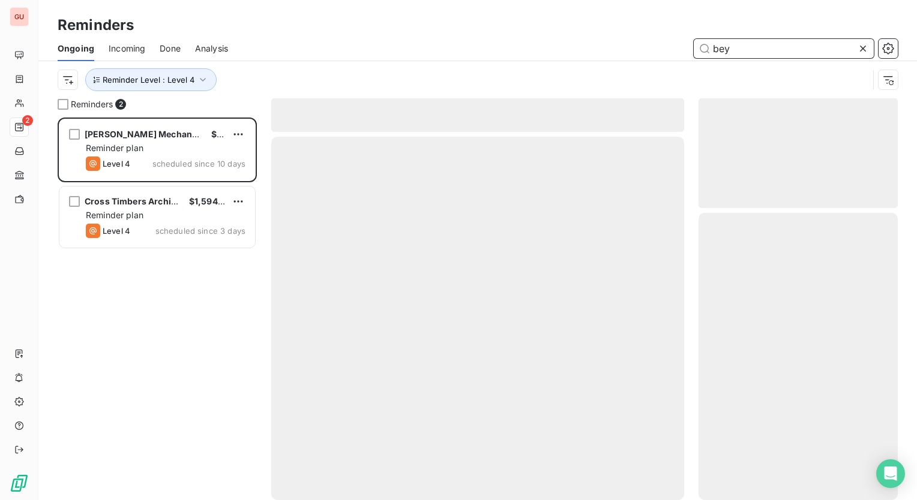
scroll to position [374, 190]
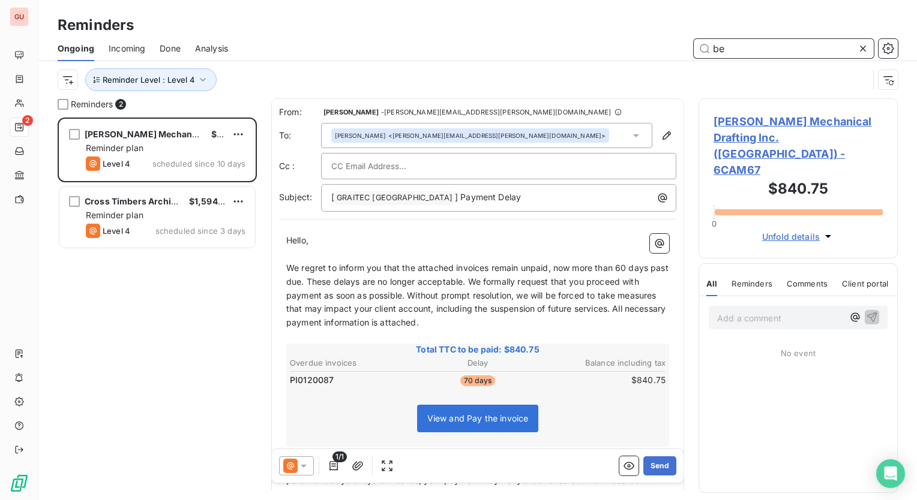
scroll to position [374, 190]
type input "b"
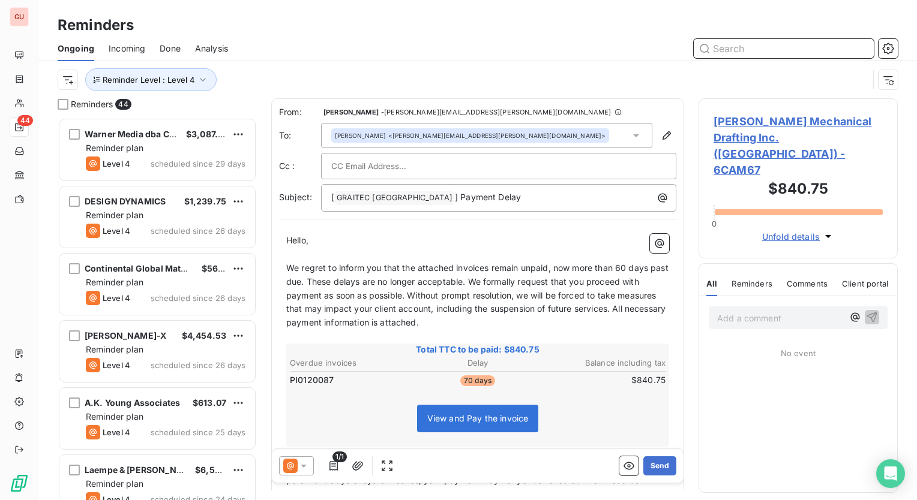
type input "q"
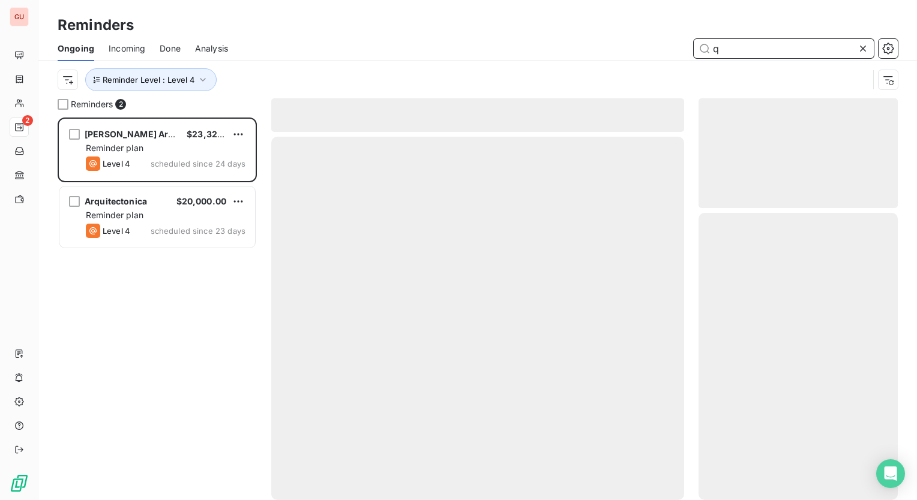
scroll to position [374, 190]
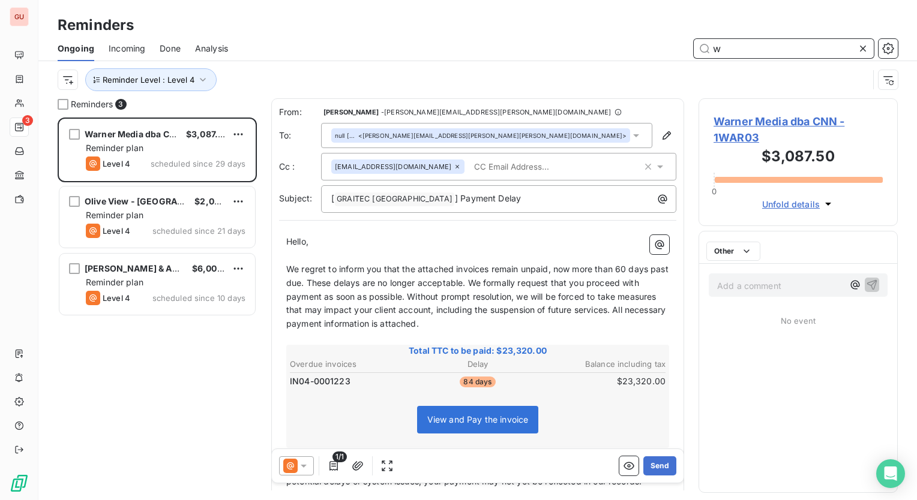
scroll to position [374, 190]
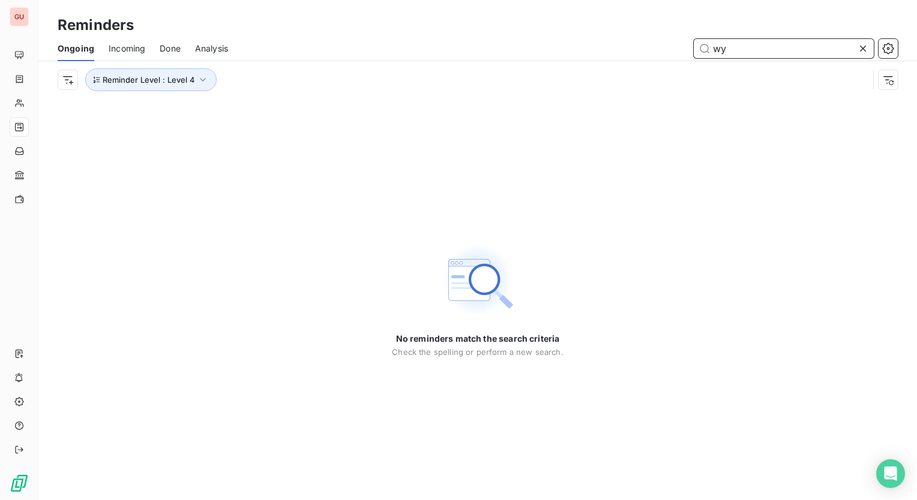
type input "w"
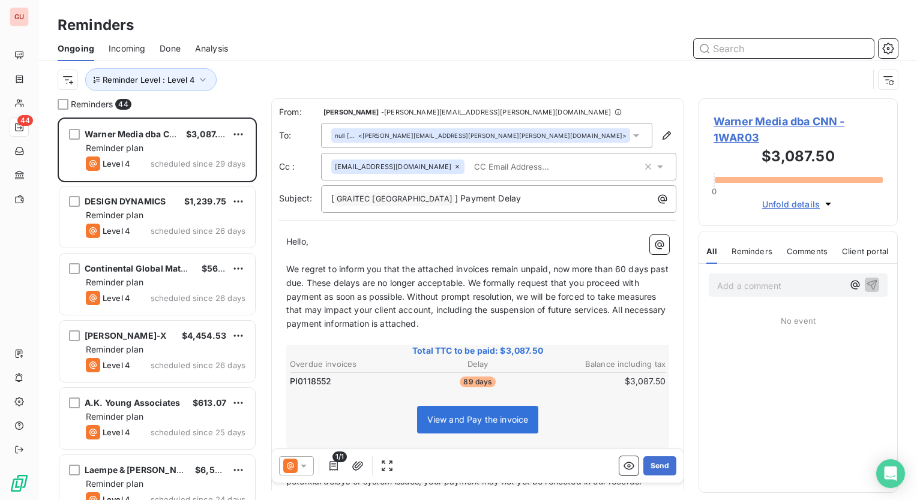
scroll to position [374, 190]
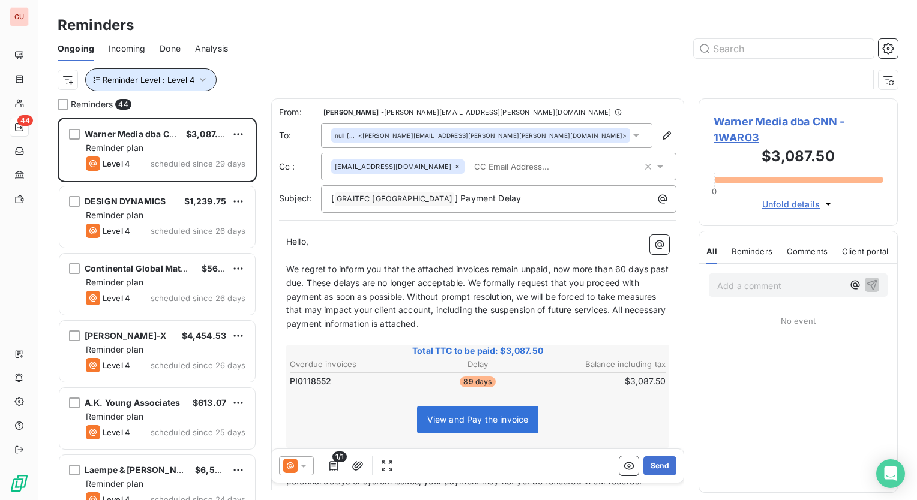
click at [202, 78] on icon "button" at bounding box center [203, 80] width 12 height 12
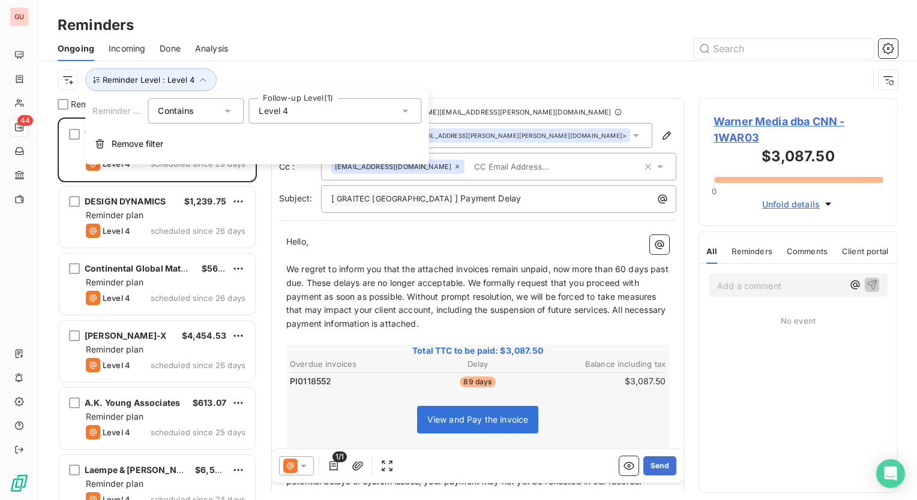
click at [391, 114] on div "Level 4" at bounding box center [334, 110] width 173 height 25
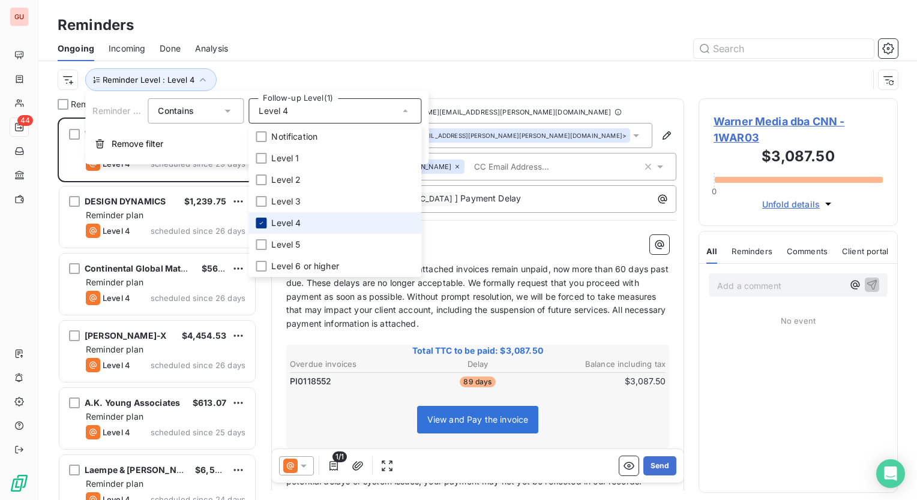
click at [259, 220] on icon at bounding box center [260, 223] width 7 height 7
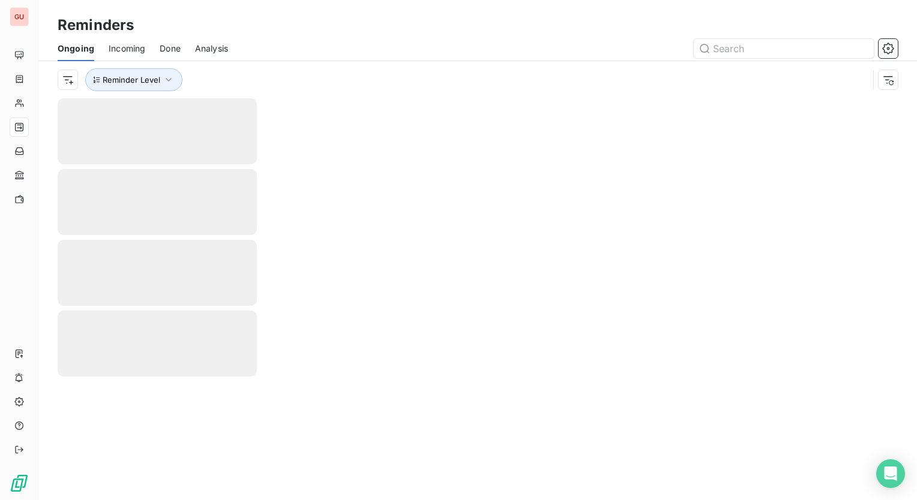
click at [428, 53] on div at bounding box center [569, 48] width 655 height 19
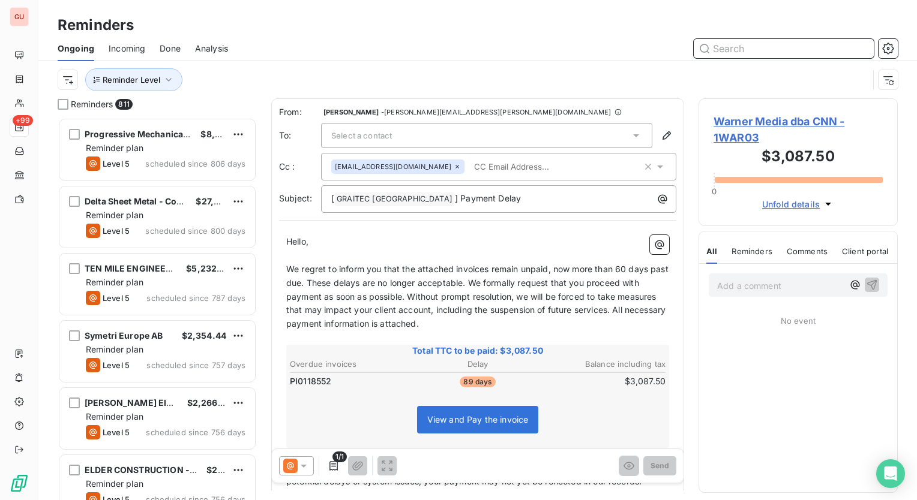
click at [739, 47] on input "text" at bounding box center [783, 48] width 180 height 19
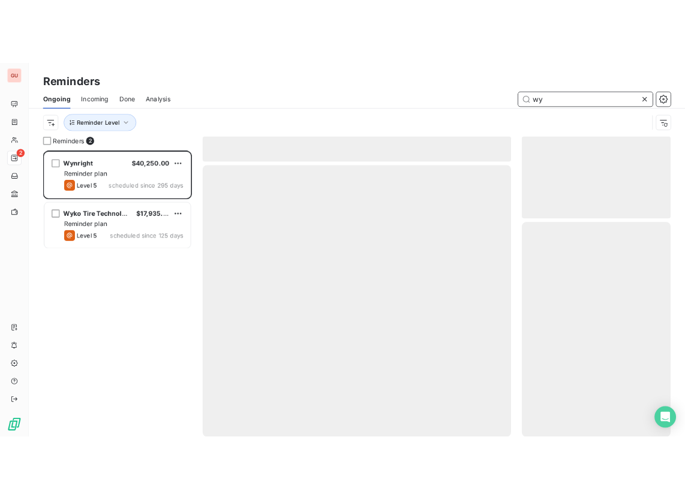
scroll to position [374, 190]
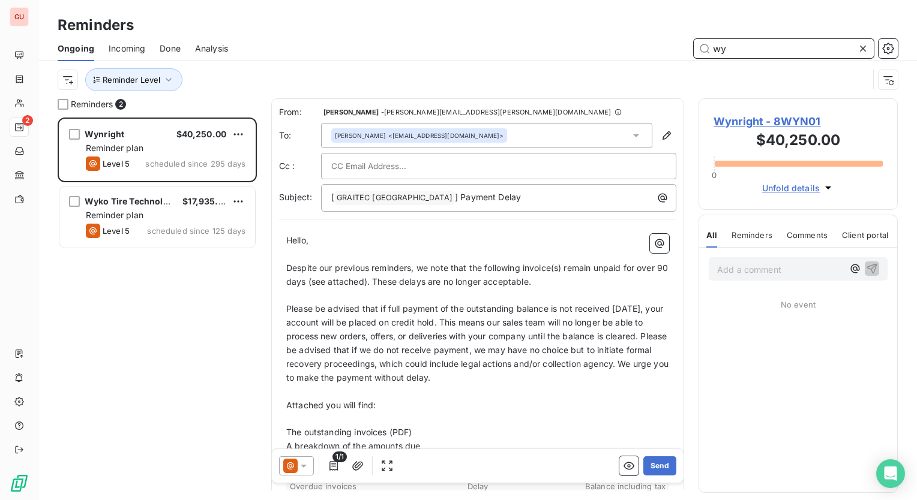
type input "wy"
click at [800, 119] on span "Wynright - 8WYN01" at bounding box center [797, 121] width 169 height 16
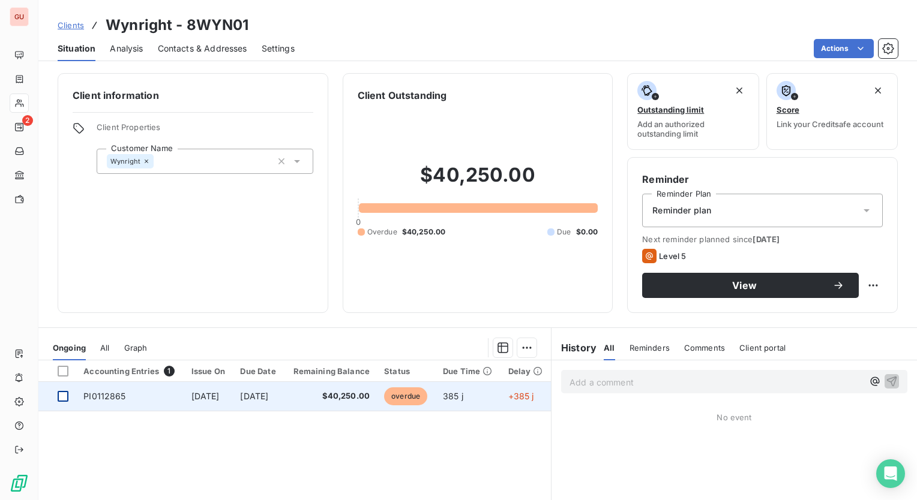
click at [65, 394] on div at bounding box center [63, 396] width 11 height 11
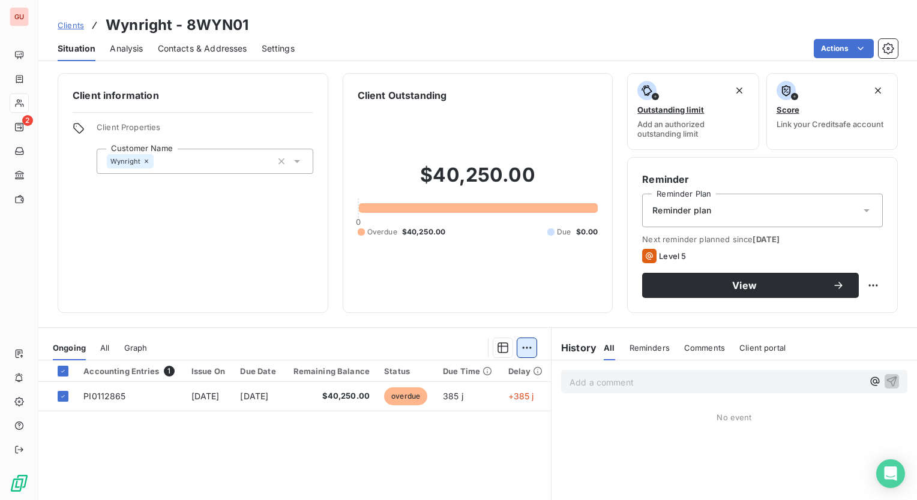
click at [518, 350] on html "GU 2 Clients Wynright - 8WYN01 Situation Analysis Contacts & Addresses Settings…" at bounding box center [458, 250] width 917 height 500
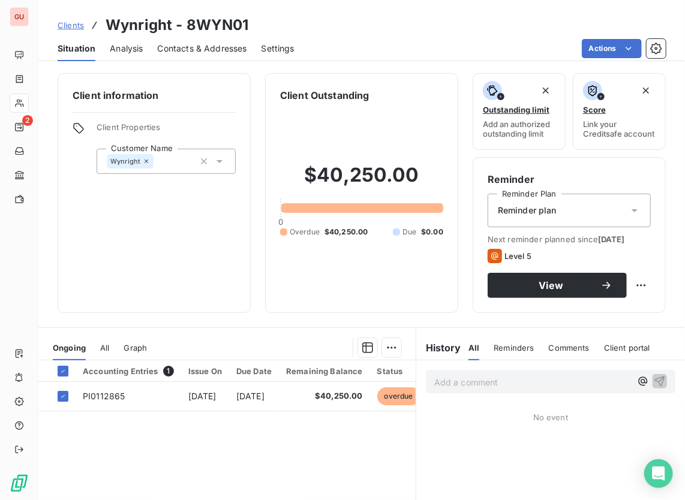
click at [299, 343] on html "GU 2 Clients Wynright - 8WYN01 Situation Analysis Contacts & Addresses Settings…" at bounding box center [342, 250] width 685 height 500
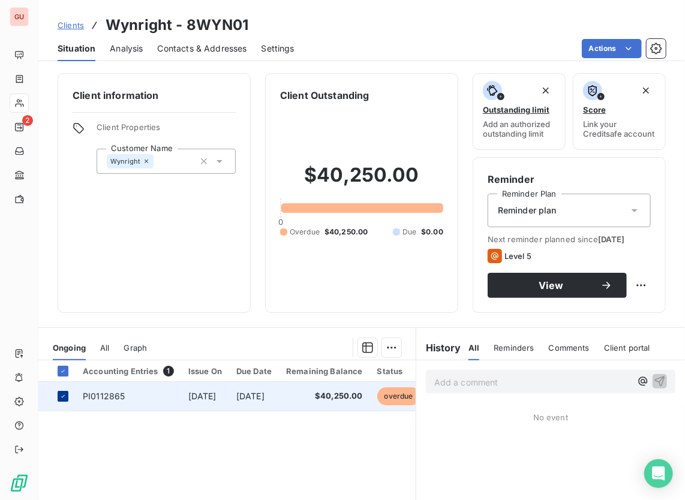
click at [63, 400] on icon at bounding box center [62, 396] width 7 height 7
click at [638, 49] on html "GU 2 Clients Wynright - 8WYN01 Situation Analysis Contacts & Addresses Settings…" at bounding box center [342, 250] width 685 height 500
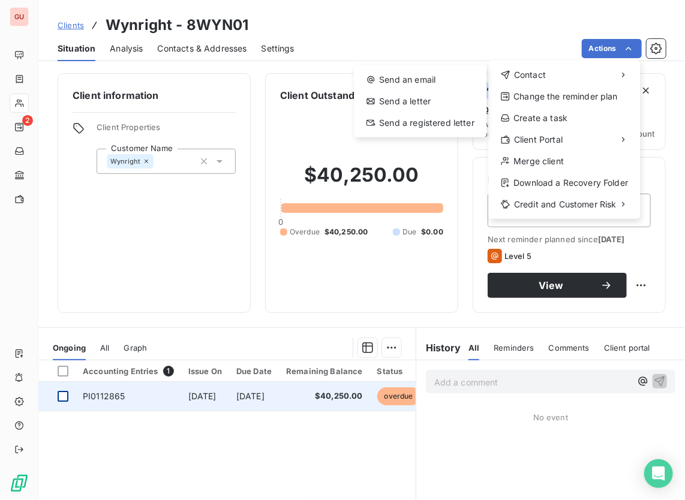
click at [202, 270] on html "GU 2 Clients Wynright - 8WYN01 Situation Analysis Contacts & Addresses Settings…" at bounding box center [342, 250] width 685 height 500
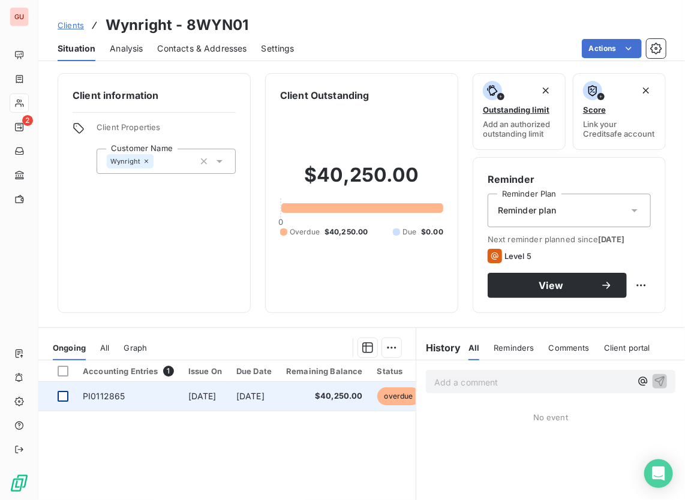
click at [64, 402] on div at bounding box center [63, 396] width 11 height 11
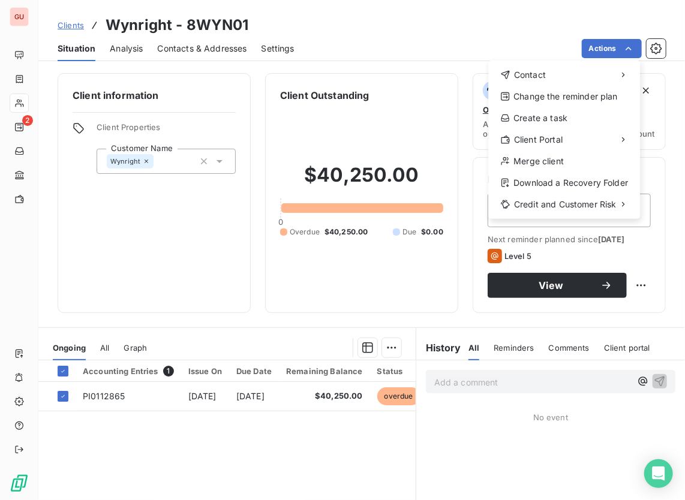
click at [391, 355] on html "GU 2 Clients Wynright - 8WYN01 Situation Analysis Contacts & Addresses Settings…" at bounding box center [342, 250] width 685 height 500
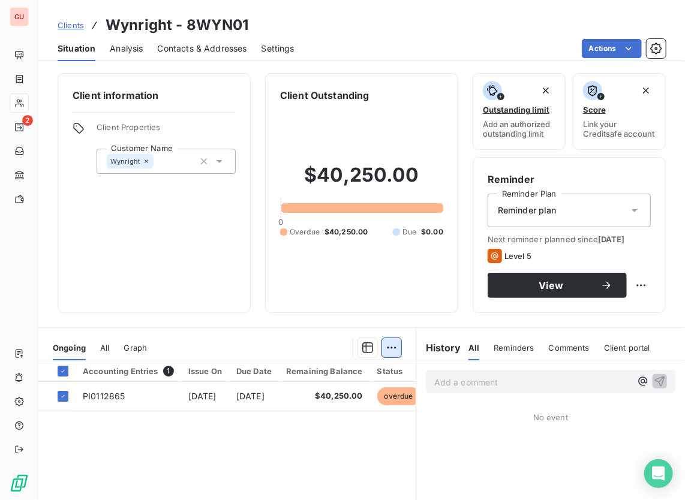
click at [386, 358] on html "GU 2 Clients Wynright - 8WYN01 Situation Analysis Contacts & Addresses Settings…" at bounding box center [342, 250] width 685 height 500
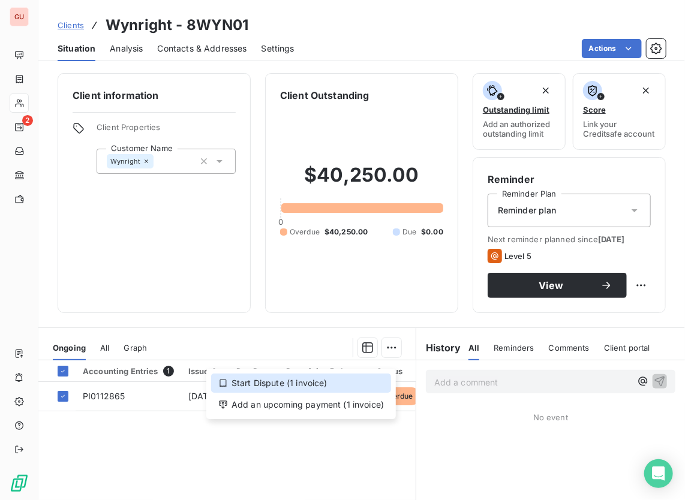
click at [304, 385] on div "Start Dispute (1 invoice)" at bounding box center [301, 383] width 180 height 19
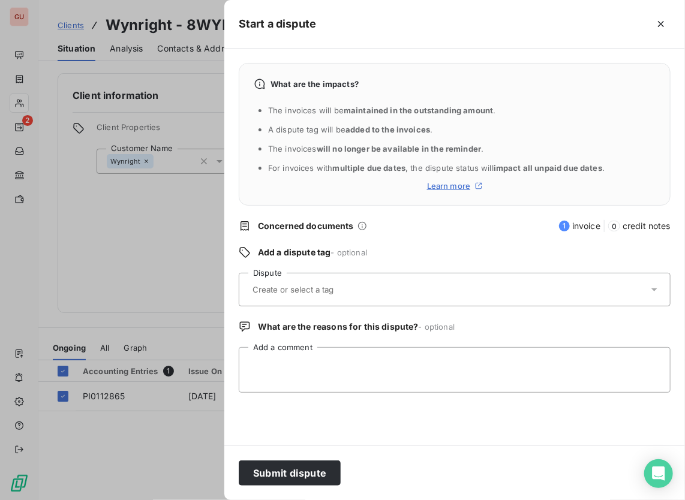
click at [317, 284] on input "text" at bounding box center [322, 289] width 142 height 11
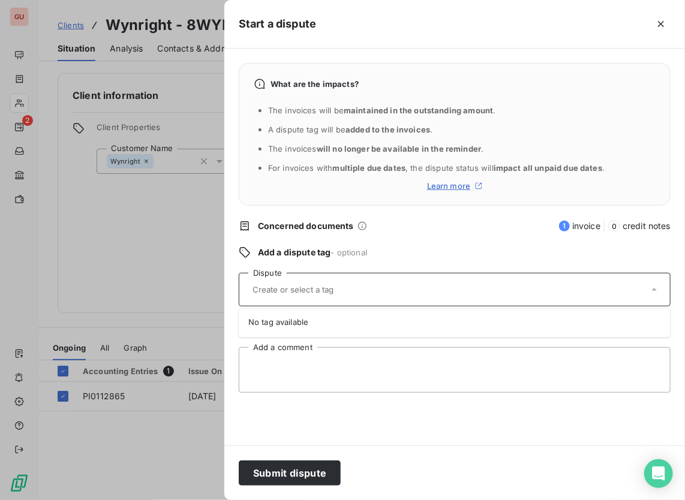
click at [292, 325] on span "No tag available" at bounding box center [278, 322] width 60 height 10
click at [305, 289] on input "text" at bounding box center [322, 289] width 142 height 11
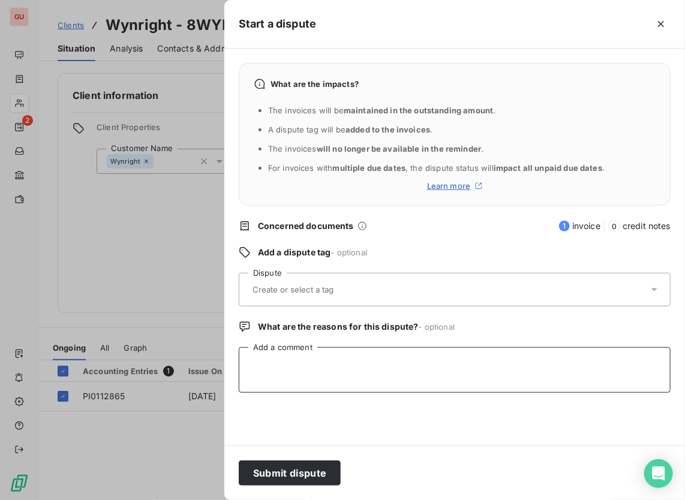
click at [311, 359] on textarea "Add a comment" at bounding box center [455, 370] width 432 height 46
type textarea "This client is in Collections"
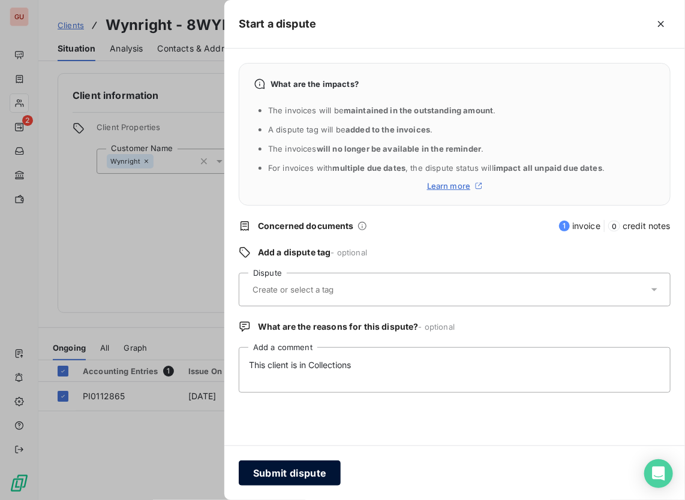
click at [254, 472] on button "Submit dispute" at bounding box center [290, 473] width 102 height 25
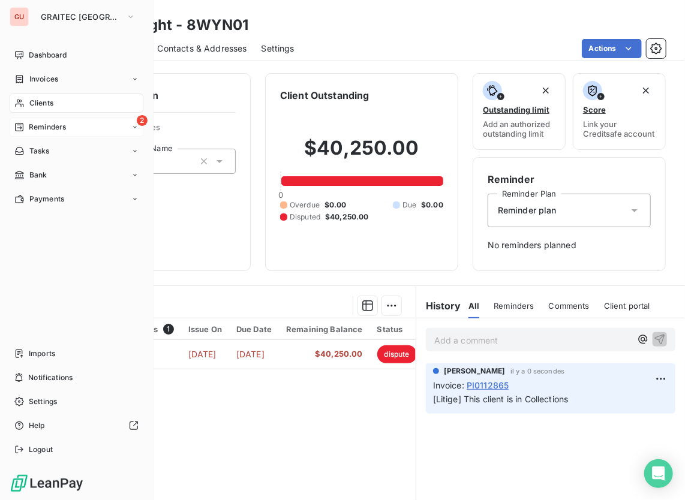
click at [134, 128] on icon at bounding box center [135, 127] width 4 height 2
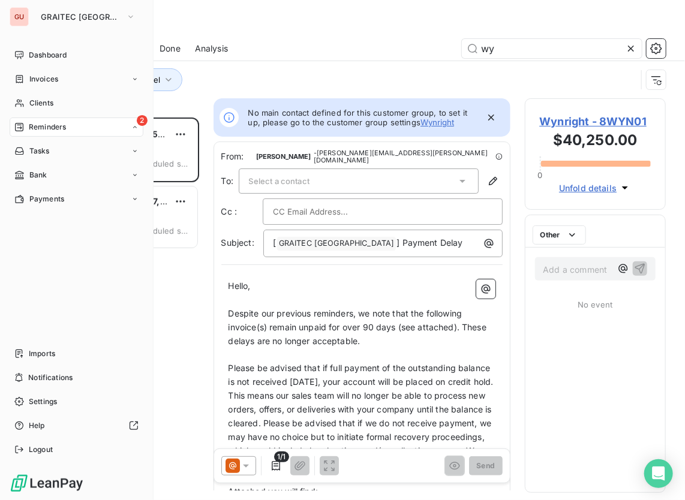
scroll to position [374, 132]
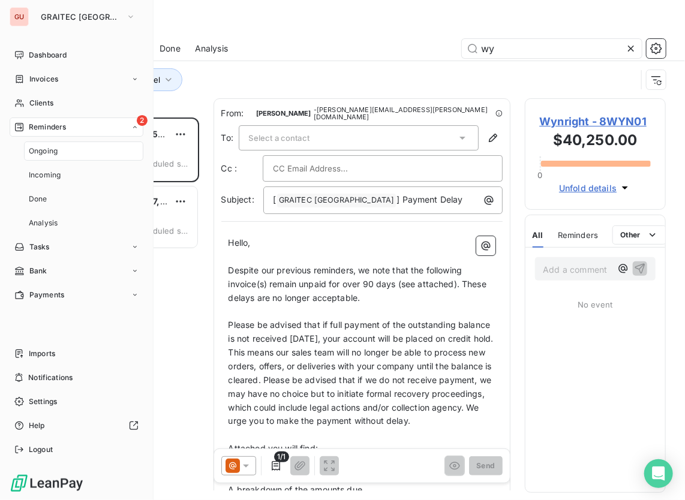
click at [46, 151] on span "Ongoing" at bounding box center [43, 151] width 29 height 11
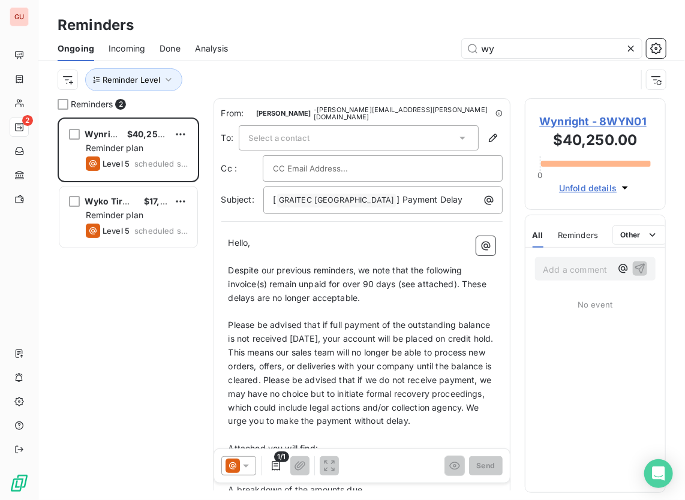
click at [626, 49] on icon at bounding box center [631, 49] width 12 height 12
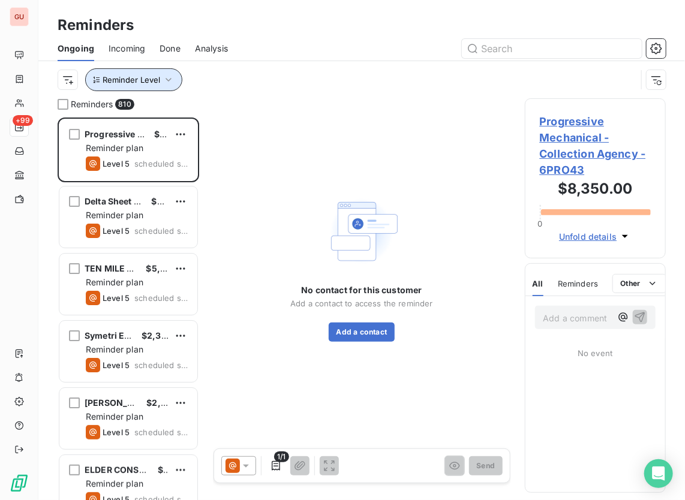
click at [164, 82] on icon "button" at bounding box center [169, 80] width 12 height 12
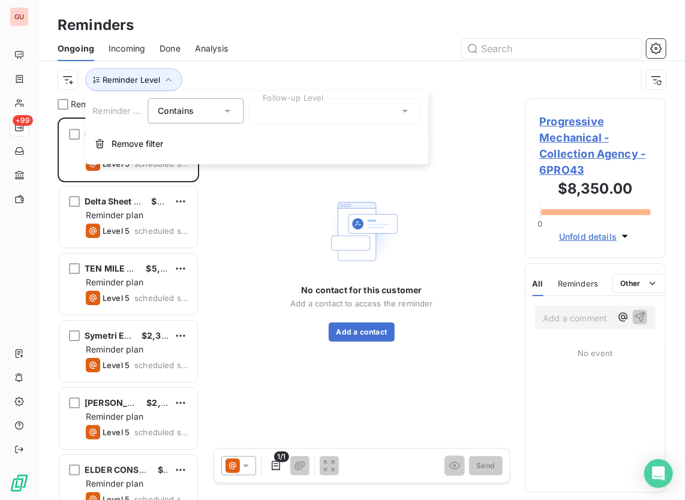
click at [226, 107] on icon at bounding box center [227, 111] width 12 height 12
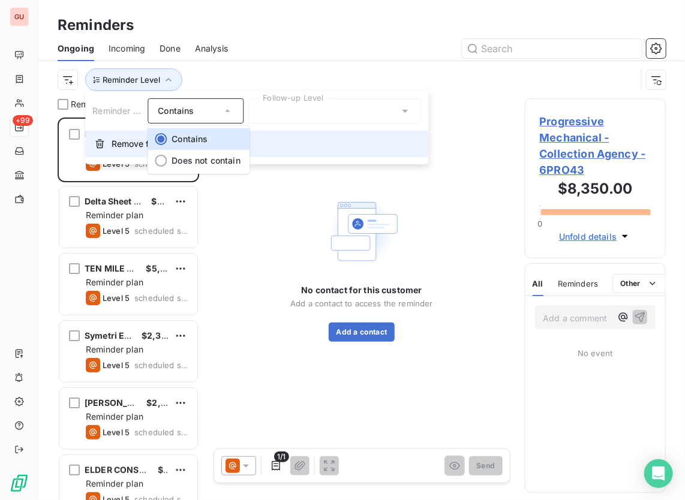
click at [122, 143] on span "Remove filter" at bounding box center [138, 144] width 52 height 12
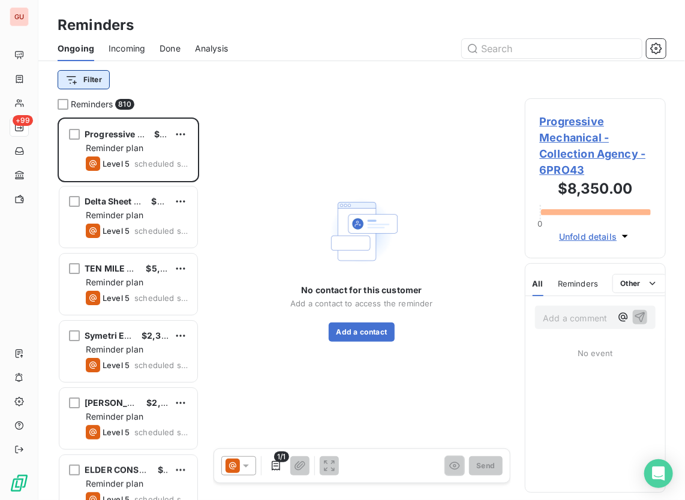
click at [86, 83] on html "GU +99 Reminders Ongoing Incoming Done Analysis Filter Reminders 810 Progressiv…" at bounding box center [342, 250] width 685 height 500
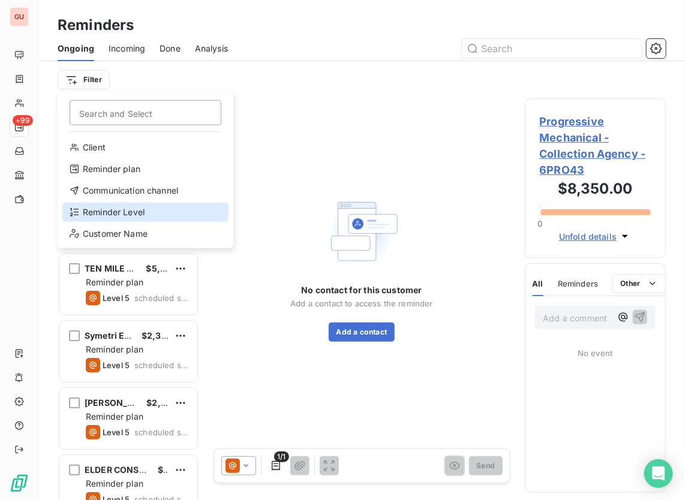
click at [190, 212] on div "Reminder Level" at bounding box center [145, 212] width 166 height 19
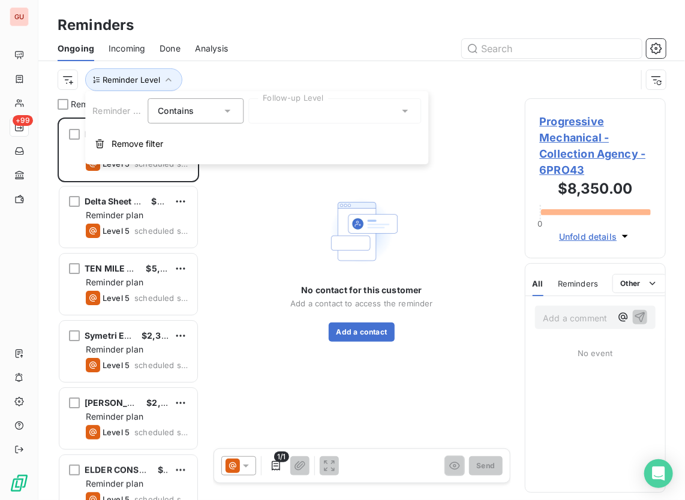
click at [389, 113] on div at bounding box center [334, 110] width 173 height 25
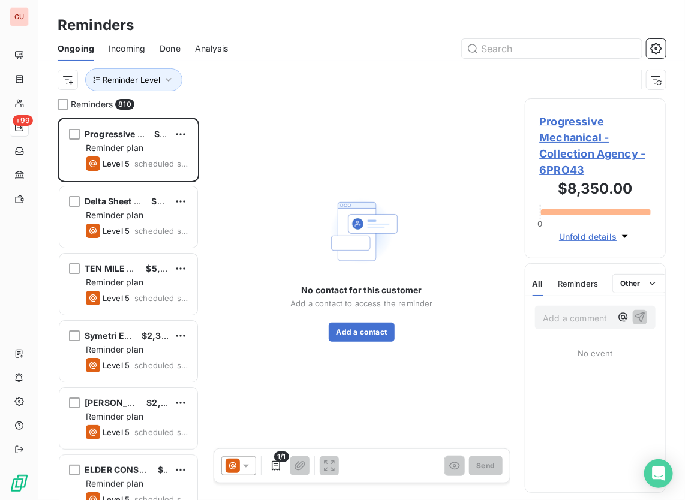
click at [405, 41] on div at bounding box center [453, 48] width 423 height 19
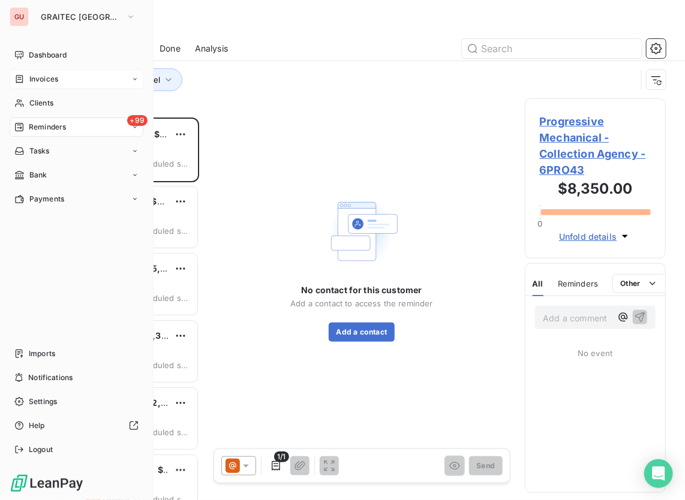
click at [44, 78] on span "Invoices" at bounding box center [43, 79] width 29 height 11
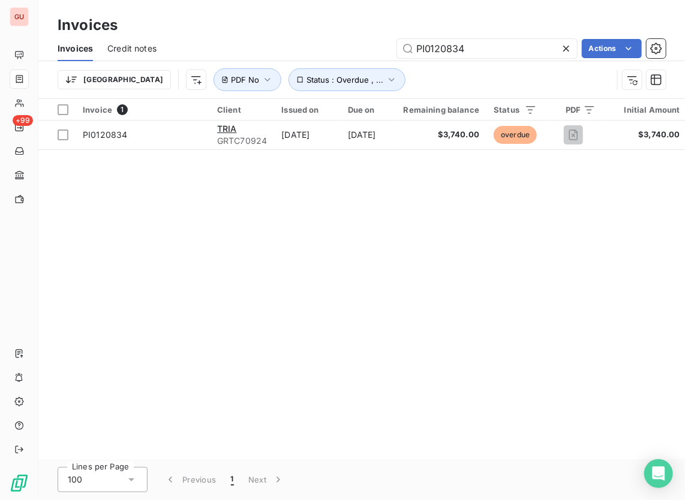
click at [570, 43] on icon at bounding box center [566, 49] width 12 height 12
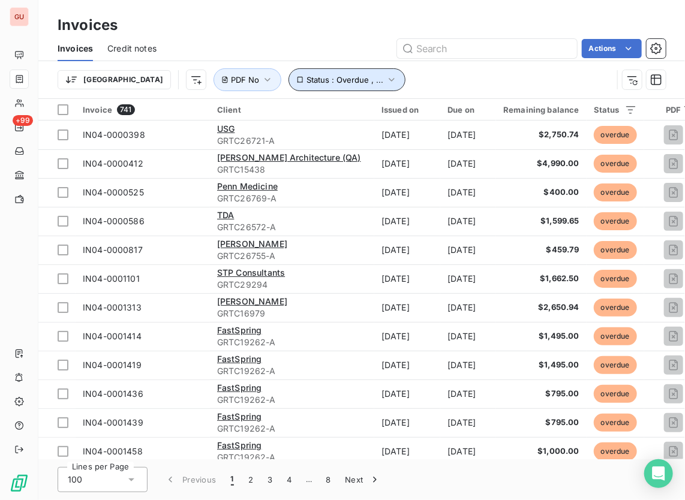
click at [386, 77] on icon "button" at bounding box center [392, 80] width 12 height 12
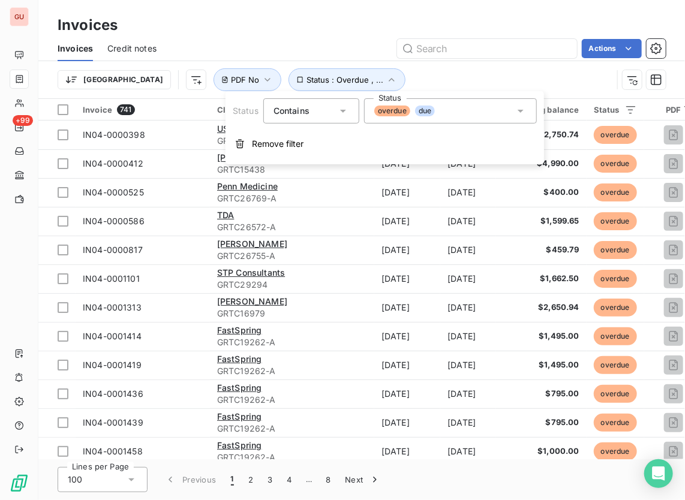
click at [520, 114] on icon at bounding box center [521, 111] width 12 height 12
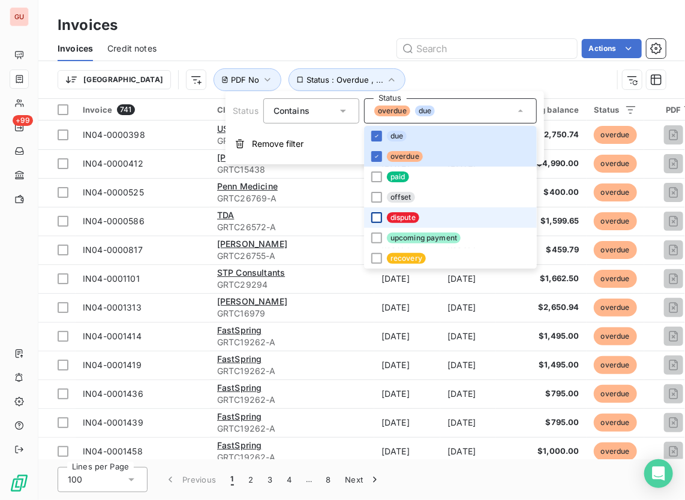
click at [375, 217] on div at bounding box center [376, 217] width 11 height 11
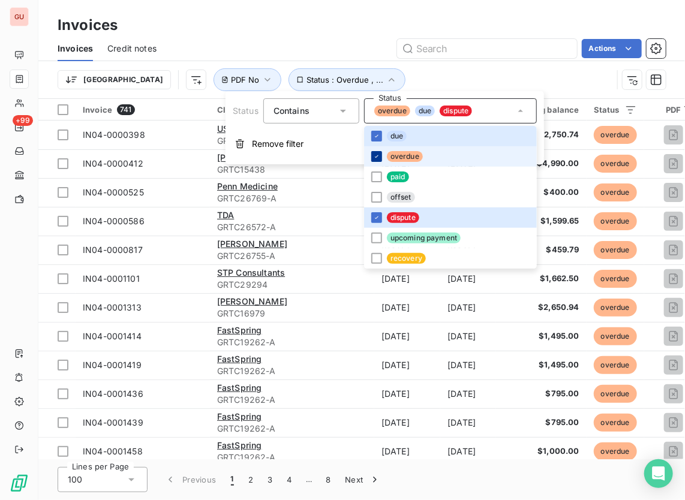
click at [376, 158] on icon at bounding box center [376, 156] width 7 height 7
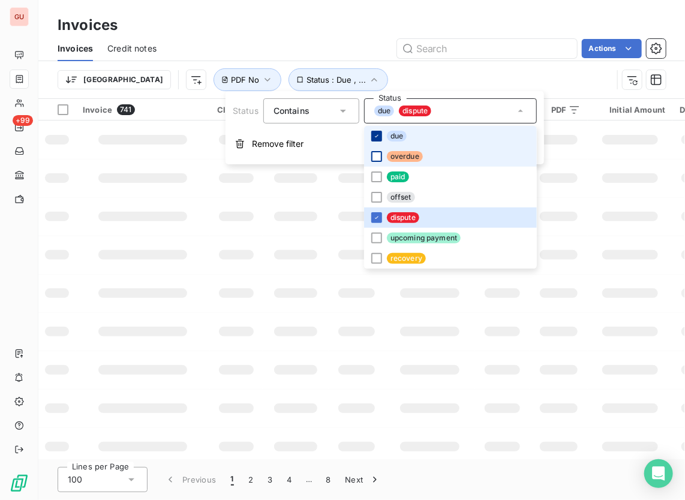
click at [373, 134] on icon at bounding box center [376, 136] width 7 height 7
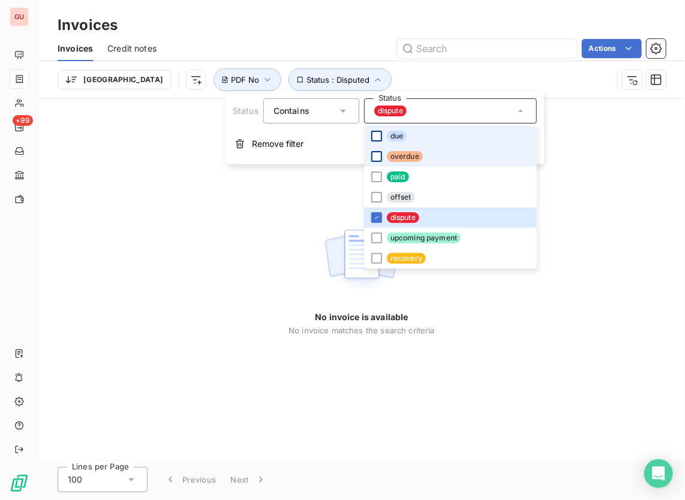
click at [372, 59] on div "Invoices Credit notes Actions" at bounding box center [361, 48] width 647 height 25
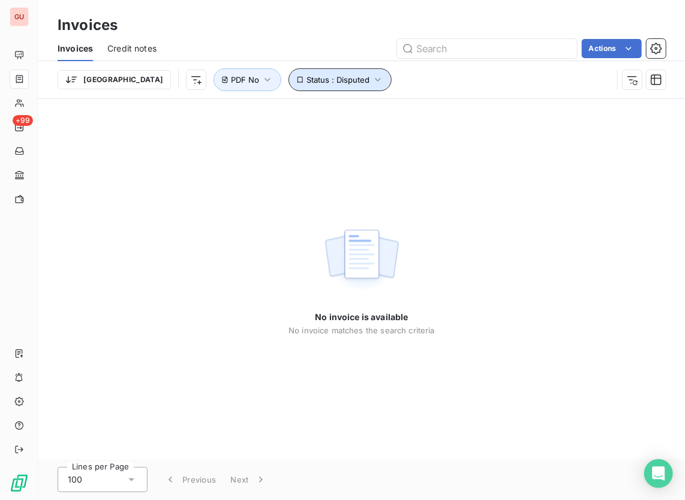
click at [372, 76] on icon "button" at bounding box center [378, 80] width 12 height 12
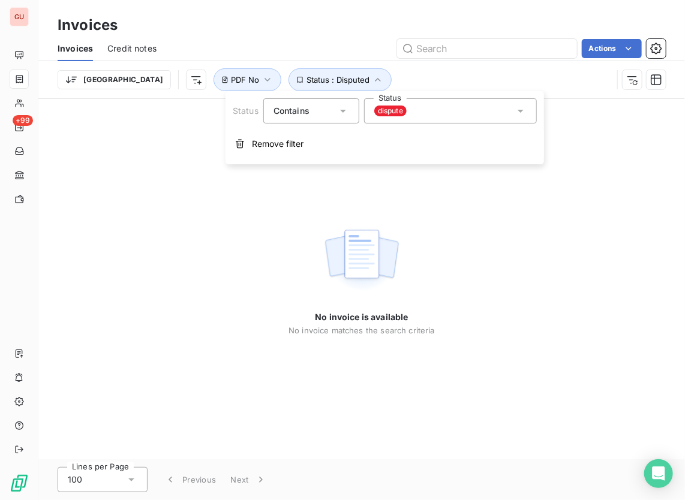
click at [525, 113] on icon at bounding box center [521, 111] width 12 height 12
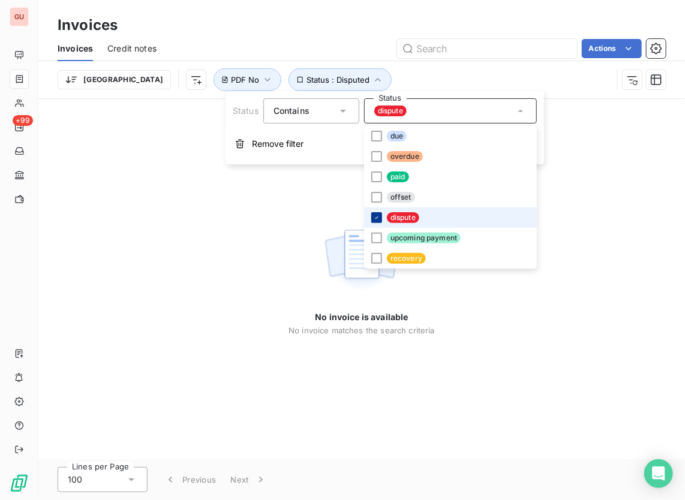
click at [377, 215] on icon at bounding box center [376, 217] width 7 height 7
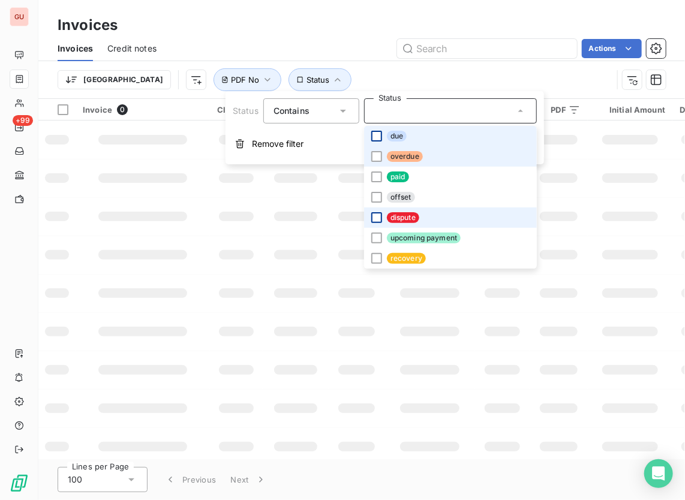
click at [377, 153] on div at bounding box center [376, 156] width 11 height 11
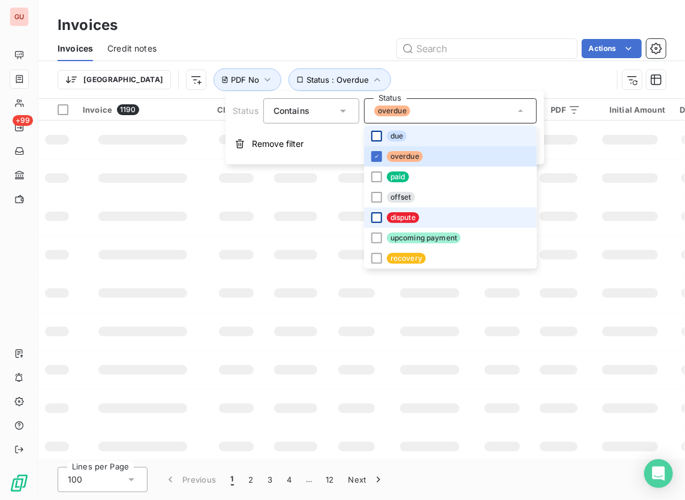
click at [377, 136] on div at bounding box center [376, 136] width 11 height 11
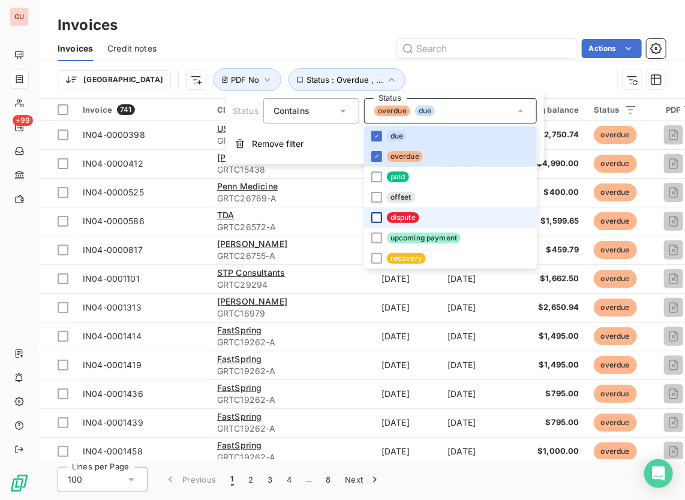
click at [388, 74] on div "[GEOGRAPHIC_DATA] Status : Overdue , ... PDF No" at bounding box center [335, 79] width 555 height 23
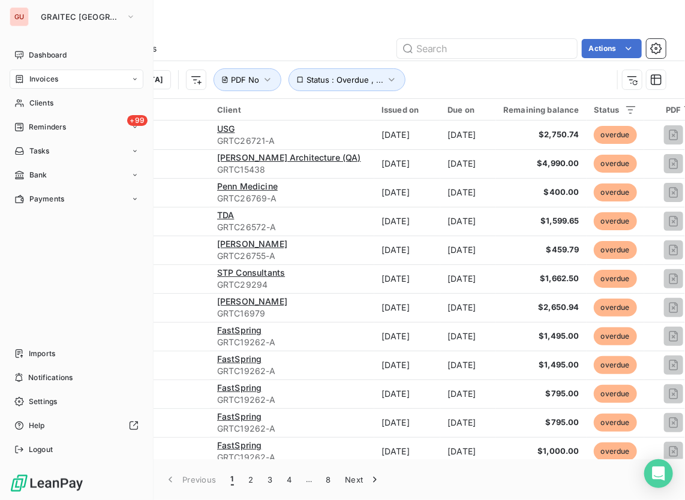
click at [53, 81] on span "Invoices" at bounding box center [43, 79] width 29 height 11
click at [55, 174] on span "Reminders" at bounding box center [47, 175] width 37 height 11
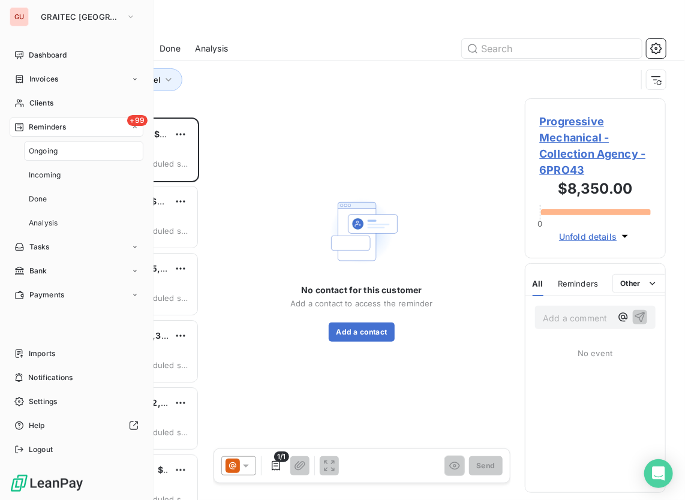
scroll to position [374, 132]
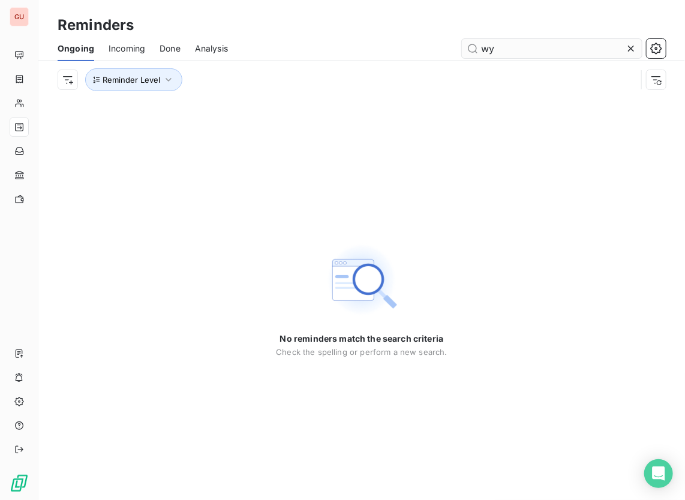
type input "w"
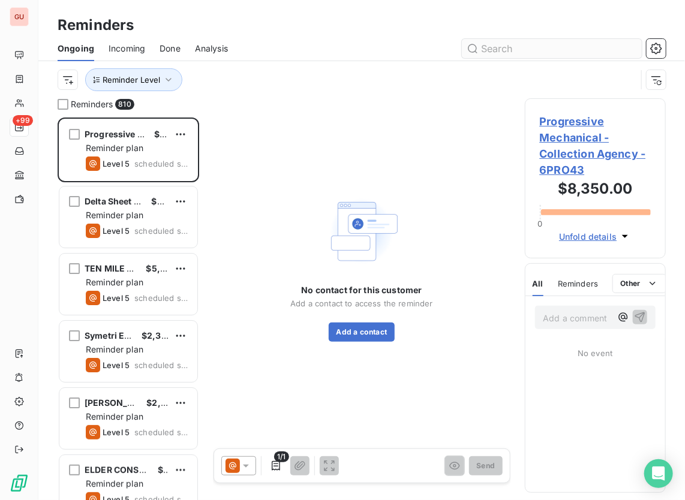
scroll to position [374, 132]
click at [530, 48] on input "text" at bounding box center [552, 48] width 180 height 19
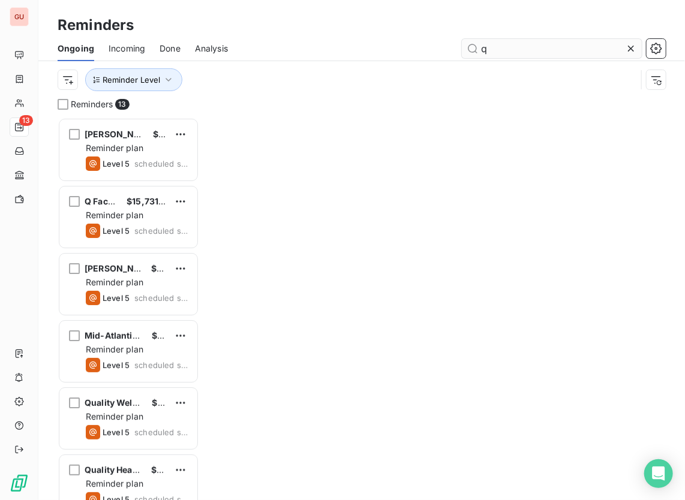
scroll to position [374, 132]
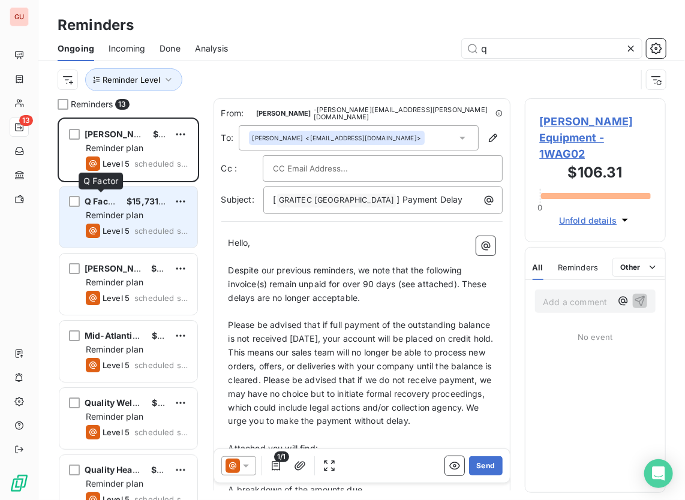
type input "q"
click at [109, 203] on span "Q Factor" at bounding box center [102, 201] width 35 height 10
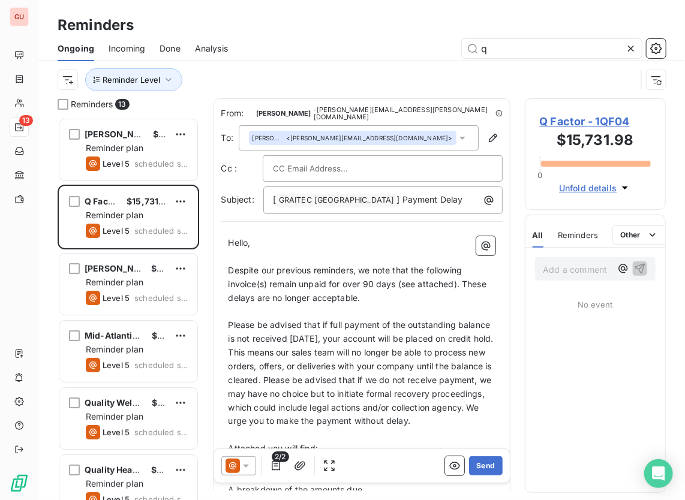
click at [597, 119] on span "Q Factor - 1QF04" at bounding box center [596, 121] width 112 height 16
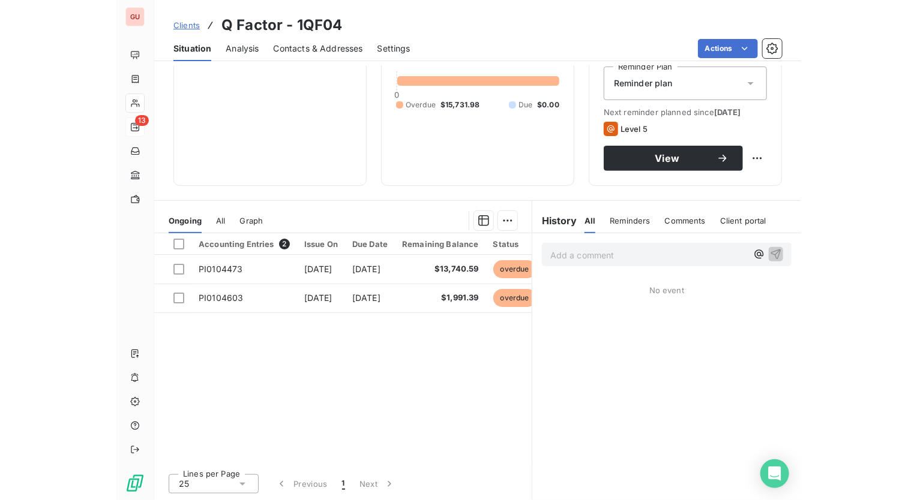
scroll to position [136, 0]
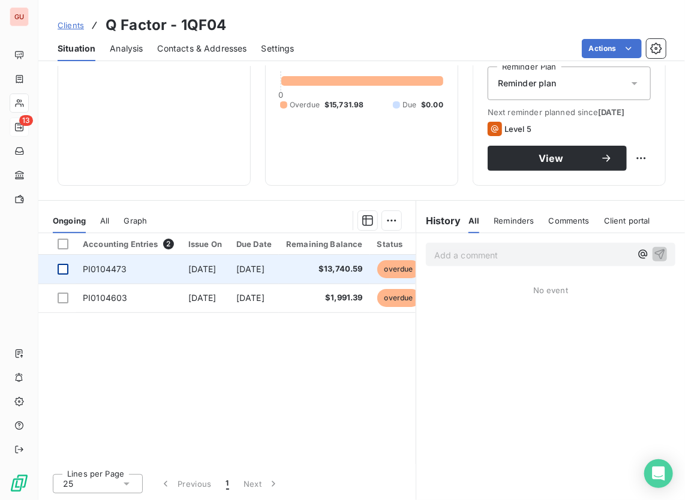
click at [67, 267] on div at bounding box center [63, 269] width 11 height 11
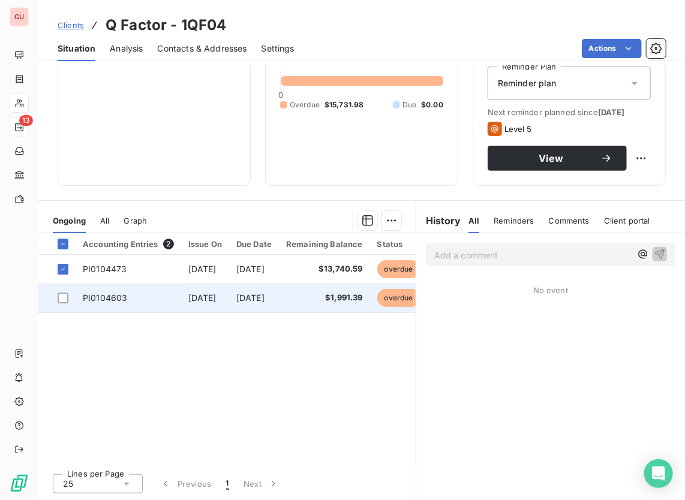
click at [60, 292] on td at bounding box center [56, 298] width 37 height 29
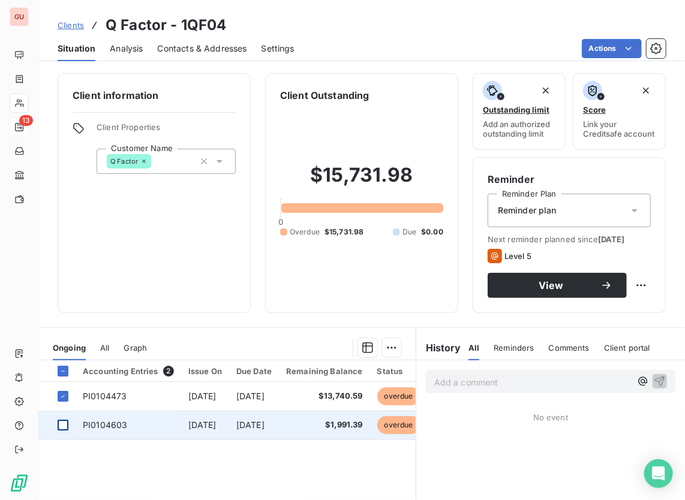
drag, startPoint x: 60, startPoint y: 437, endPoint x: 67, endPoint y: 431, distance: 9.3
click at [62, 431] on div at bounding box center [63, 425] width 11 height 11
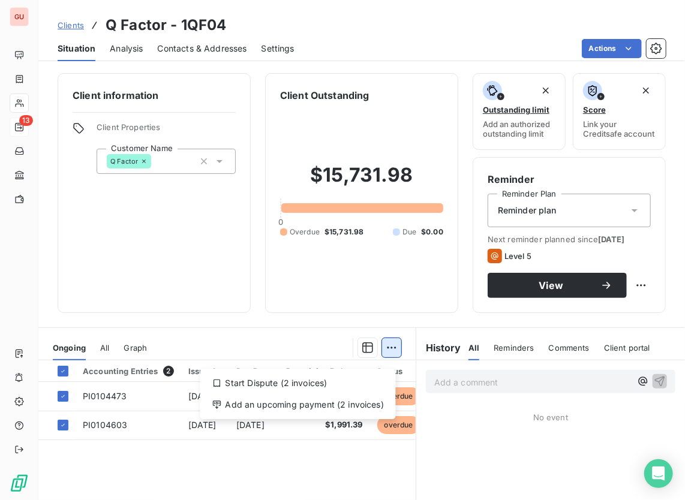
click at [387, 358] on html "GU 13 Clients Q Factor - 1QF04 Situation Analysis Contacts & Addresses Settings…" at bounding box center [342, 250] width 685 height 500
click at [355, 380] on div "Start Dispute (2 invoices)" at bounding box center [298, 383] width 186 height 19
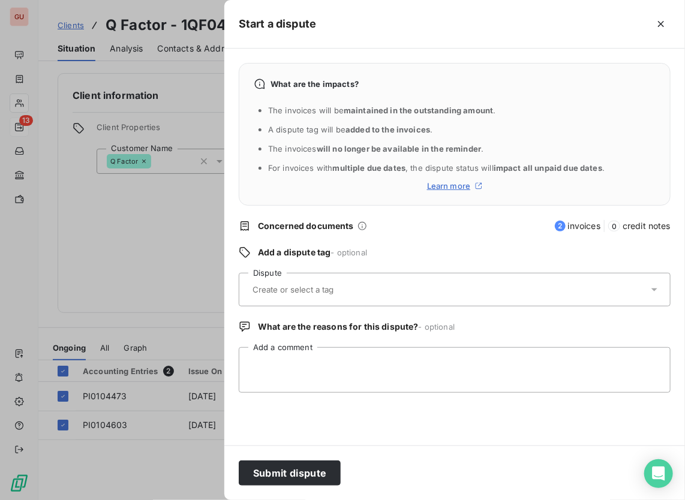
click at [353, 286] on input "text" at bounding box center [322, 289] width 142 height 11
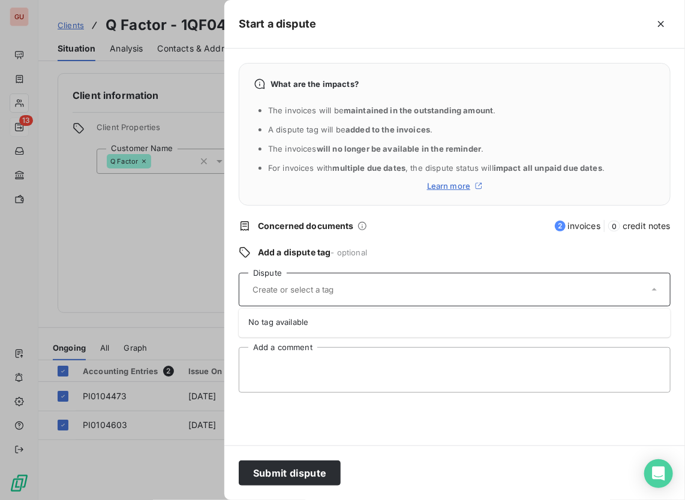
click at [600, 318] on li "No tag available" at bounding box center [455, 323] width 432 height 24
click at [381, 256] on div "Add a dispute tag - optional" at bounding box center [455, 253] width 432 height 12
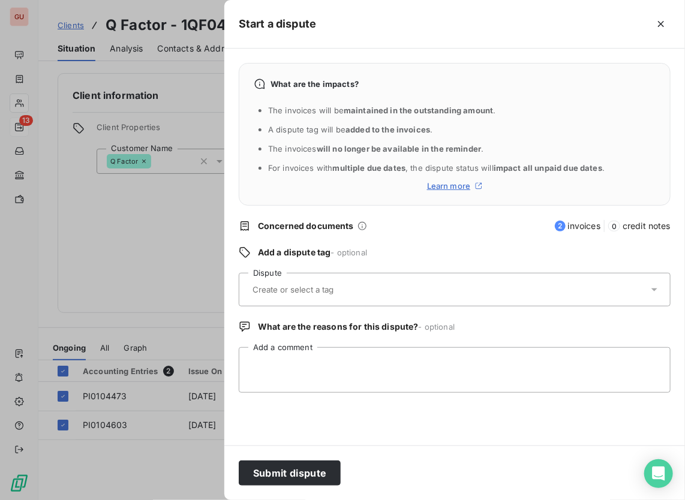
click at [313, 286] on input "text" at bounding box center [322, 289] width 142 height 11
click at [405, 242] on div "What are the impacts? The invoices will be maintained in the outstanding amount…" at bounding box center [454, 247] width 461 height 397
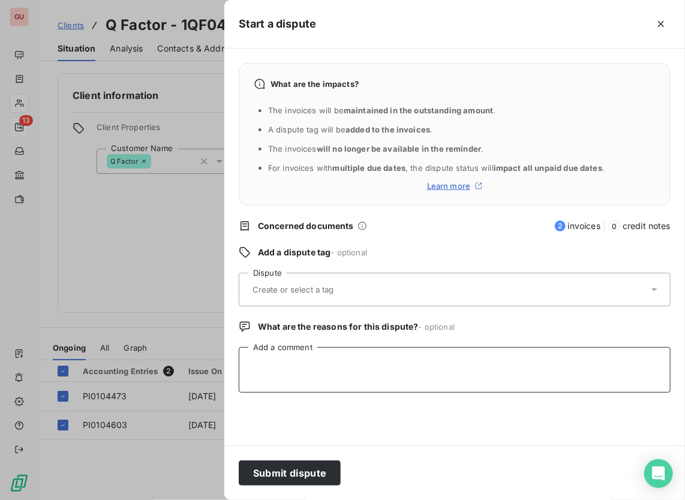
click at [312, 363] on textarea "Add a comment" at bounding box center [455, 370] width 432 height 46
type textarea "The client is in collections"
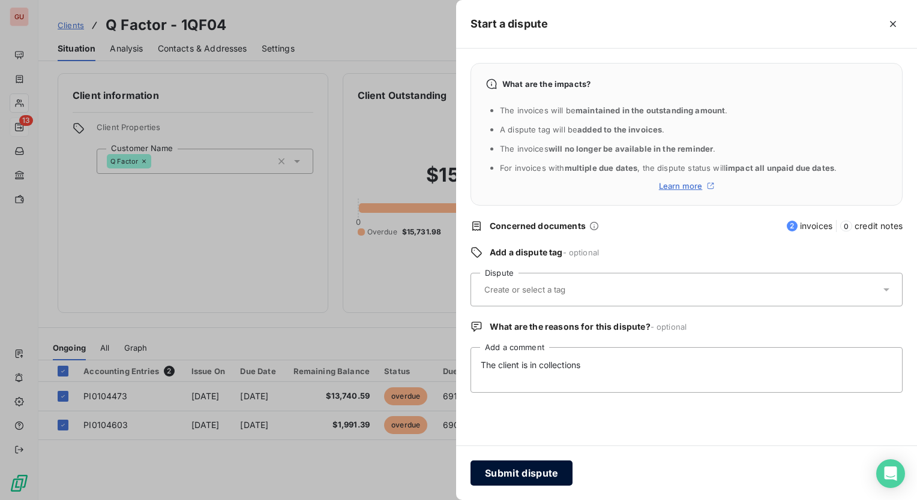
click at [497, 473] on button "Submit dispute" at bounding box center [521, 473] width 102 height 25
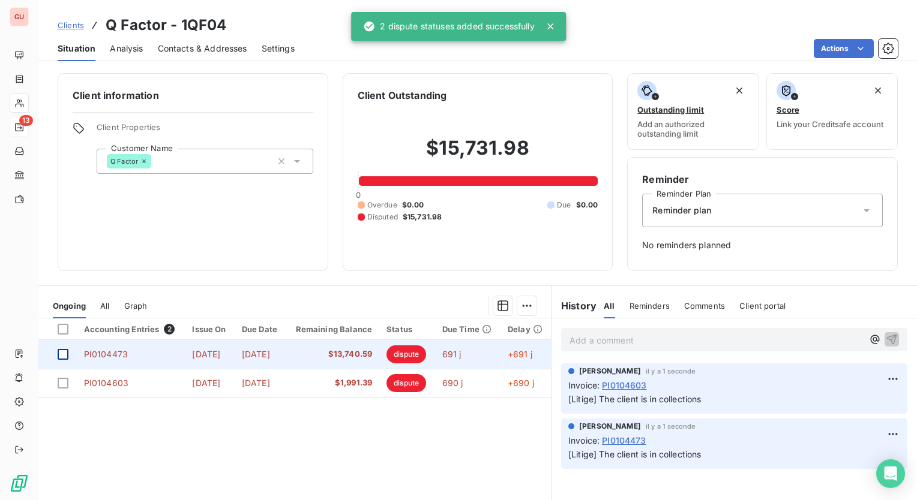
click at [61, 351] on div at bounding box center [63, 354] width 11 height 11
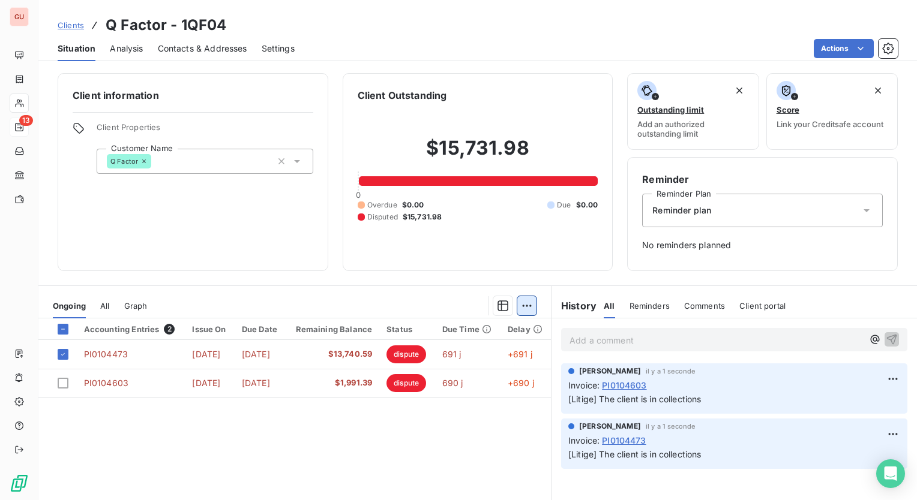
click at [521, 306] on html "GU 13 Clients Q Factor - 1QF04 Situation Analysis Contacts & Addresses Settings…" at bounding box center [458, 250] width 917 height 500
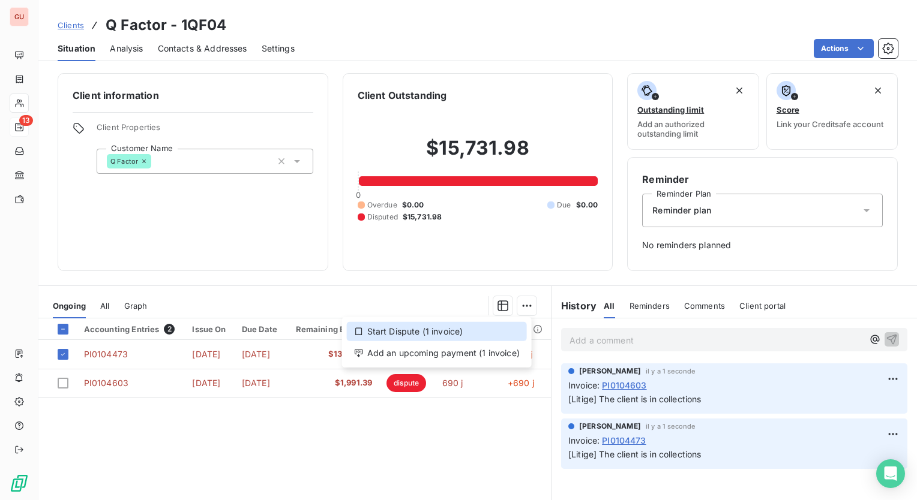
click at [428, 333] on div "Start Dispute (1 invoice)" at bounding box center [437, 331] width 180 height 19
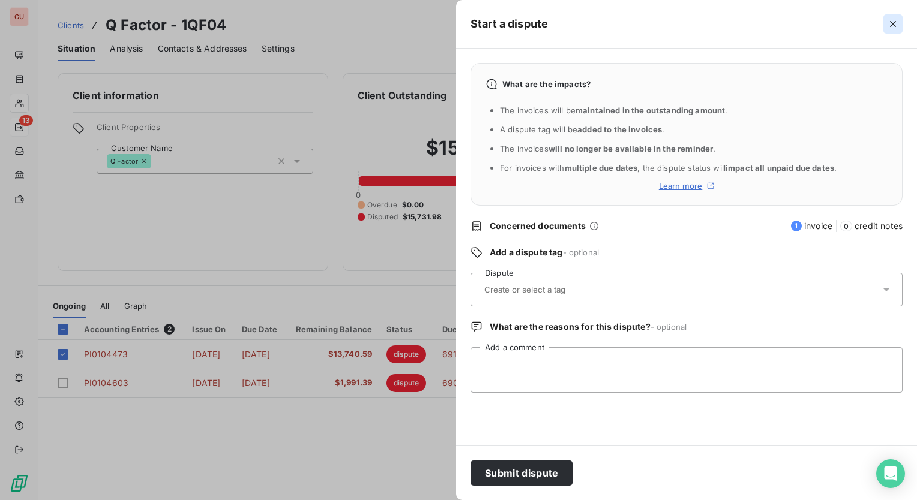
click at [896, 24] on icon "button" at bounding box center [893, 24] width 12 height 12
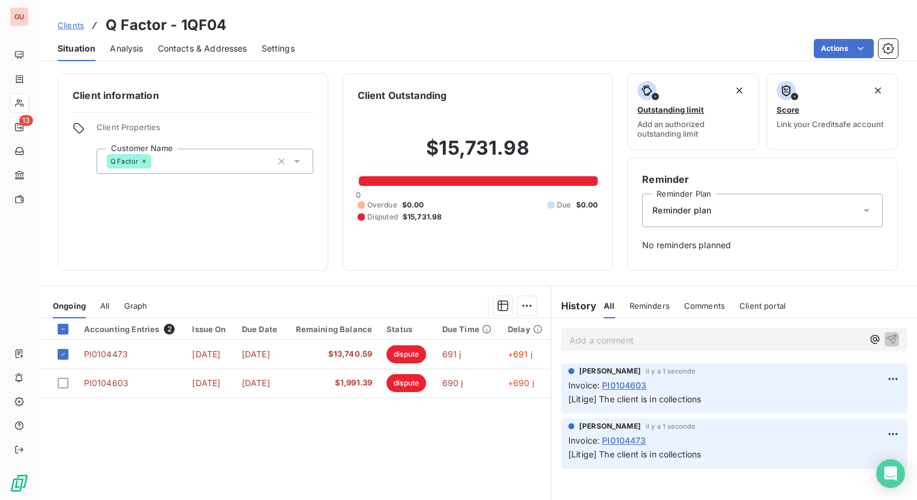
click at [305, 256] on div "Client information Client Properties Customer Name Q Factor" at bounding box center [193, 172] width 271 height 198
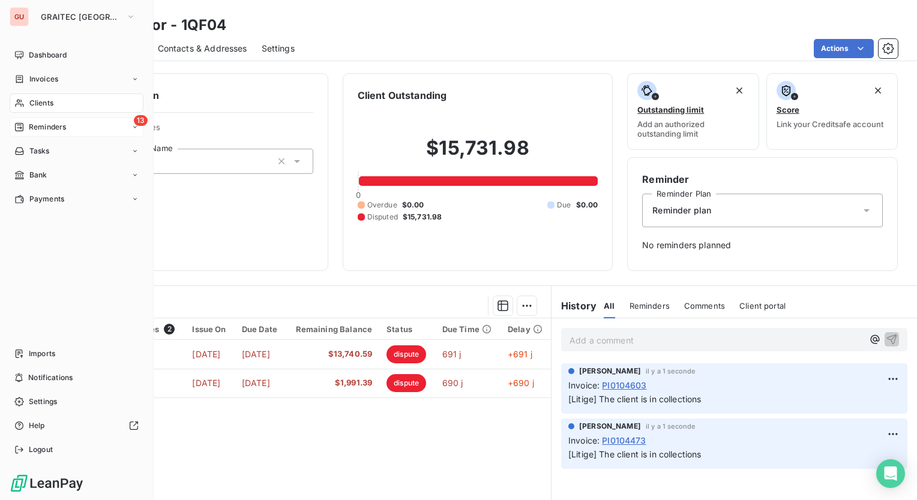
click at [139, 129] on div "13 Reminders" at bounding box center [77, 127] width 134 height 19
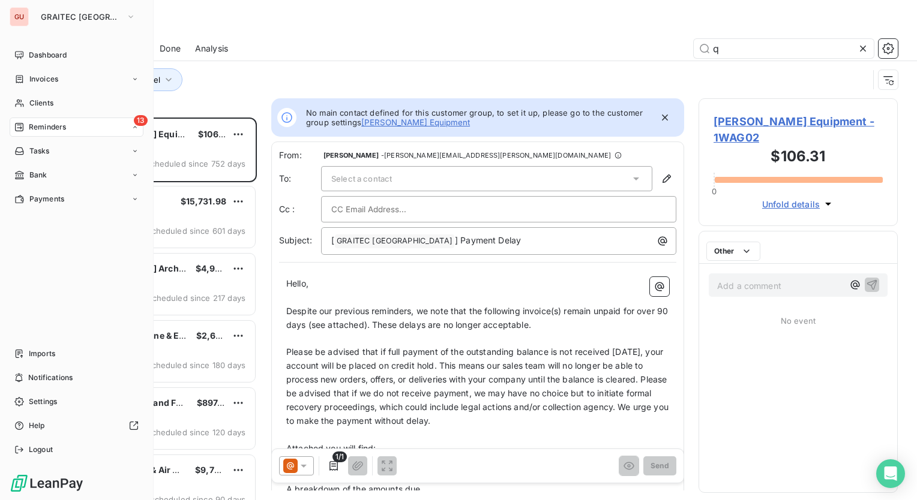
scroll to position [374, 190]
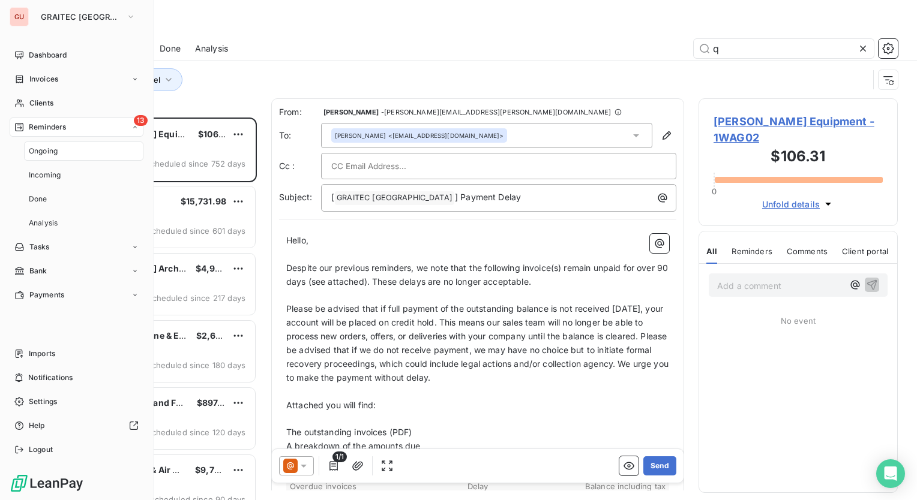
click at [47, 154] on span "Ongoing" at bounding box center [43, 151] width 29 height 11
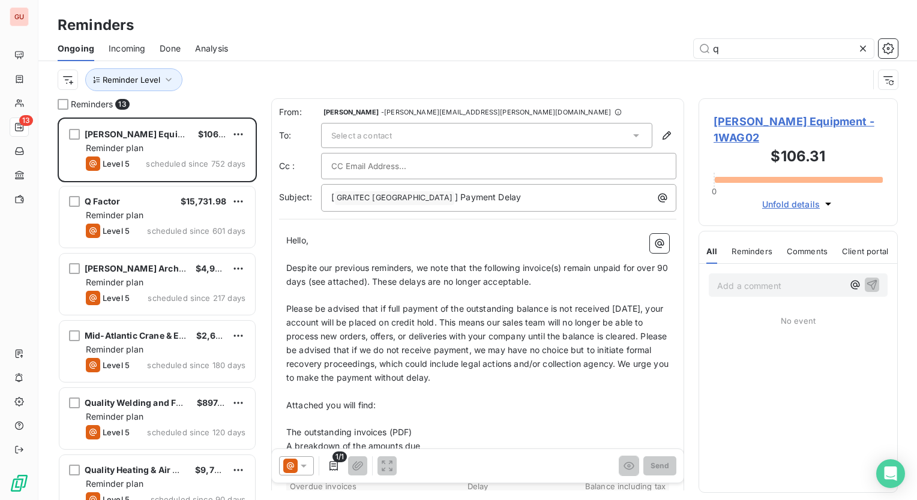
click at [478, 29] on div "Reminders" at bounding box center [477, 25] width 878 height 22
click at [866, 48] on icon at bounding box center [863, 49] width 12 height 12
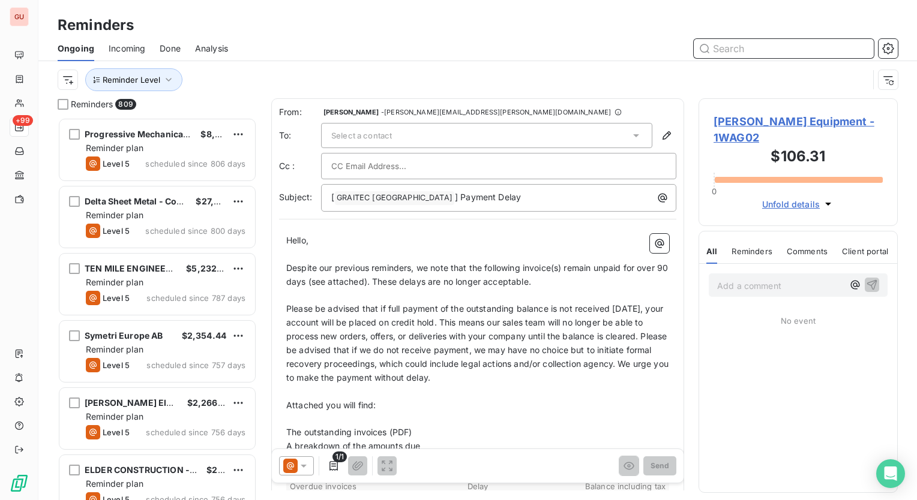
click at [776, 52] on input "text" at bounding box center [783, 48] width 180 height 19
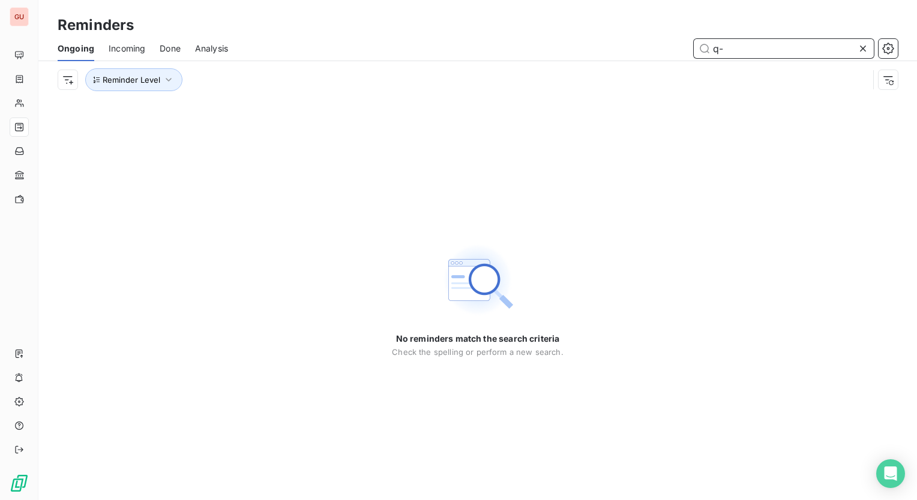
type input "q"
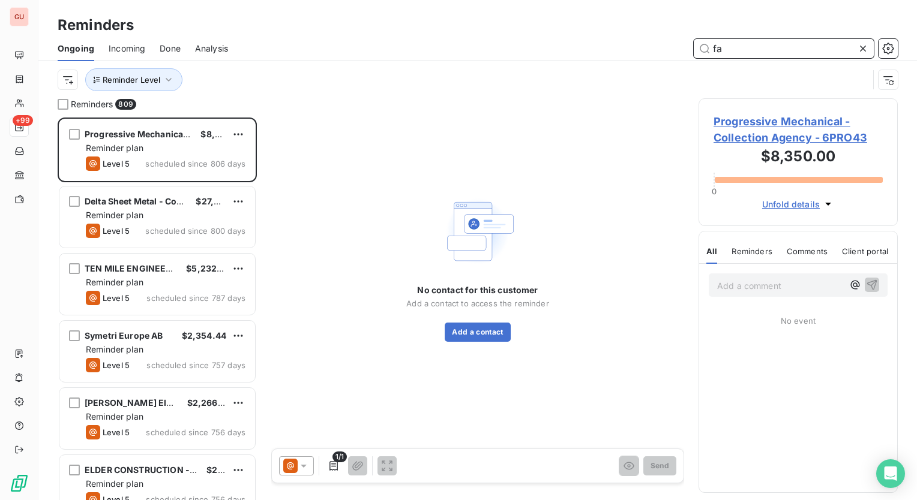
scroll to position [374, 190]
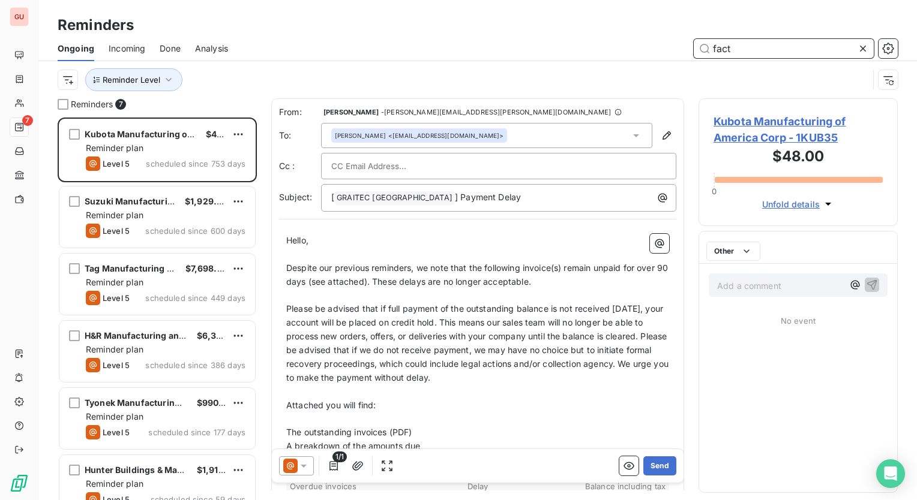
scroll to position [374, 190]
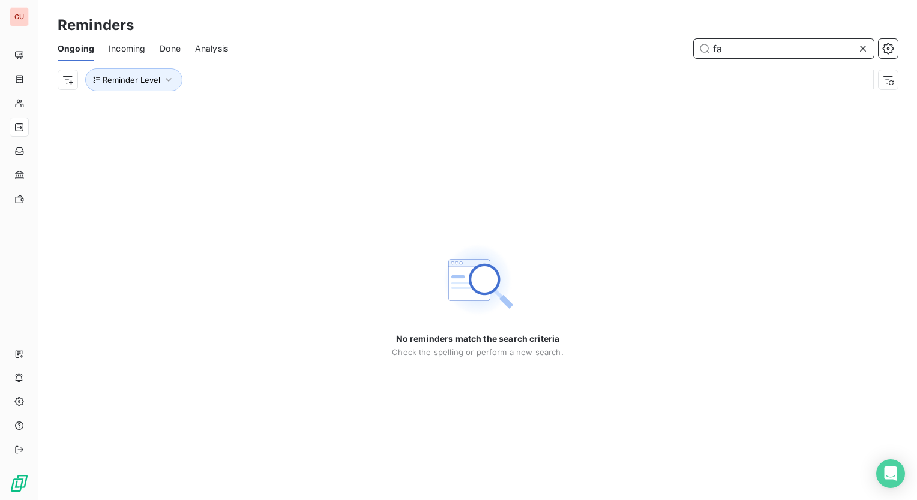
type input "f"
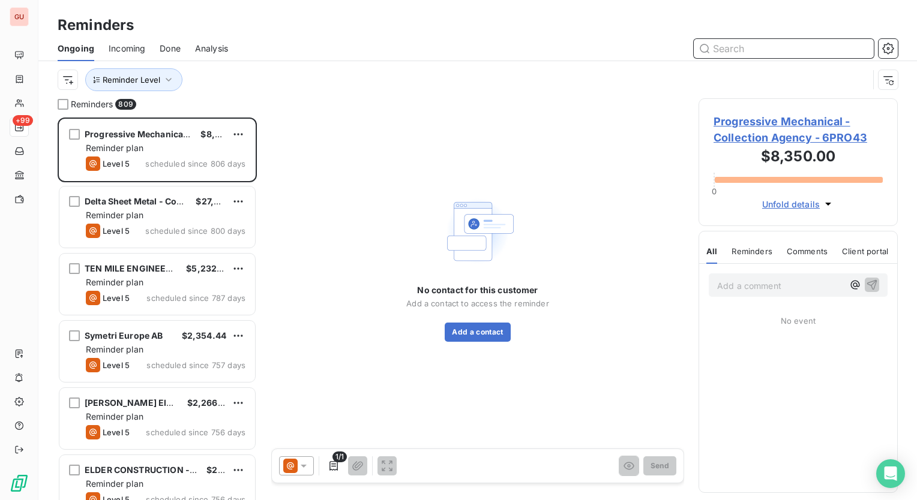
scroll to position [374, 190]
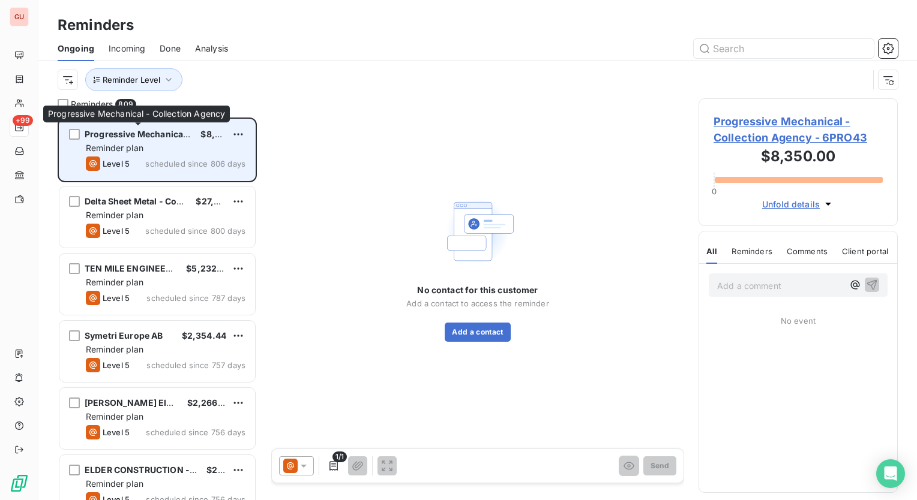
click at [173, 134] on span "Progressive Mechanical - Collection Agency" at bounding box center [177, 134] width 185 height 10
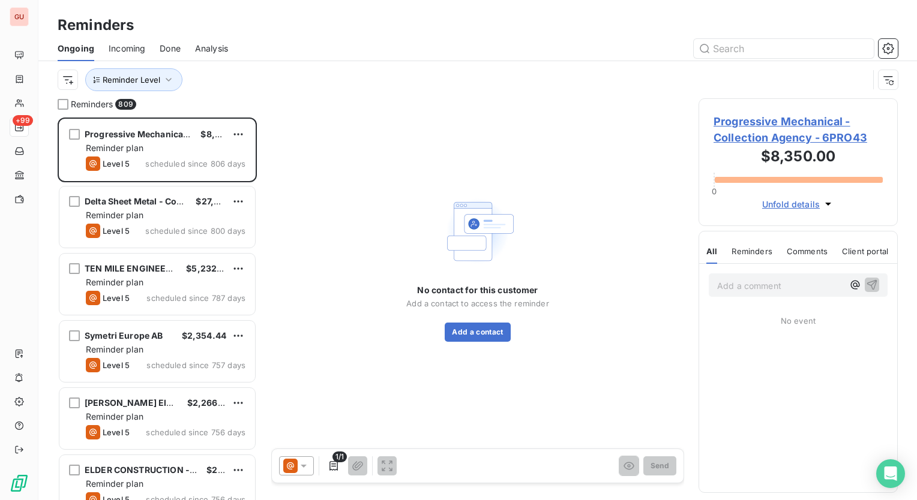
click at [835, 128] on span "Progressive Mechanical - Collection Agency - 6PRO43" at bounding box center [797, 129] width 169 height 32
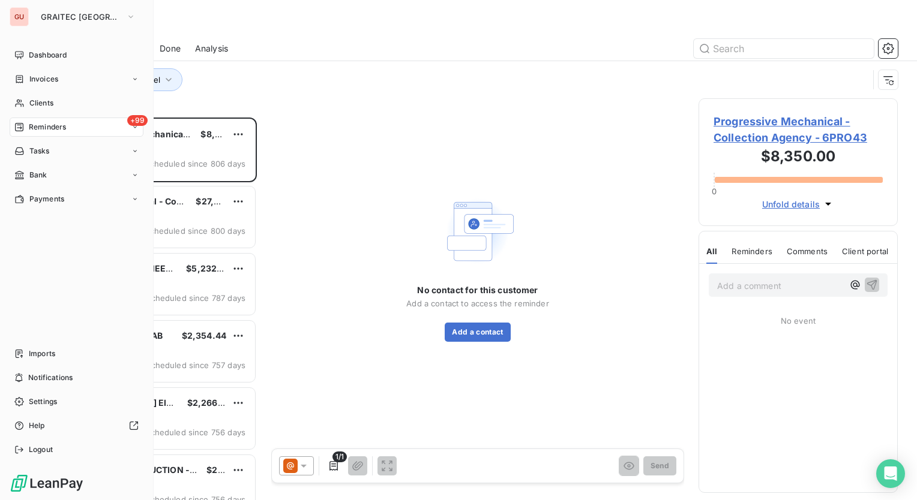
scroll to position [374, 190]
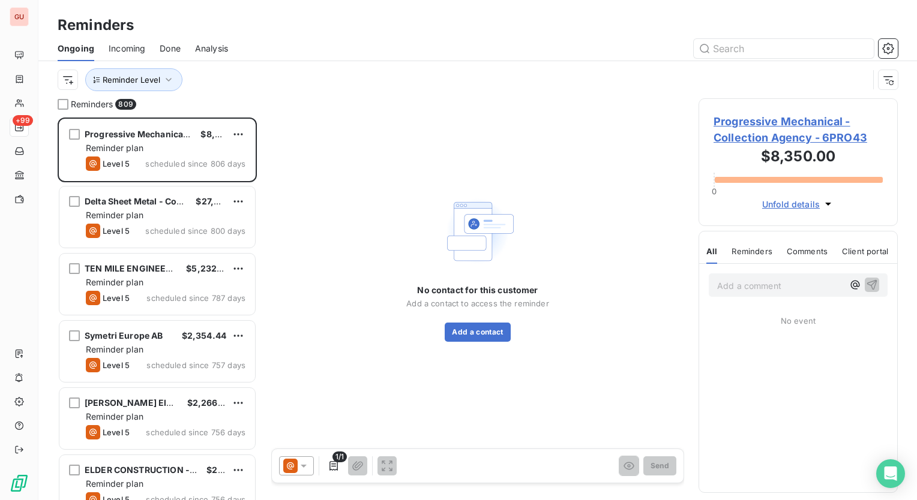
click at [801, 122] on span "Progressive Mechanical - Collection Agency - 6PRO43" at bounding box center [797, 129] width 169 height 32
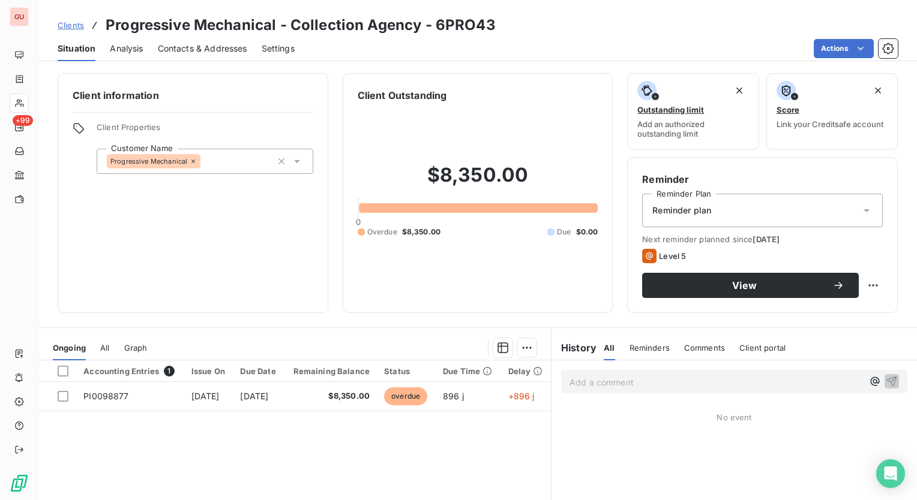
click at [684, 344] on span "Comments" at bounding box center [704, 348] width 41 height 10
click at [846, 48] on html "GU +99 Clients Progressive Mechanical - Collection Agency - 6PRO43 Situation An…" at bounding box center [458, 250] width 917 height 500
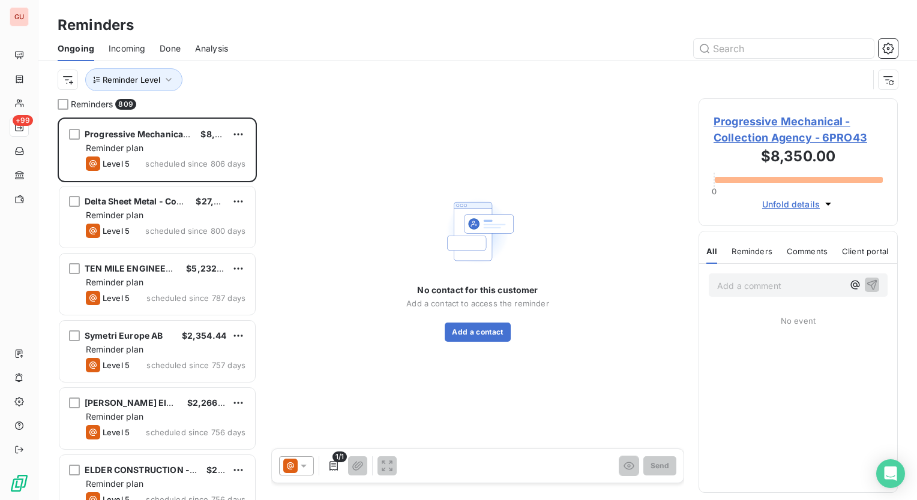
scroll to position [374, 190]
click at [130, 49] on span "Incoming" at bounding box center [127, 49] width 37 height 12
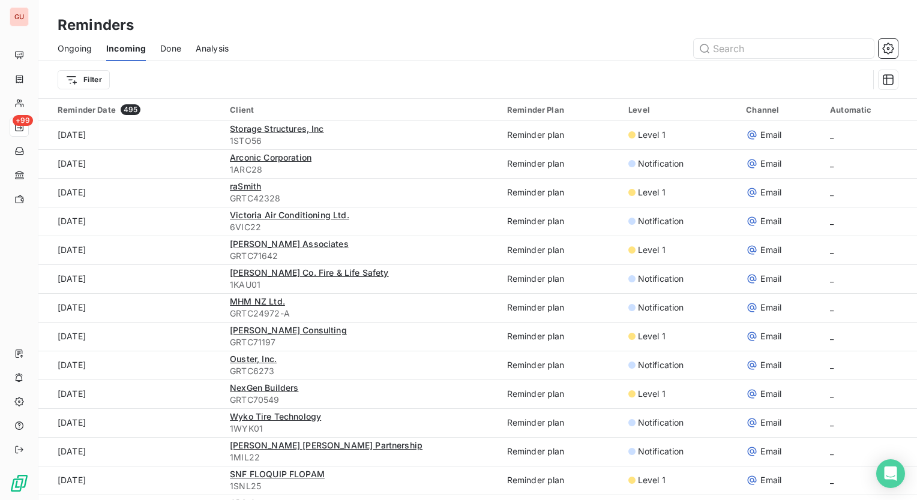
click at [172, 50] on span "Done" at bounding box center [170, 49] width 21 height 12
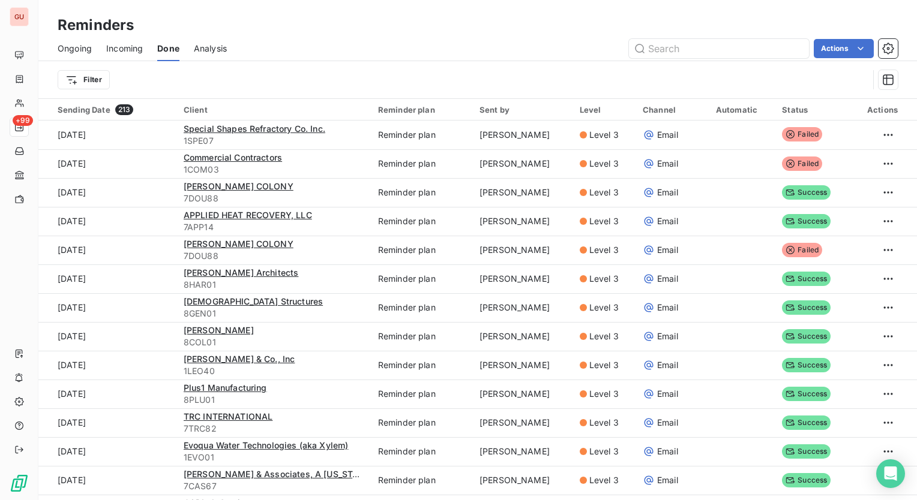
click at [222, 49] on span "Analysis" at bounding box center [210, 49] width 33 height 12
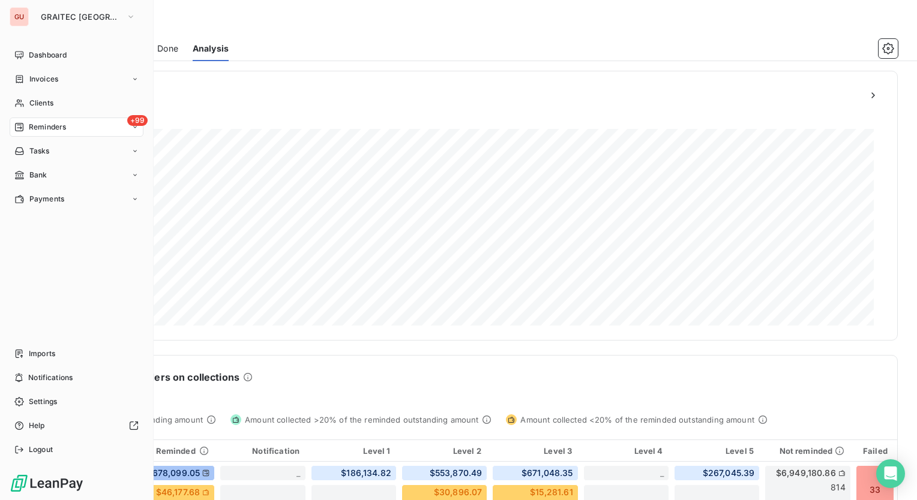
click at [59, 122] on span "Reminders" at bounding box center [47, 127] width 37 height 11
click at [56, 151] on span "Ongoing" at bounding box center [43, 151] width 29 height 11
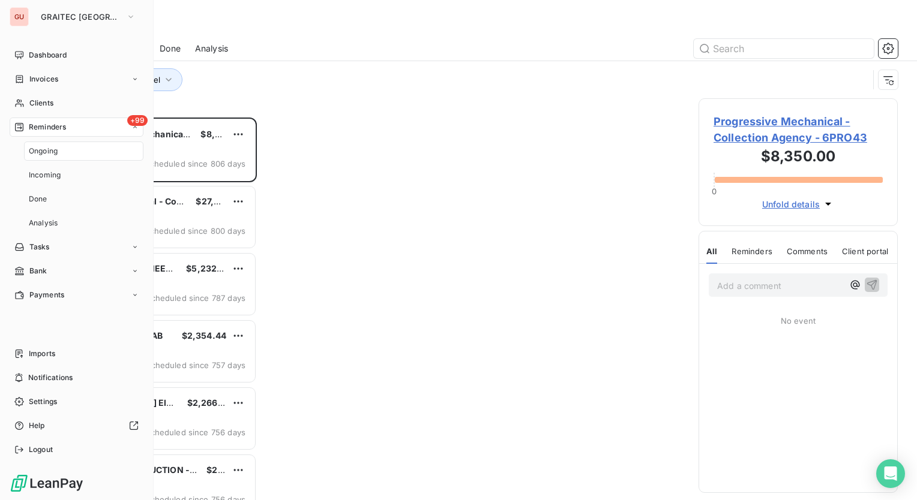
scroll to position [374, 190]
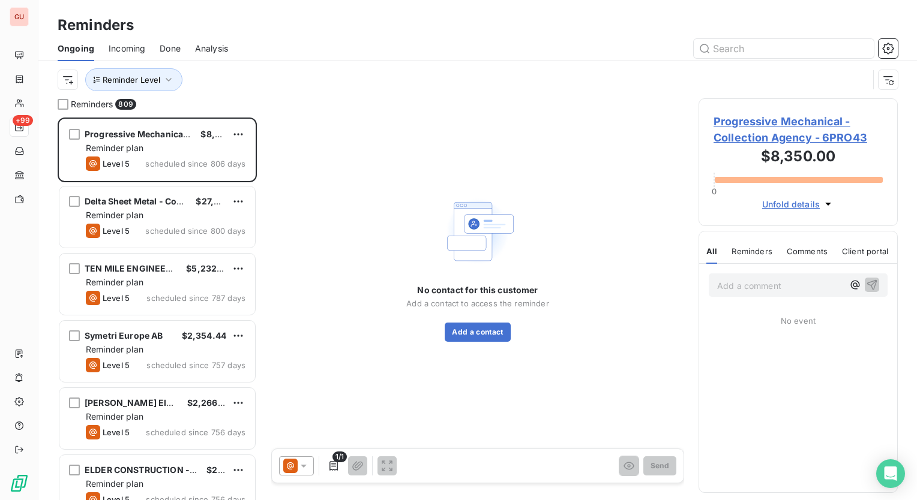
click at [802, 116] on span "Progressive Mechanical - Collection Agency - 6PRO43" at bounding box center [797, 129] width 169 height 32
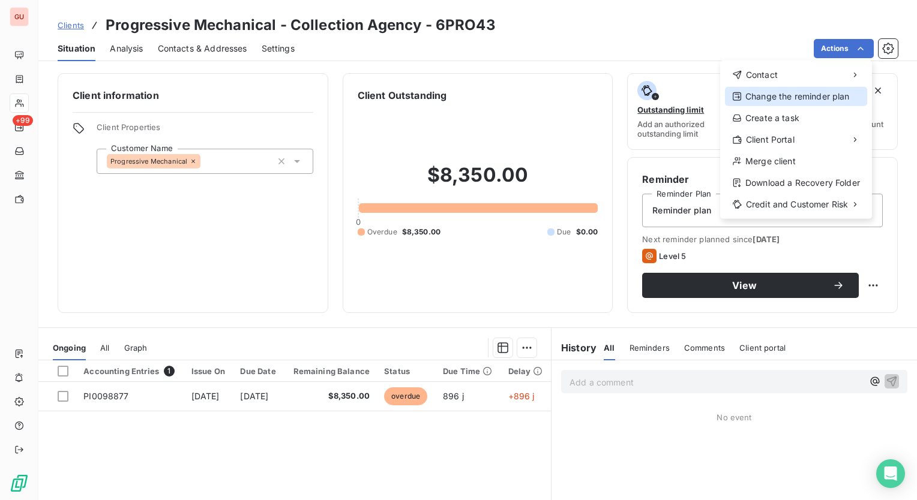
click at [827, 97] on div "Change the reminder plan" at bounding box center [796, 96] width 142 height 19
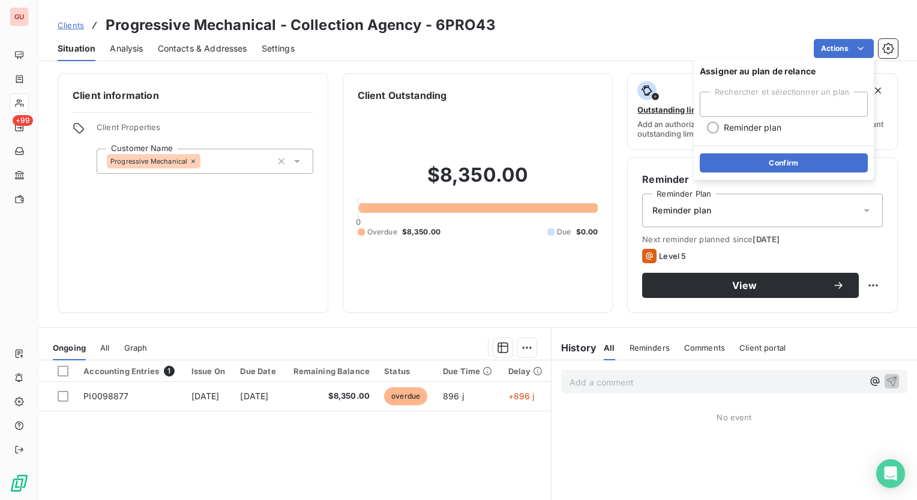
click at [787, 110] on div "Rechercher et sélectionner un plan" at bounding box center [783, 104] width 168 height 25
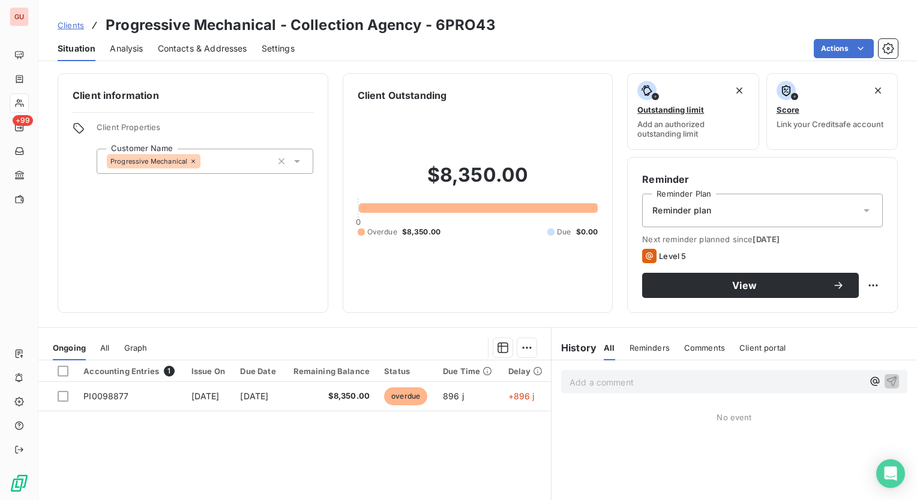
click at [734, 28] on div "Clients Progressive Mechanical - Collection Agency - 6PRO43" at bounding box center [477, 25] width 878 height 22
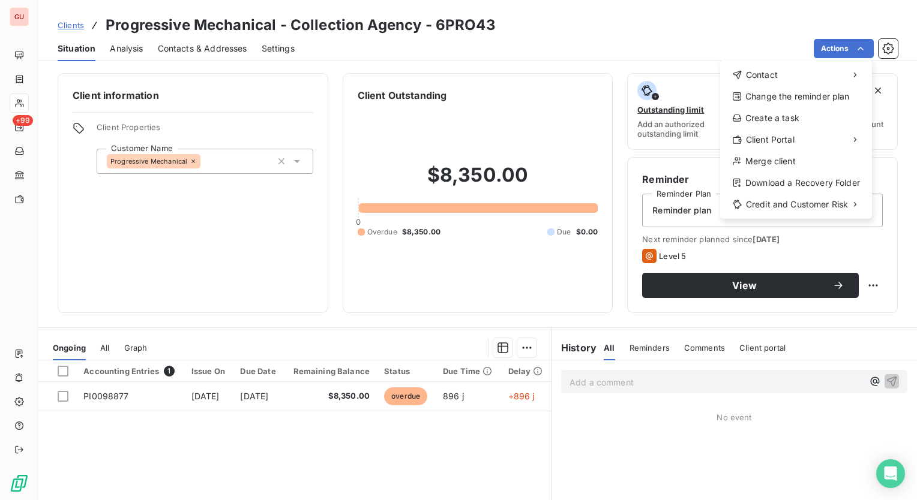
click at [115, 269] on html "GU +99 Clients Progressive Mechanical - Collection Agency - 6PRO43 Situation An…" at bounding box center [458, 250] width 917 height 500
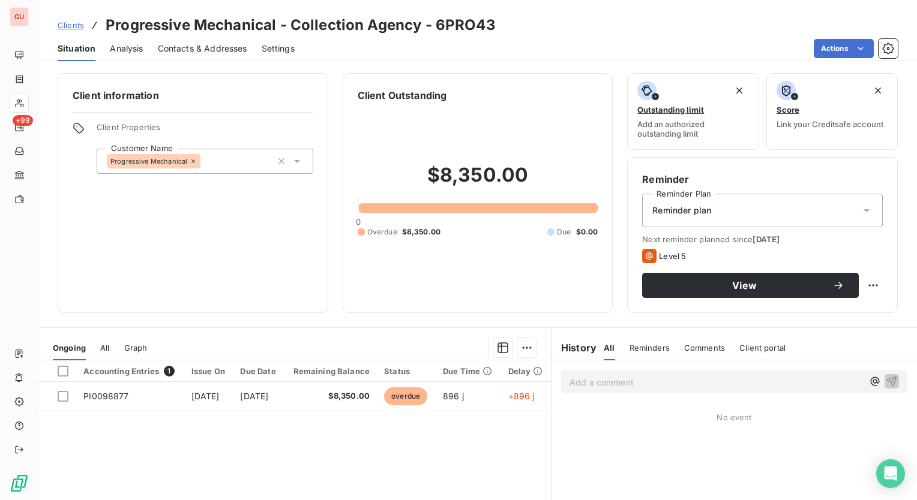
click at [74, 28] on span "Clients" at bounding box center [71, 25] width 26 height 10
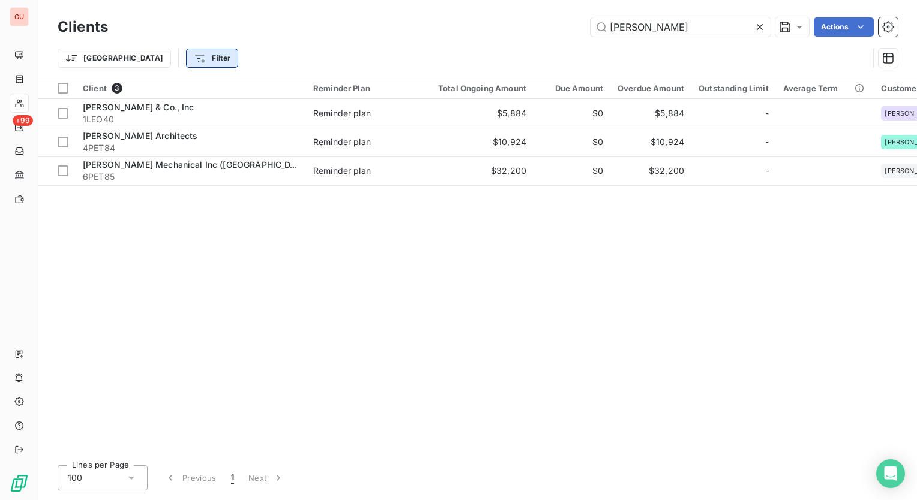
click at [157, 62] on html "GU +99 Clients [PERSON_NAME] Actions Trier Filter Client 3 Reminder Plan Total …" at bounding box center [458, 250] width 917 height 500
click at [758, 29] on html "GU +99 Clients [PERSON_NAME] Actions Trier Filter Client 3 Reminder Plan Total …" at bounding box center [458, 250] width 917 height 500
click at [762, 24] on icon at bounding box center [759, 27] width 12 height 12
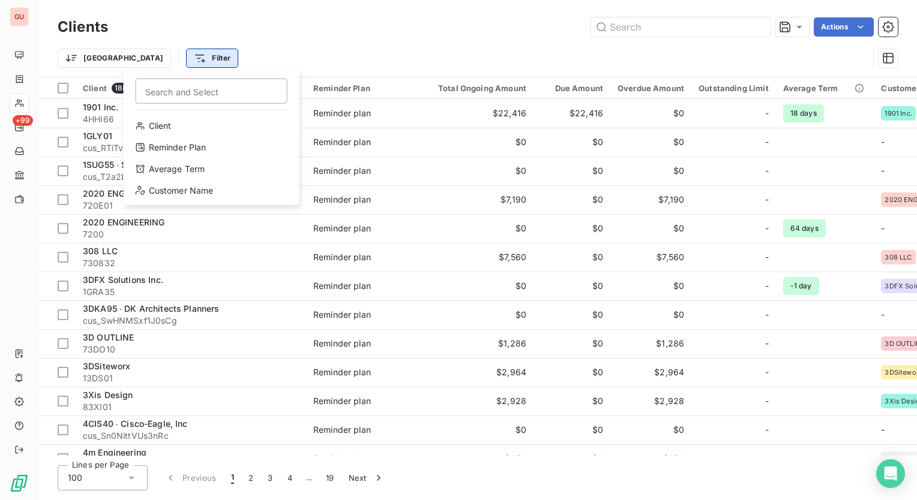
click at [173, 61] on html "GU +99 Clients Actions Trier Filter Search and Select Client Reminder Plan Aver…" at bounding box center [458, 250] width 917 height 500
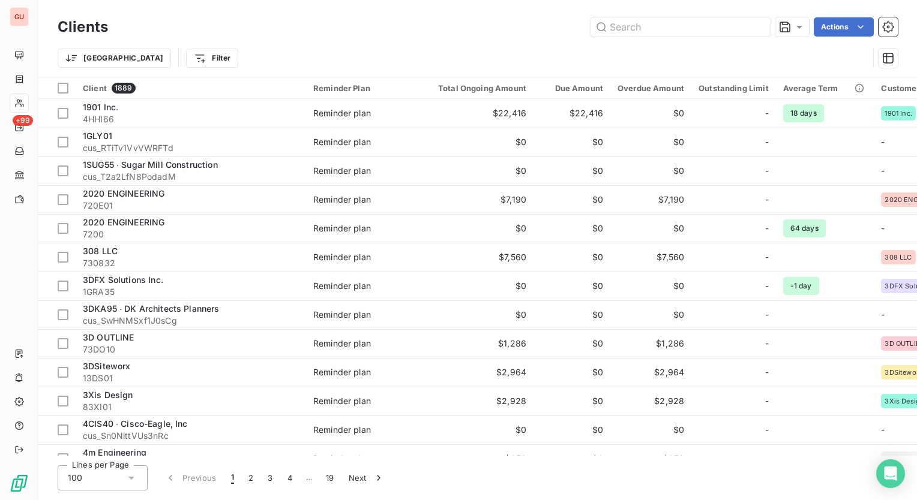
click at [317, 34] on html "GU +99 Clients Actions Trier Filter Client 1889 Reminder Plan Total Ongoing Amo…" at bounding box center [458, 250] width 917 height 500
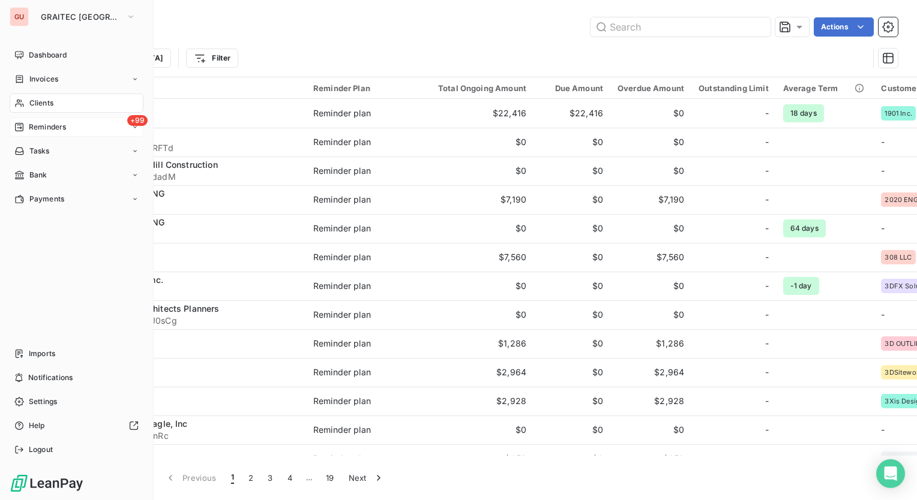
click at [137, 126] on icon at bounding box center [134, 127] width 7 height 7
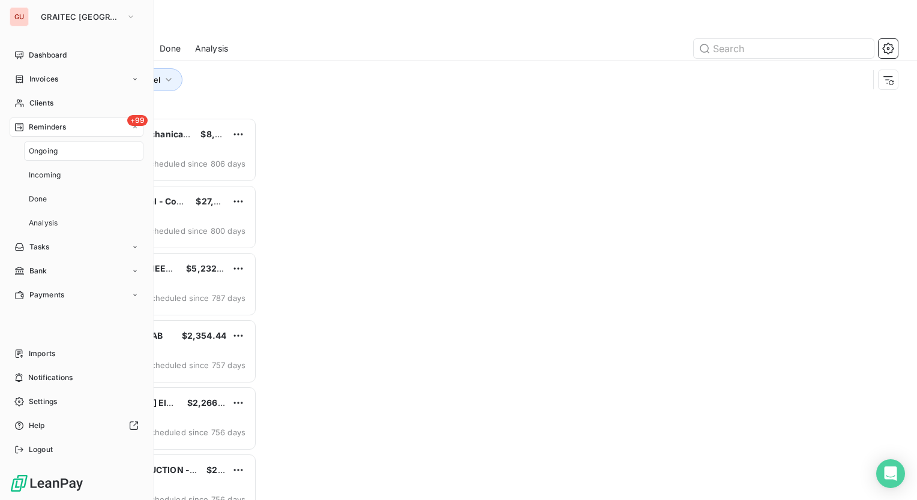
scroll to position [374, 190]
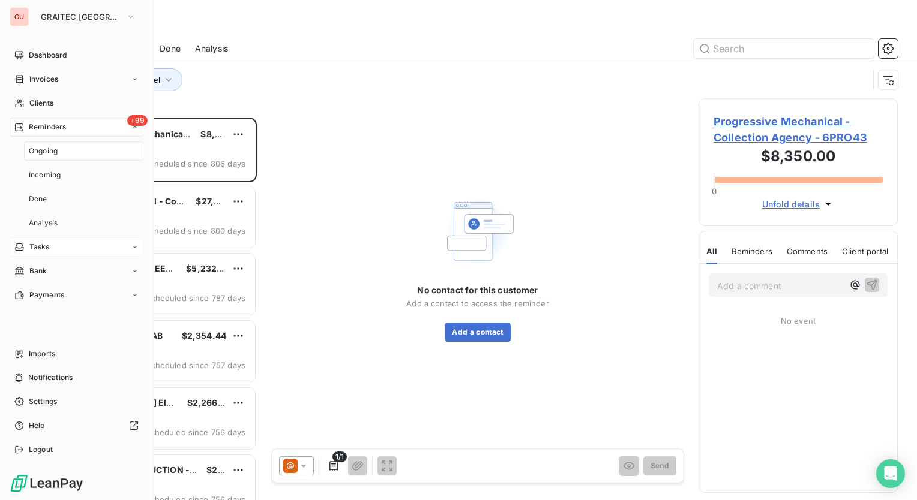
click at [134, 247] on icon at bounding box center [135, 247] width 4 height 2
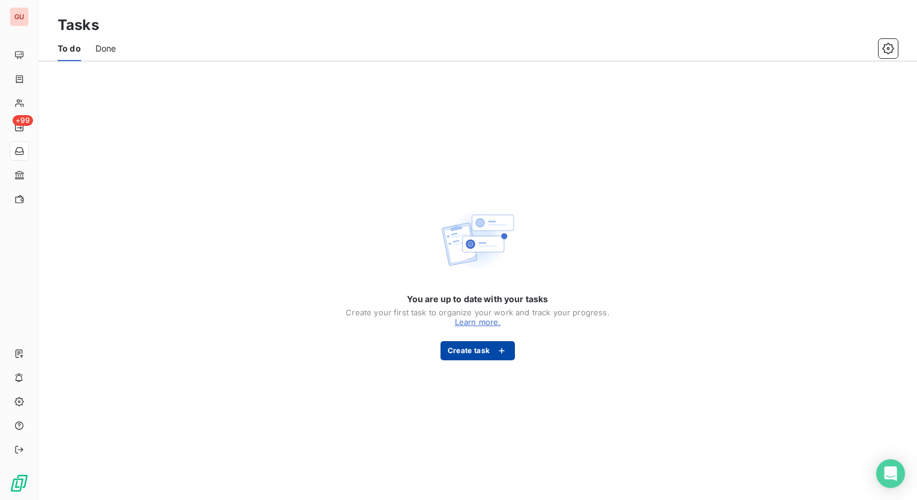
click at [461, 350] on button "Create task" at bounding box center [477, 350] width 75 height 19
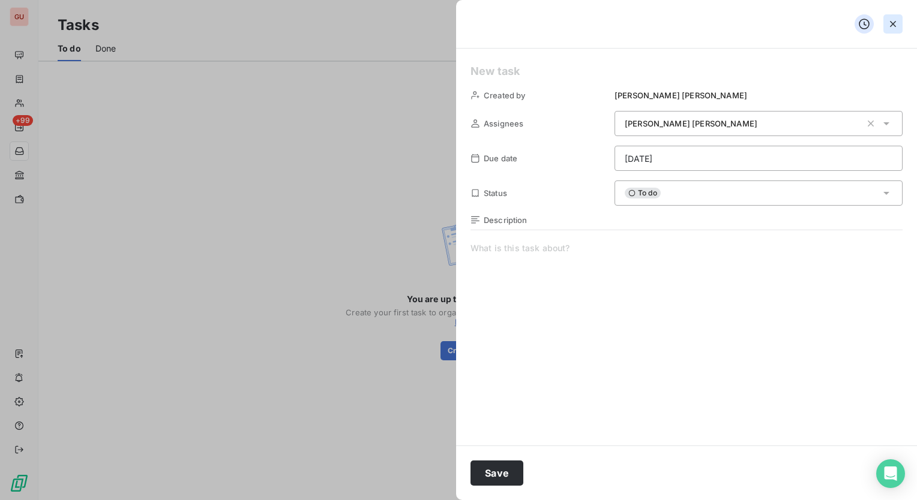
click at [888, 20] on icon "button" at bounding box center [893, 24] width 12 height 12
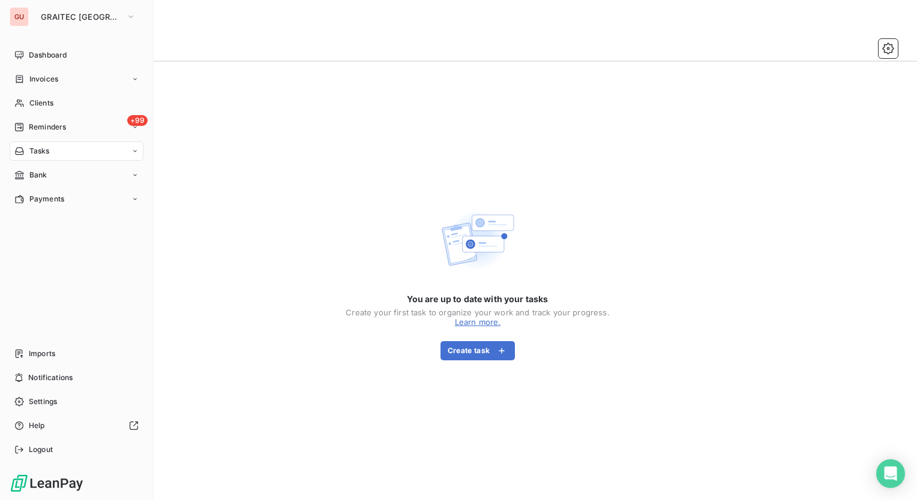
click at [53, 124] on span "Reminders" at bounding box center [47, 127] width 37 height 11
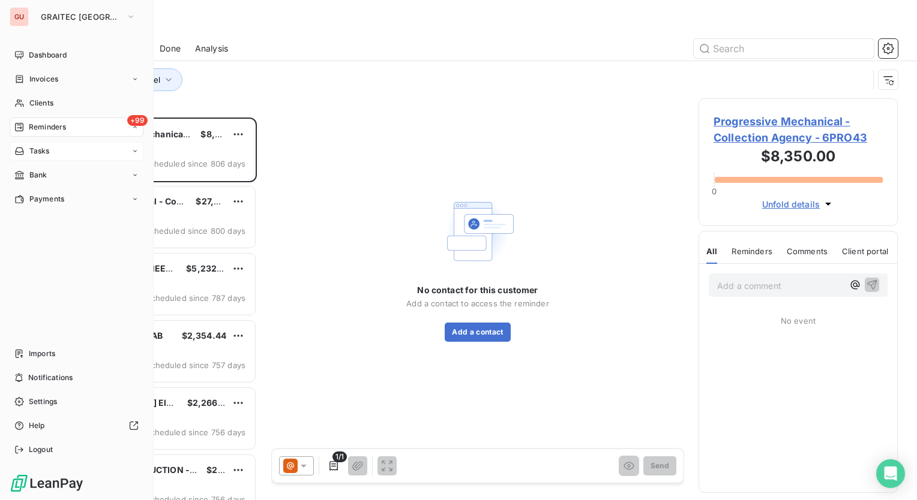
scroll to position [374, 190]
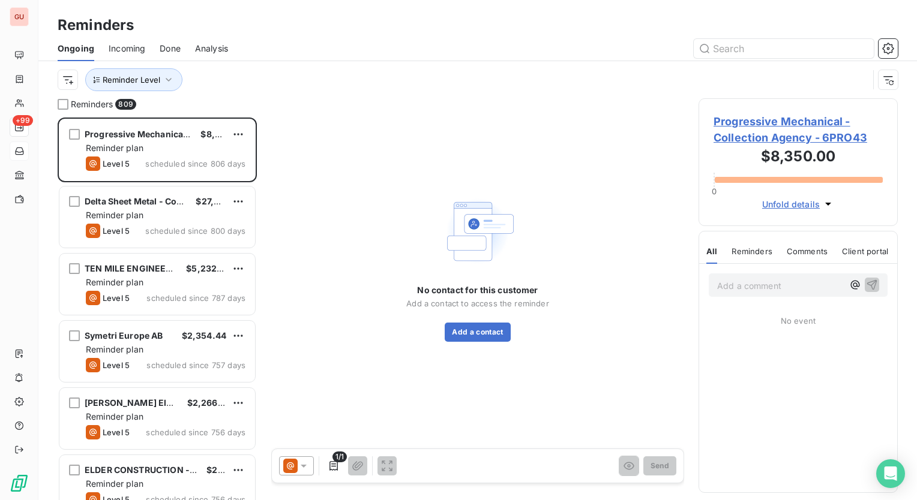
click at [803, 122] on span "Progressive Mechanical - Collection Agency - 6PRO43" at bounding box center [797, 129] width 169 height 32
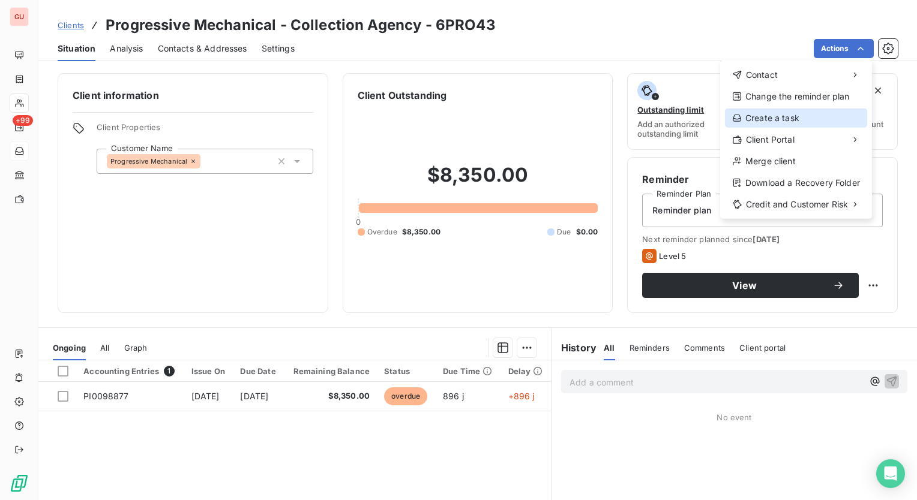
click at [789, 112] on div "Create a task" at bounding box center [796, 118] width 142 height 19
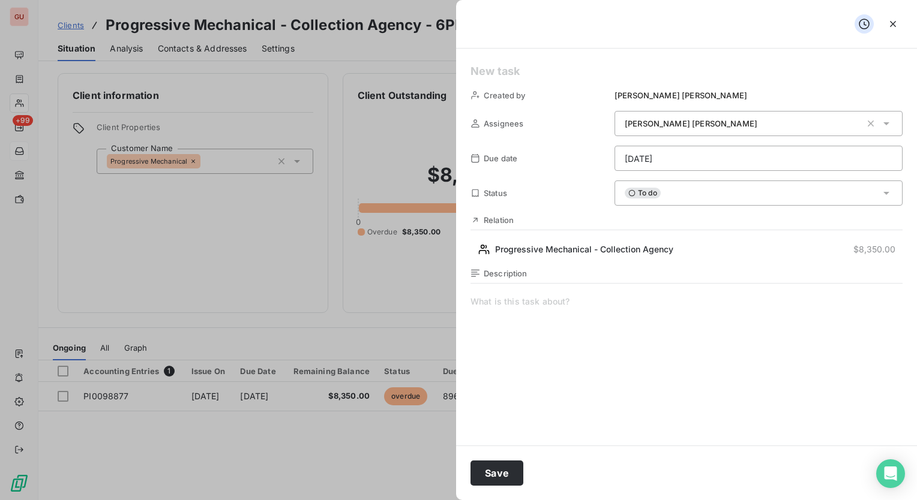
click at [881, 193] on icon at bounding box center [886, 193] width 12 height 12
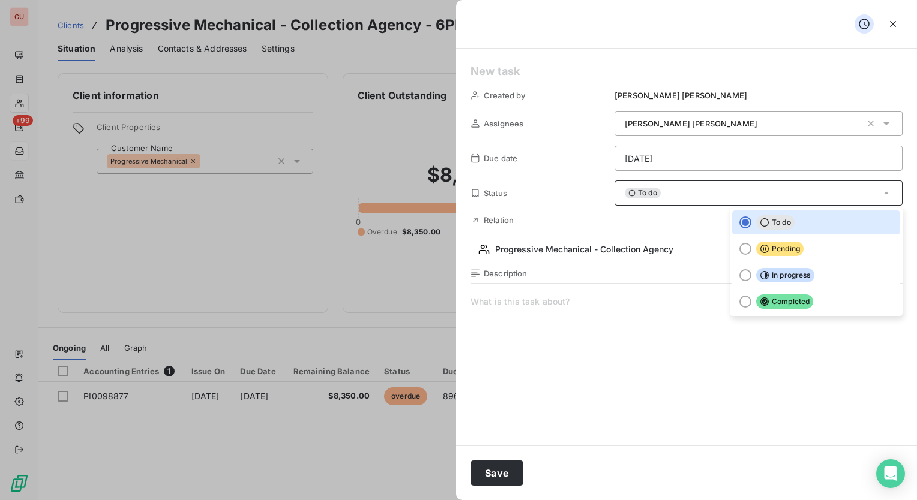
click at [659, 354] on span at bounding box center [686, 411] width 432 height 230
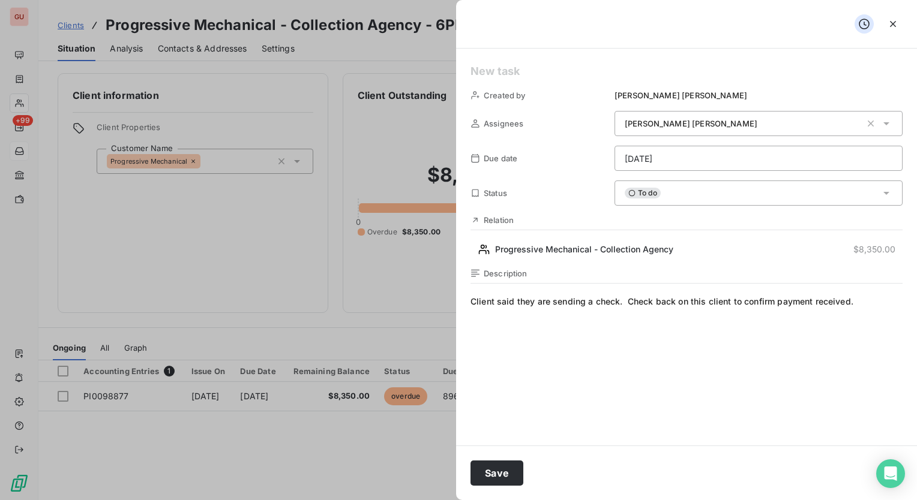
click at [772, 161] on html "GU +99 Clients Progressive Mechanical - Collection Agency - 6PRO43 Situation An…" at bounding box center [458, 250] width 917 height 500
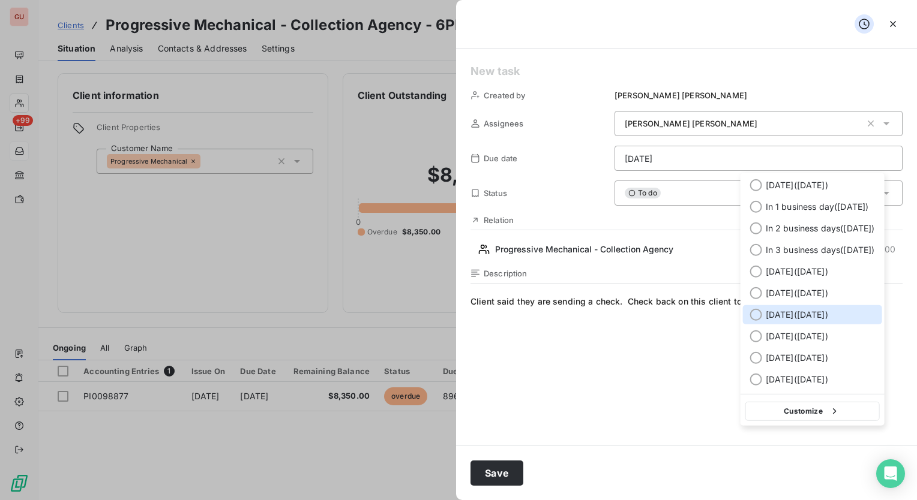
click at [754, 314] on div at bounding box center [756, 315] width 12 height 12
type input "[DATE]"
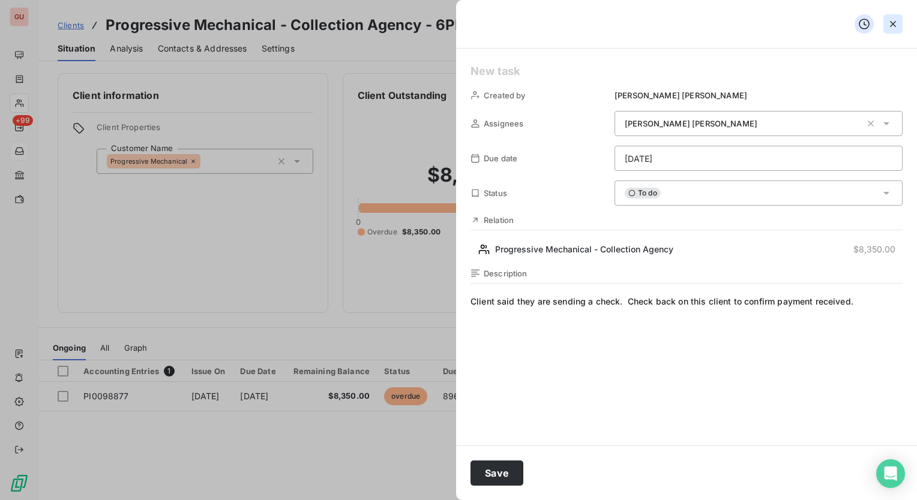
click at [890, 25] on icon "button" at bounding box center [893, 24] width 12 height 12
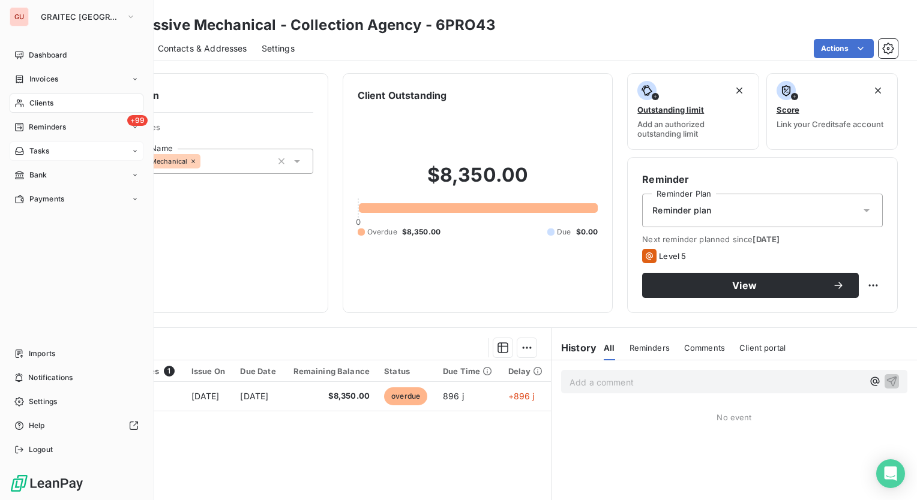
click at [139, 152] on div "Tasks" at bounding box center [77, 151] width 134 height 19
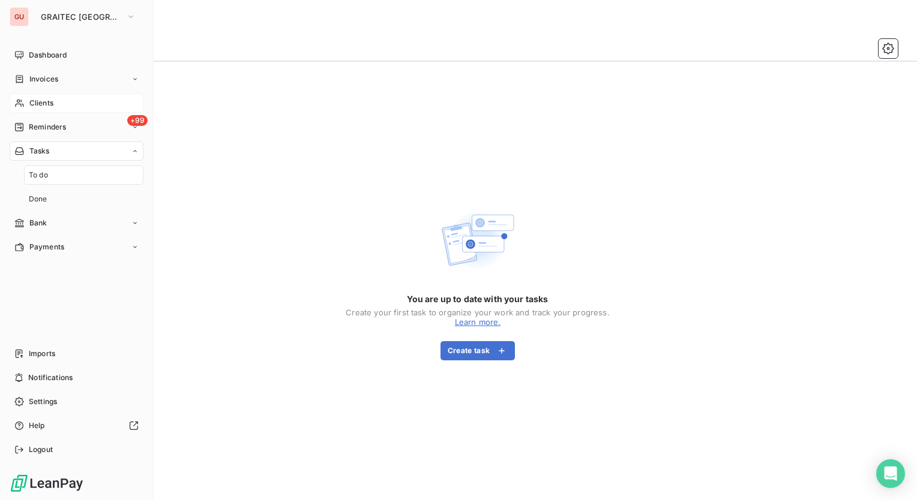
click at [54, 101] on div "Clients" at bounding box center [77, 103] width 134 height 19
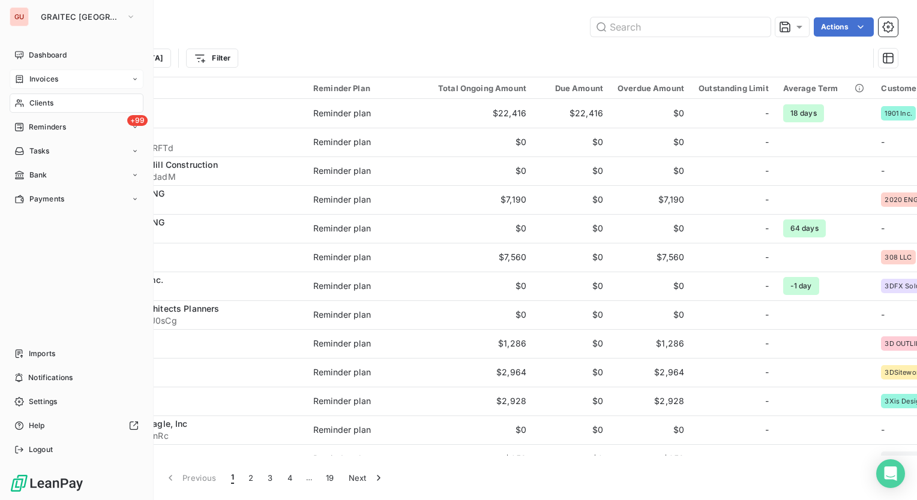
click at [67, 80] on div "Invoices" at bounding box center [77, 79] width 134 height 19
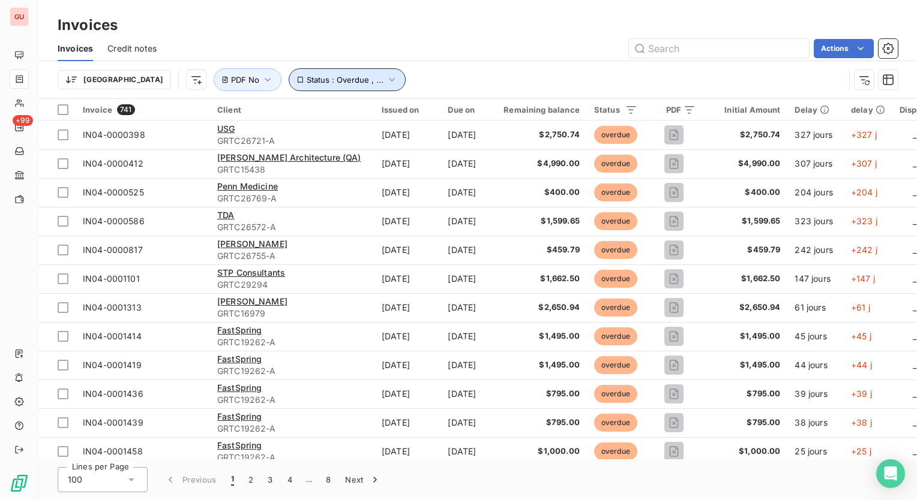
click at [386, 74] on icon "button" at bounding box center [392, 80] width 12 height 12
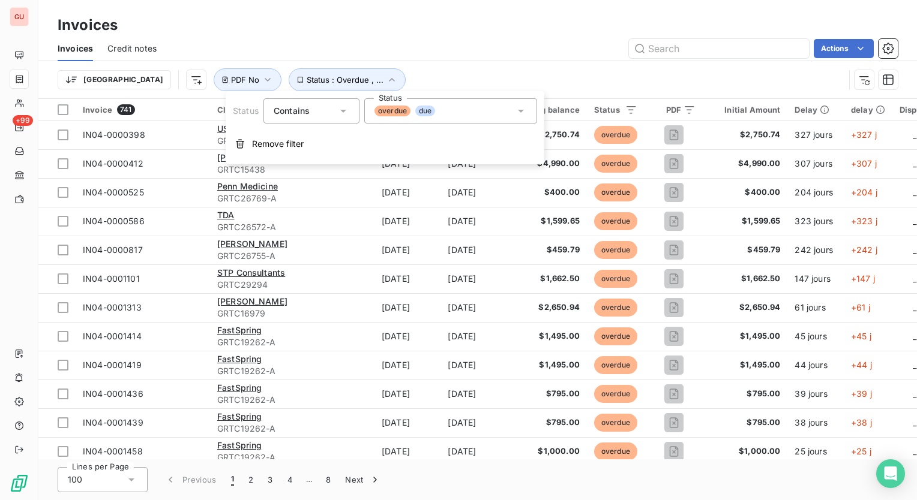
click at [524, 110] on icon at bounding box center [521, 111] width 12 height 12
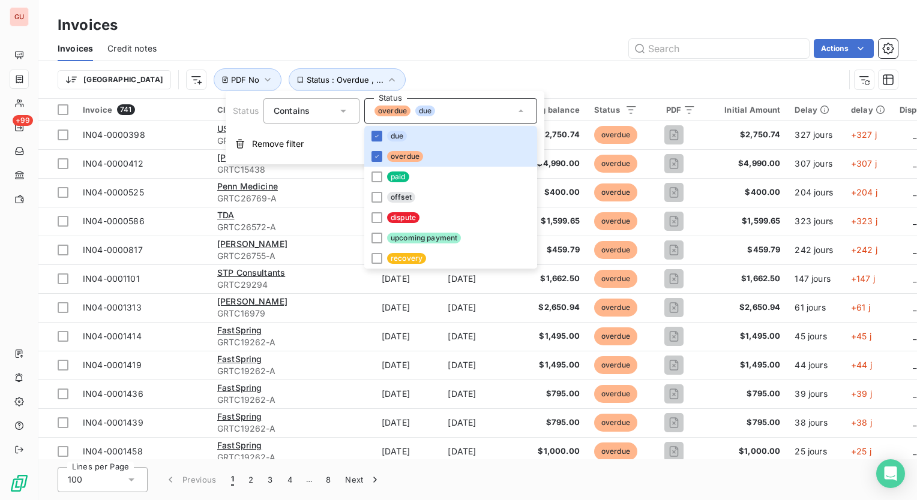
click at [441, 65] on div "[GEOGRAPHIC_DATA] Status : Overdue , ... PDF No" at bounding box center [478, 79] width 840 height 37
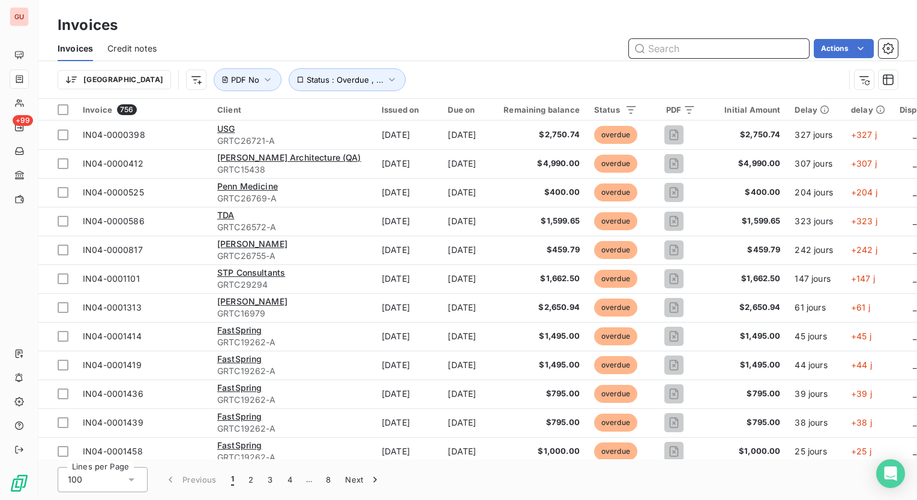
click at [655, 50] on input "text" at bounding box center [719, 48] width 180 height 19
click at [394, 41] on div "Actions" at bounding box center [534, 48] width 726 height 19
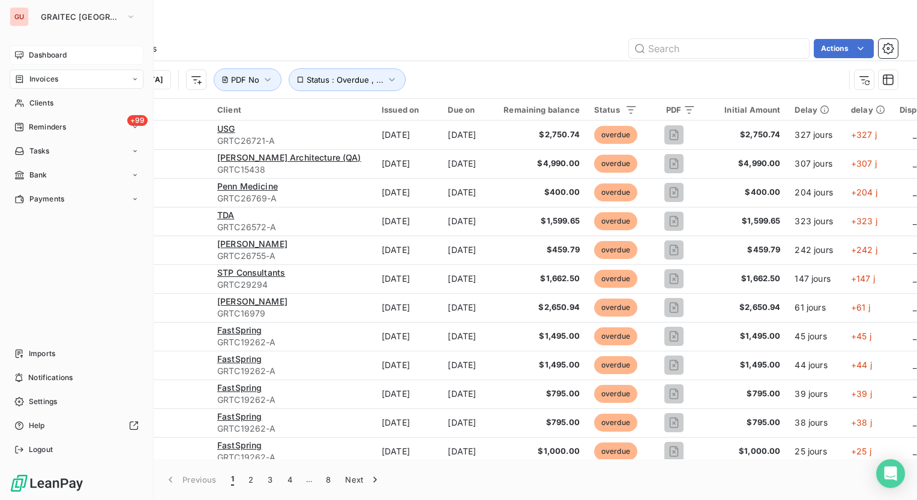
click at [60, 50] on span "Dashboard" at bounding box center [48, 55] width 38 height 11
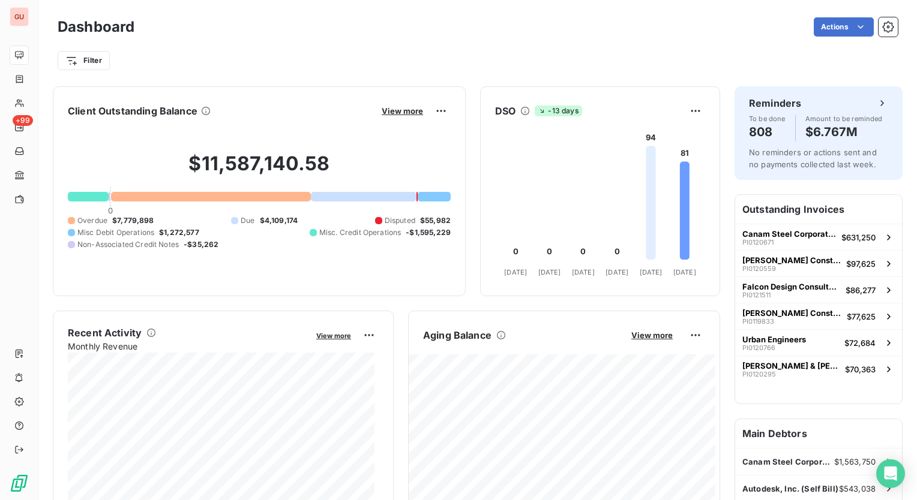
click at [416, 199] on div at bounding box center [416, 197] width 1 height 10
click at [433, 108] on html "GU +99 Dashboard Actions Filter Client Outstanding Balance View more $11,587,14…" at bounding box center [458, 250] width 917 height 500
click at [404, 111] on html "GU +99 Dashboard Actions Filter Client Outstanding Balance View more Export $11…" at bounding box center [458, 250] width 917 height 500
click at [388, 110] on span "View more" at bounding box center [402, 111] width 41 height 10
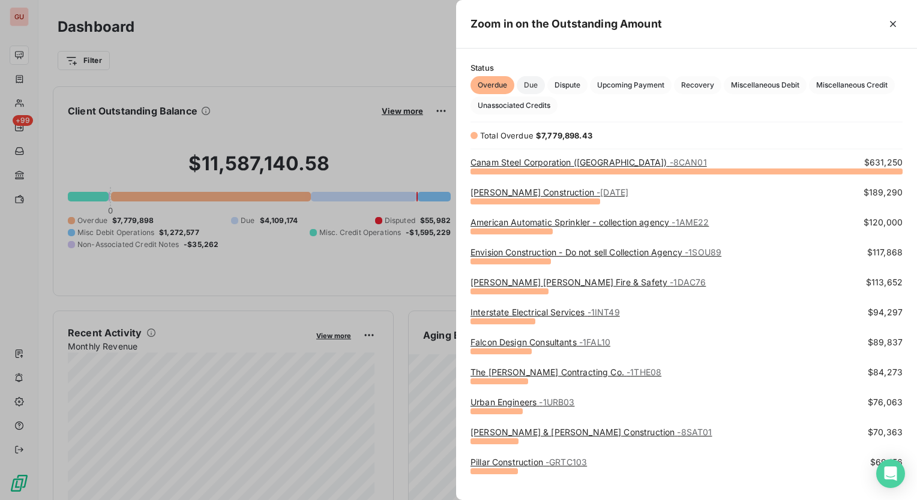
scroll to position [320, 451]
click at [559, 82] on span "Dispute" at bounding box center [567, 85] width 40 height 18
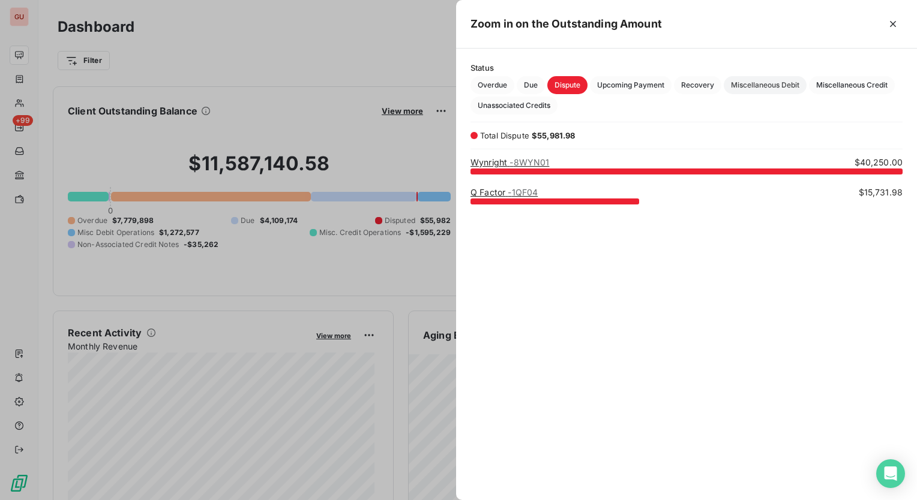
click at [785, 90] on span "Miscellaneous Debit" at bounding box center [764, 85] width 83 height 18
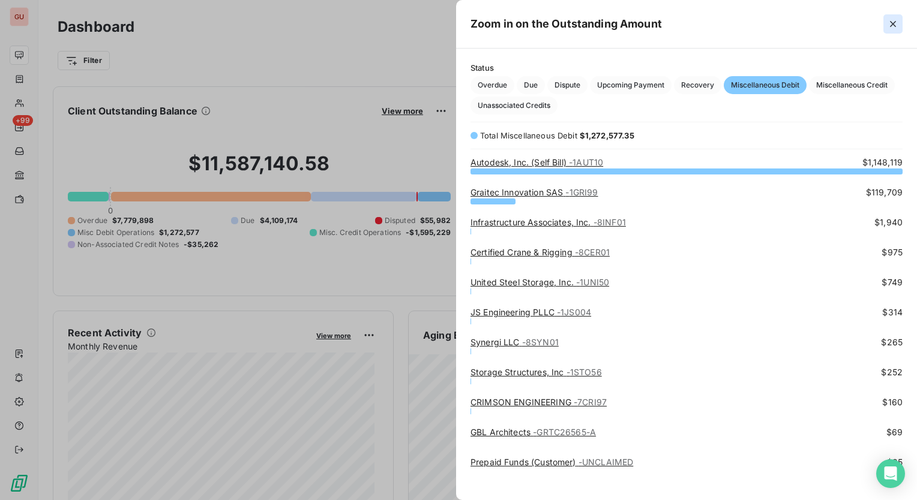
click at [894, 25] on icon "button" at bounding box center [893, 24] width 6 height 6
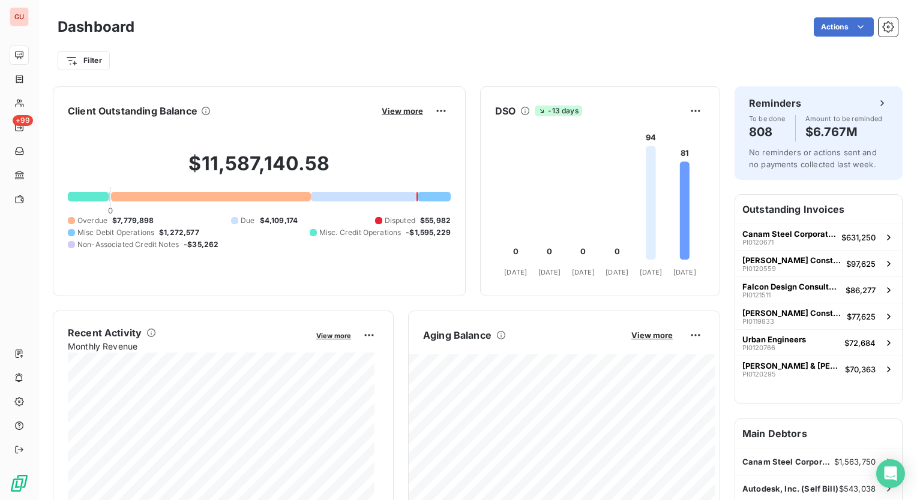
click at [590, 49] on div "Filter" at bounding box center [478, 60] width 840 height 23
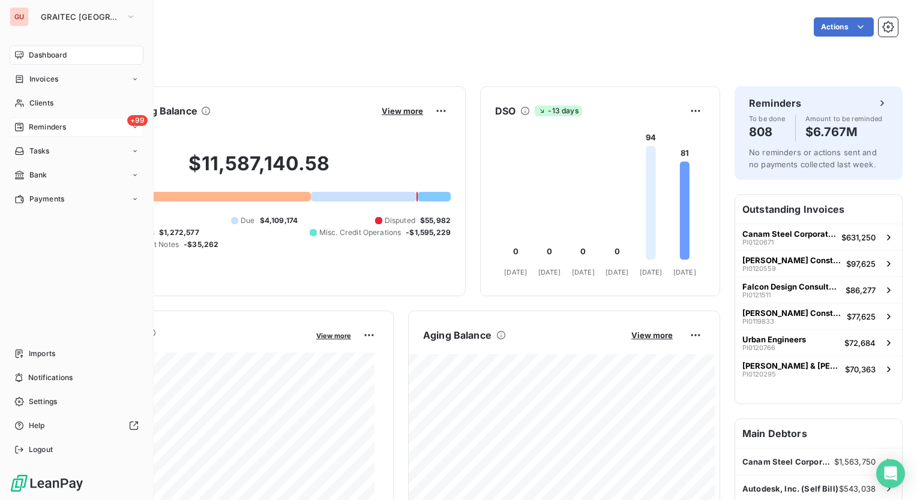
click at [83, 130] on div "+99 Reminders" at bounding box center [77, 127] width 134 height 19
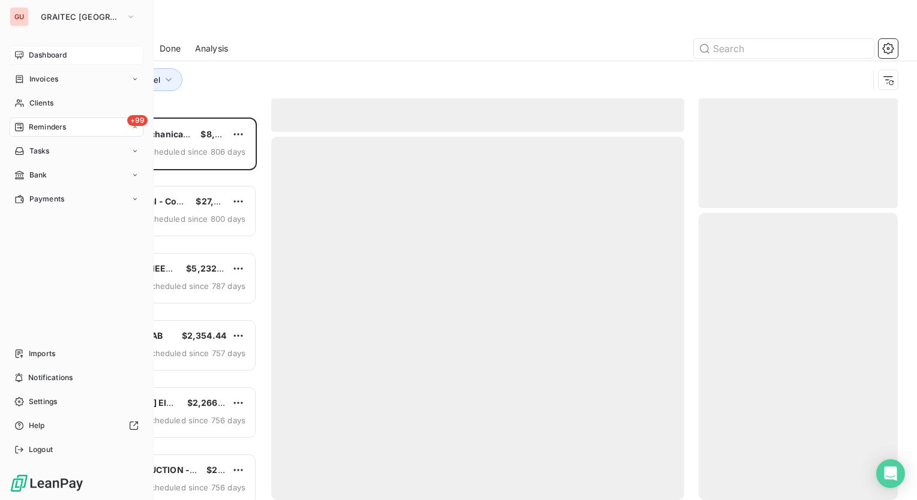
scroll to position [374, 190]
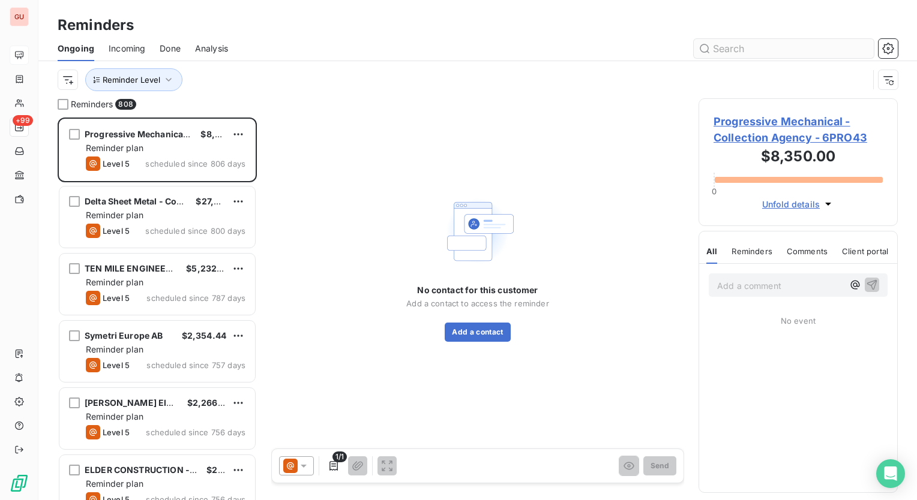
click at [737, 50] on input "text" at bounding box center [783, 48] width 180 height 19
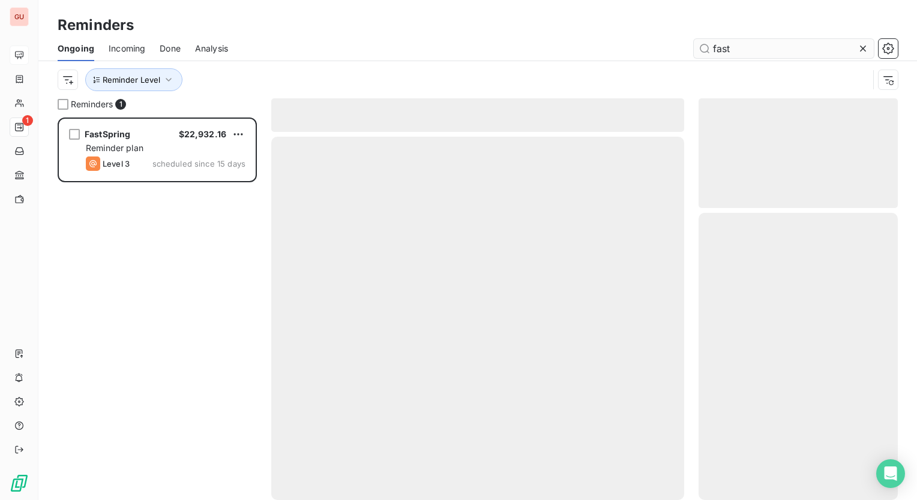
scroll to position [374, 190]
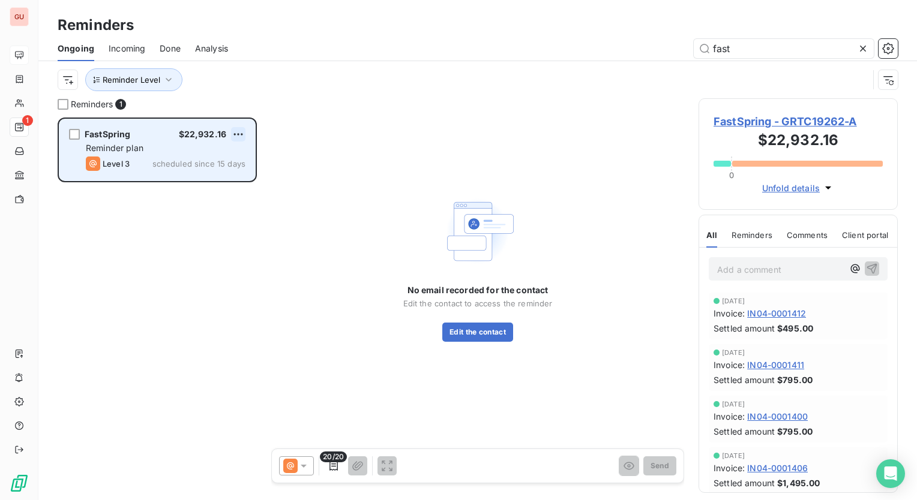
type input "fast"
click at [242, 134] on html "GU 1 Reminders Ongoing Incoming Done Analysis fast Reminder Level Reminders 1 F…" at bounding box center [458, 250] width 917 height 500
click at [225, 179] on div "Skip this action" at bounding box center [187, 179] width 104 height 19
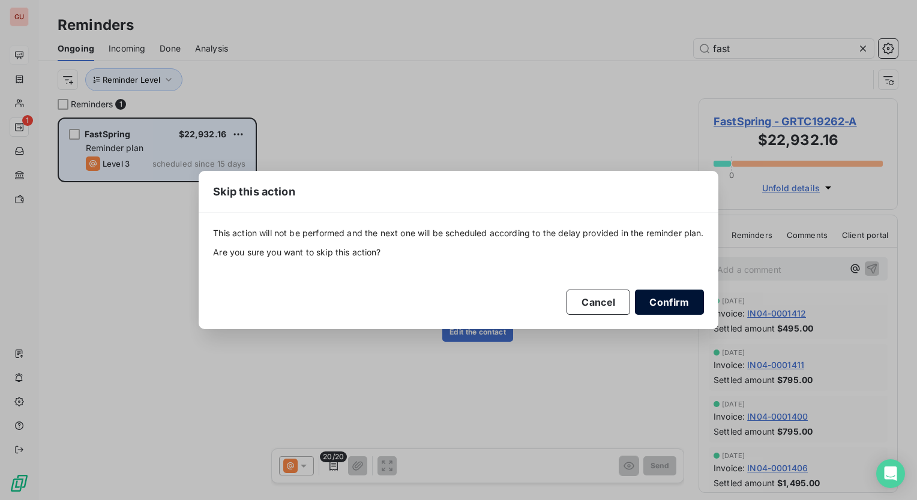
click at [665, 296] on button "Confirm" at bounding box center [669, 302] width 68 height 25
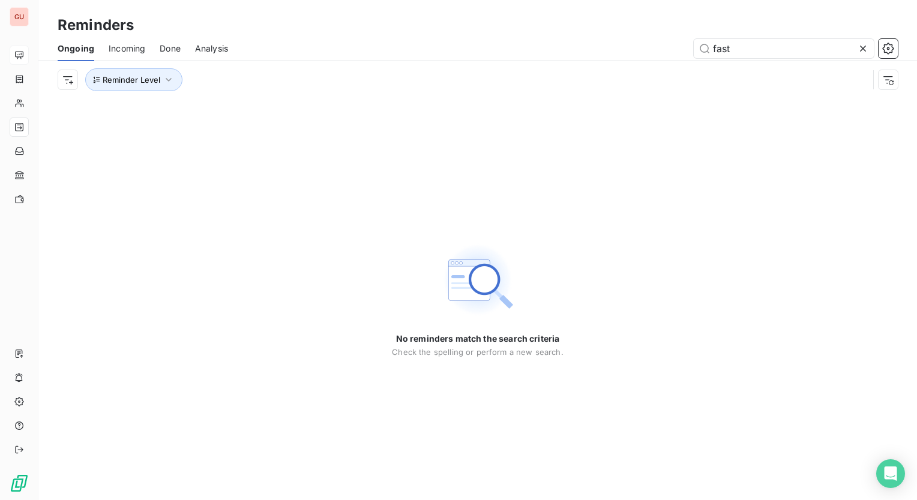
click at [861, 46] on icon at bounding box center [863, 49] width 6 height 6
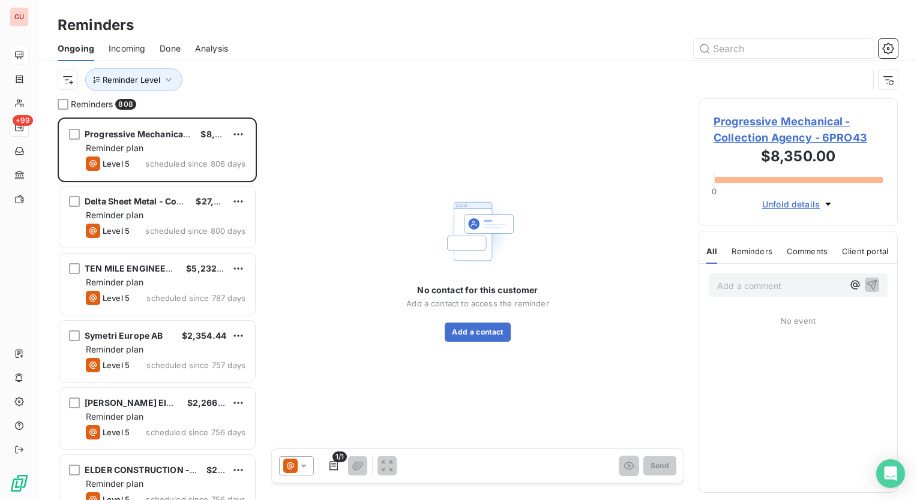
scroll to position [374, 190]
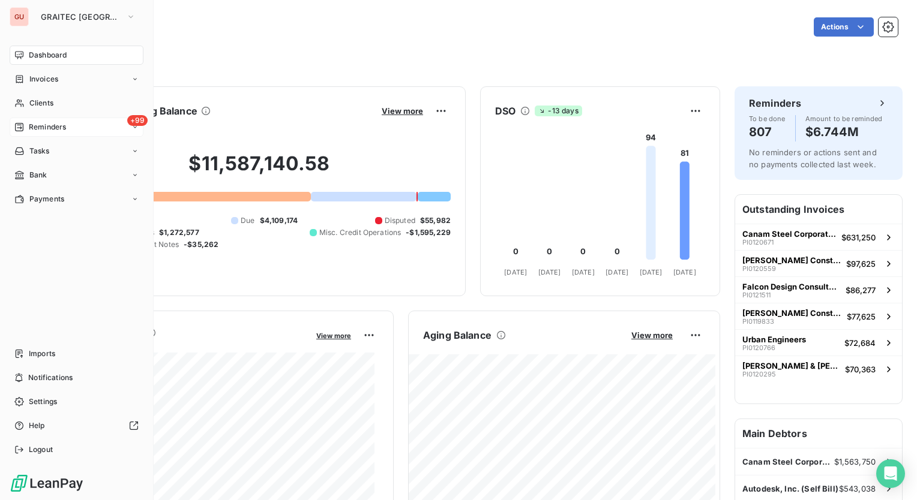
click at [47, 129] on span "Reminders" at bounding box center [47, 127] width 37 height 11
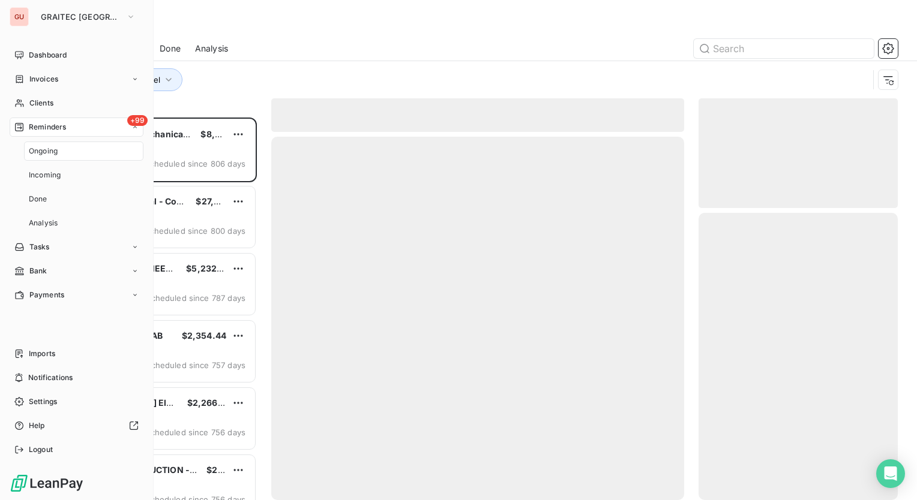
scroll to position [374, 190]
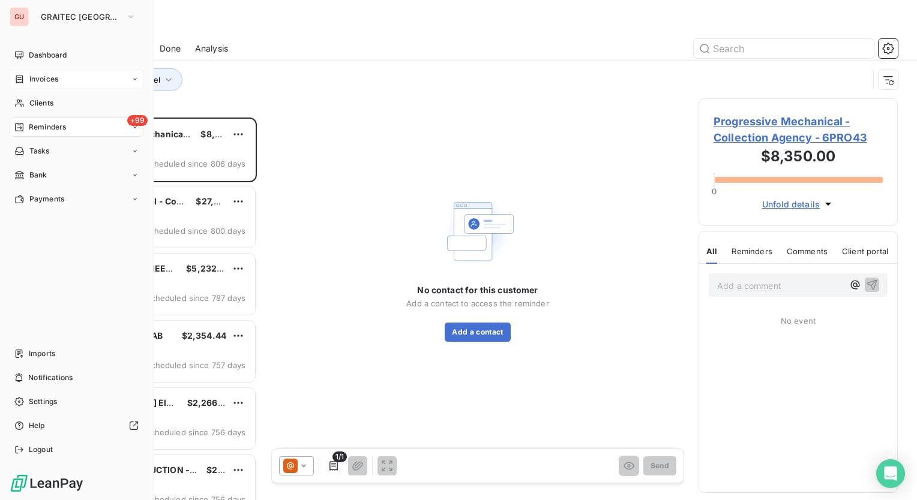
click at [54, 74] on span "Invoices" at bounding box center [43, 79] width 29 height 11
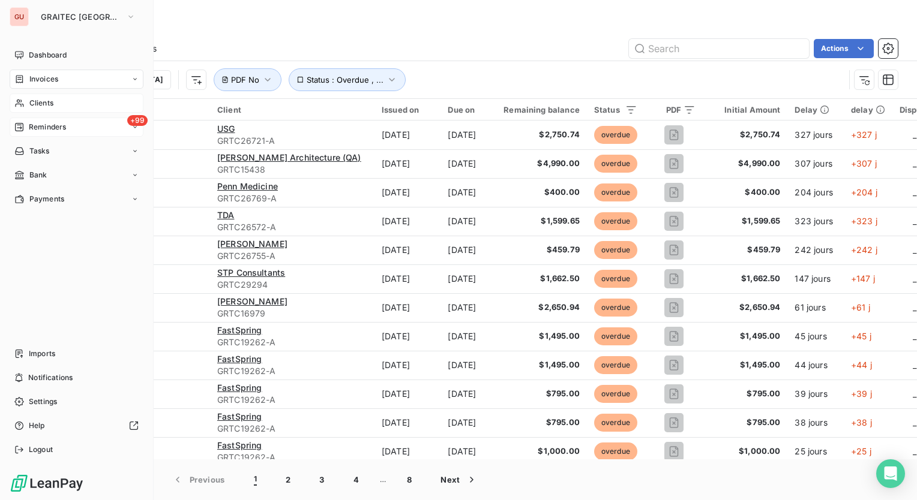
click at [48, 98] on span "Clients" at bounding box center [41, 103] width 24 height 11
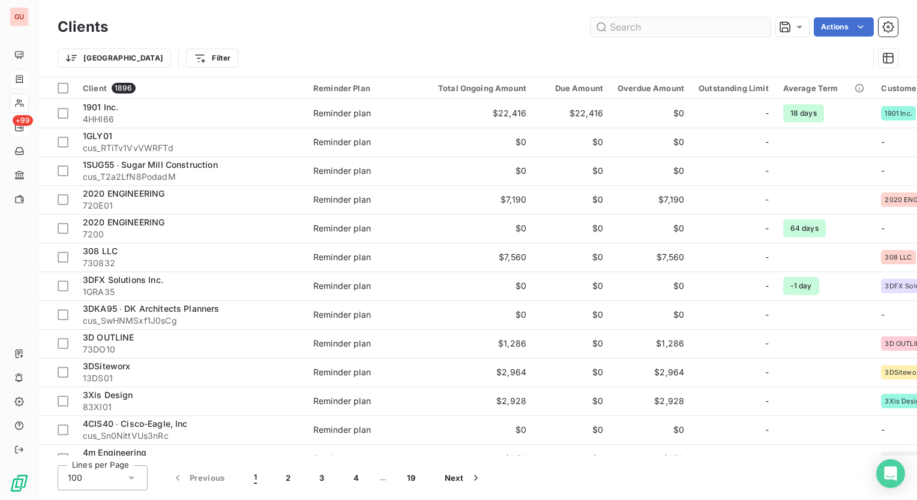
click at [611, 26] on input "text" at bounding box center [680, 26] width 180 height 19
